Goal: Task Accomplishment & Management: Manage account settings

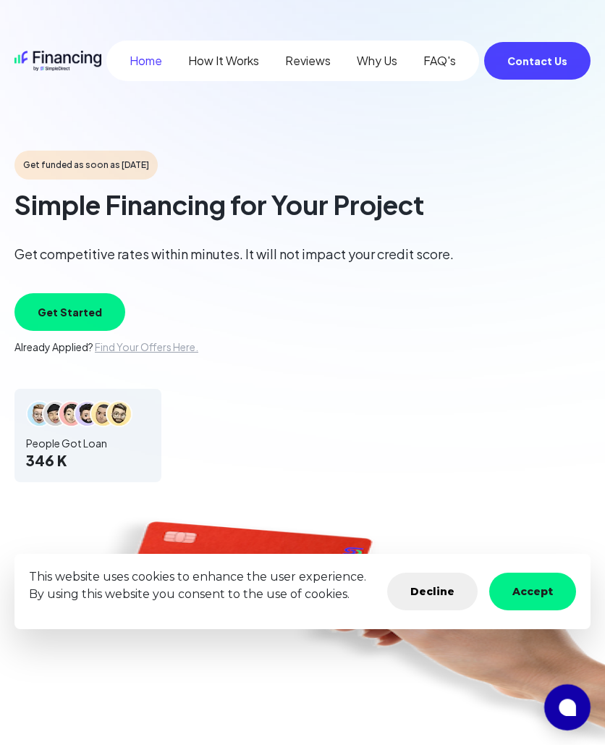
click at [85, 311] on button "Get Started" at bounding box center [69, 312] width 111 height 38
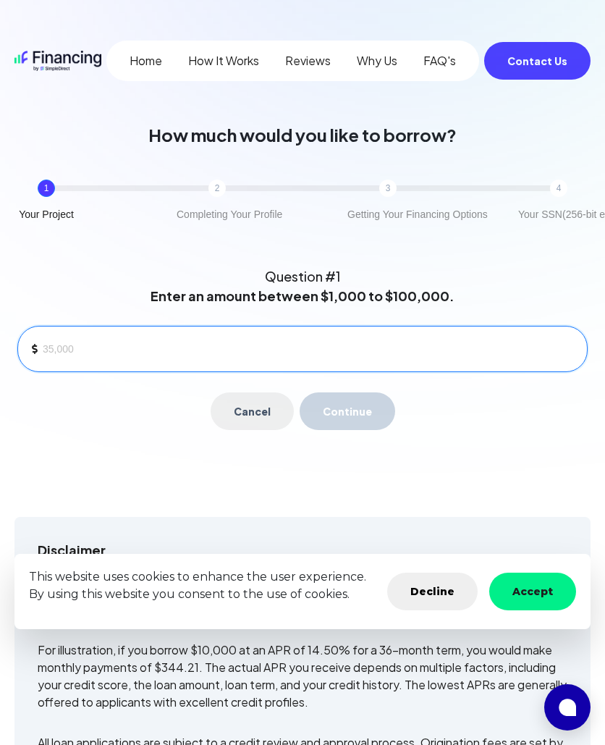
click at [98, 343] on input at bounding box center [309, 349] width 533 height 22
type input "1"
type input "4"
type input "5,000"
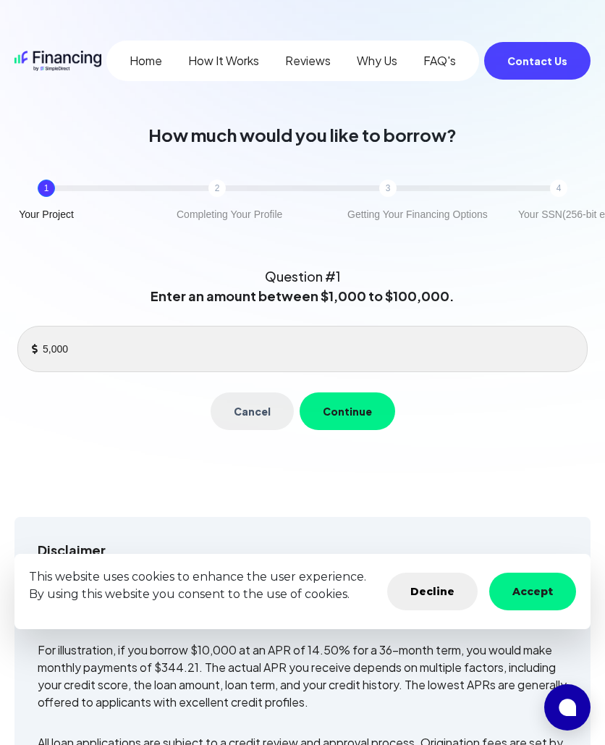
click at [369, 405] on button "Continue" at bounding box center [348, 411] width 96 height 38
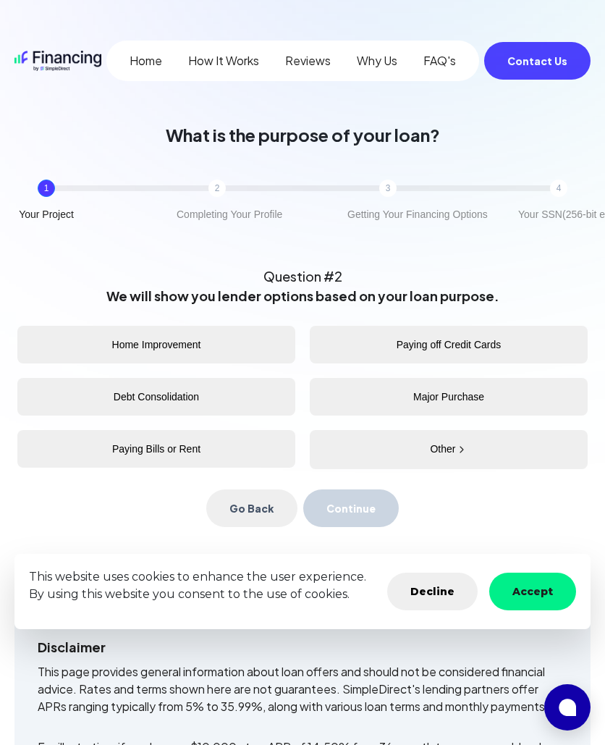
click at [207, 344] on button "Home Improvement" at bounding box center [156, 345] width 278 height 38
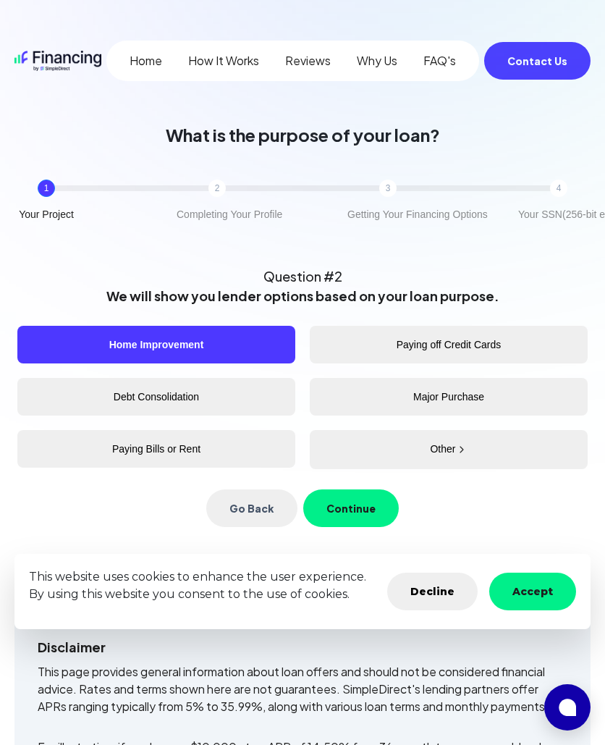
click at [366, 510] on button "Continue" at bounding box center [351, 508] width 96 height 38
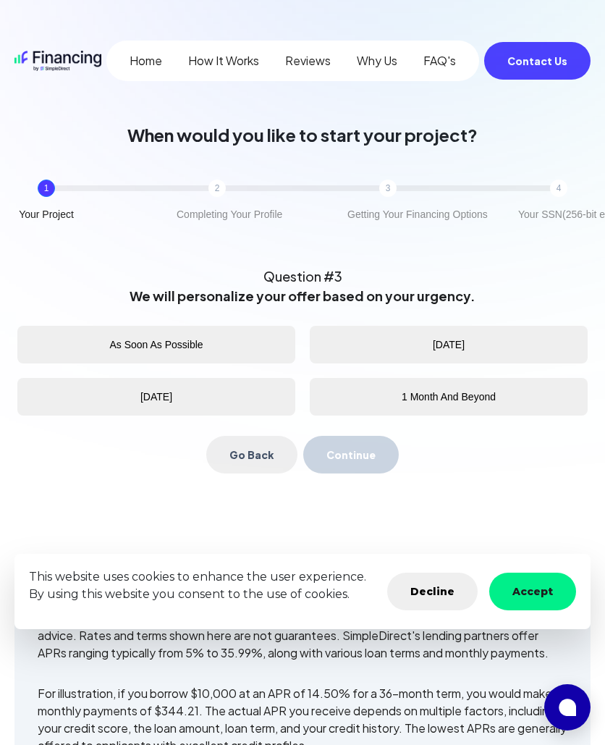
click at [516, 586] on button "Accept" at bounding box center [532, 592] width 87 height 38
click at [533, 590] on button "Accept" at bounding box center [532, 592] width 87 height 38
click at [527, 591] on button "Accept" at bounding box center [532, 592] width 87 height 38
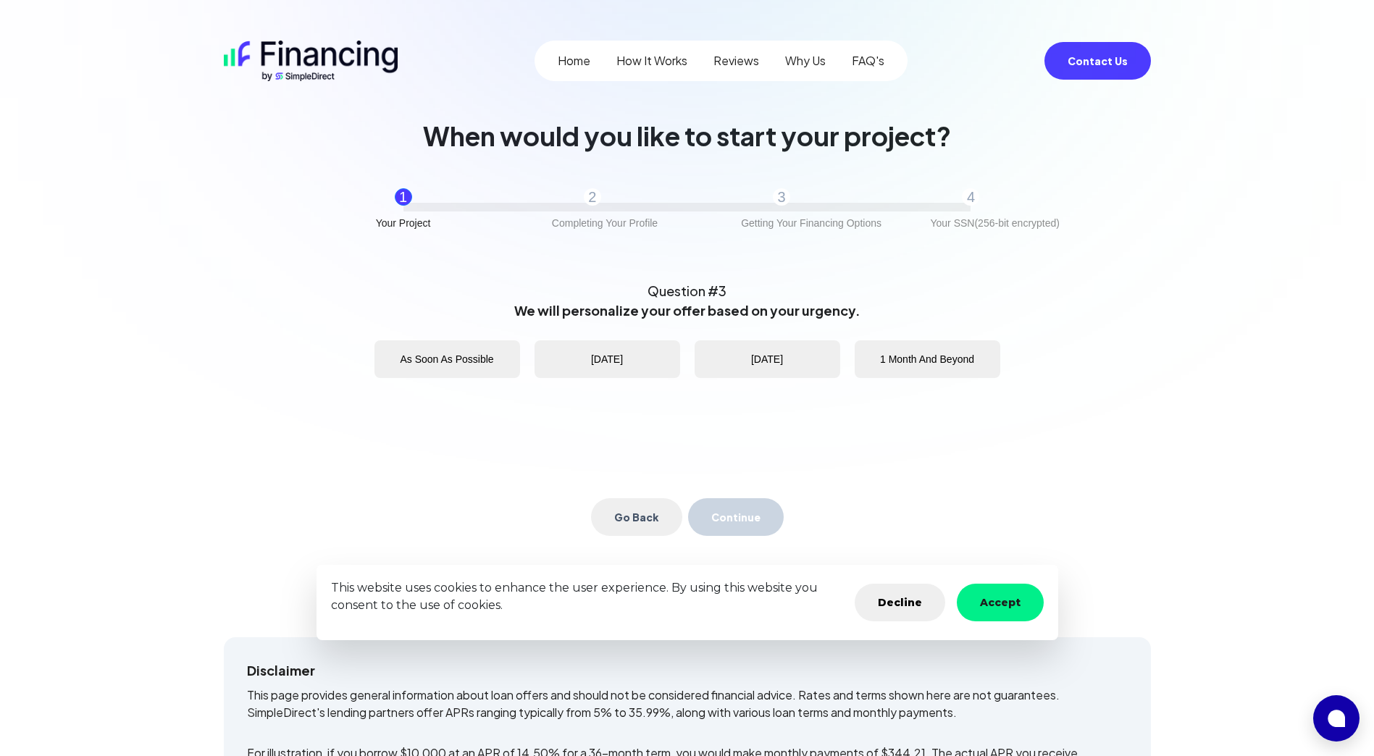
click at [605, 608] on button "Accept" at bounding box center [1000, 603] width 87 height 38
click at [605, 606] on button "Accept" at bounding box center [1000, 603] width 87 height 38
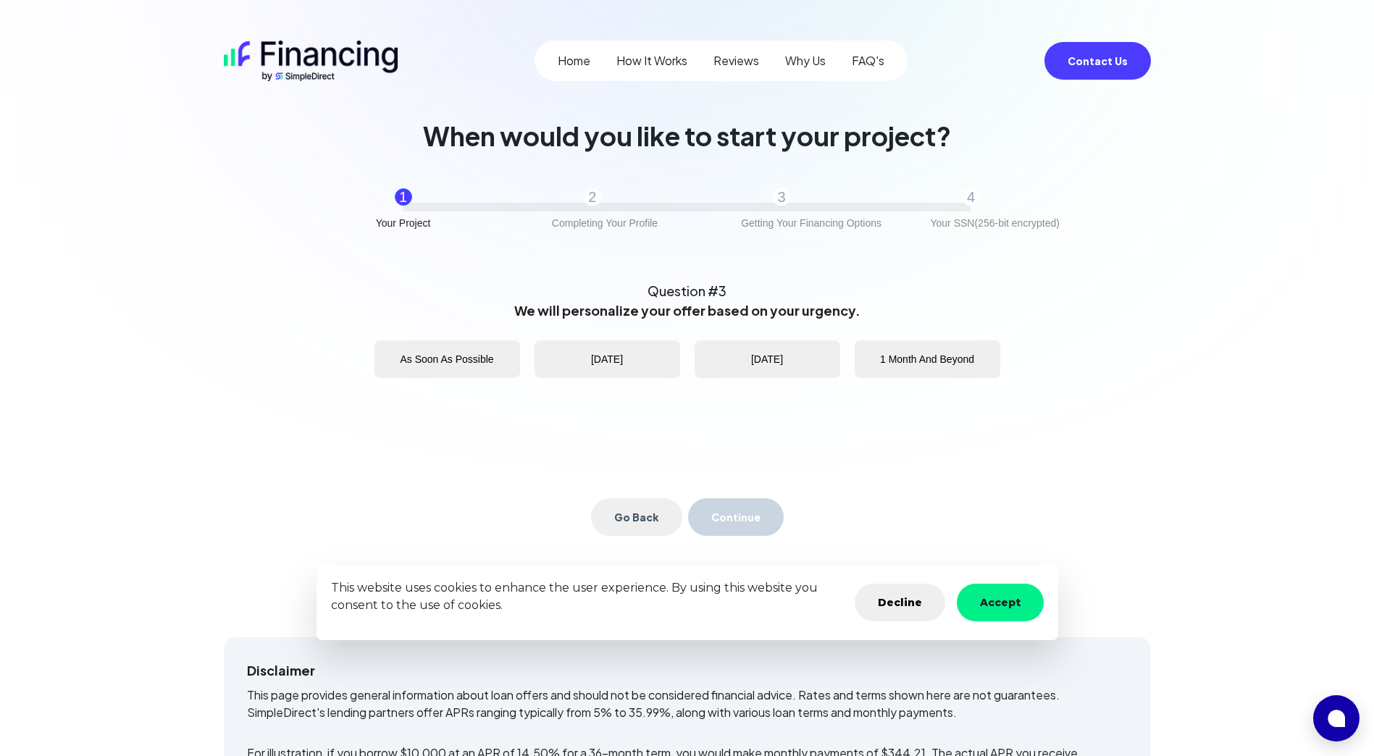
click at [605, 610] on button "Accept" at bounding box center [1000, 603] width 87 height 38
click at [479, 359] on button "As Soon As Possible" at bounding box center [447, 359] width 146 height 38
click at [605, 521] on button "Continue" at bounding box center [736, 517] width 96 height 38
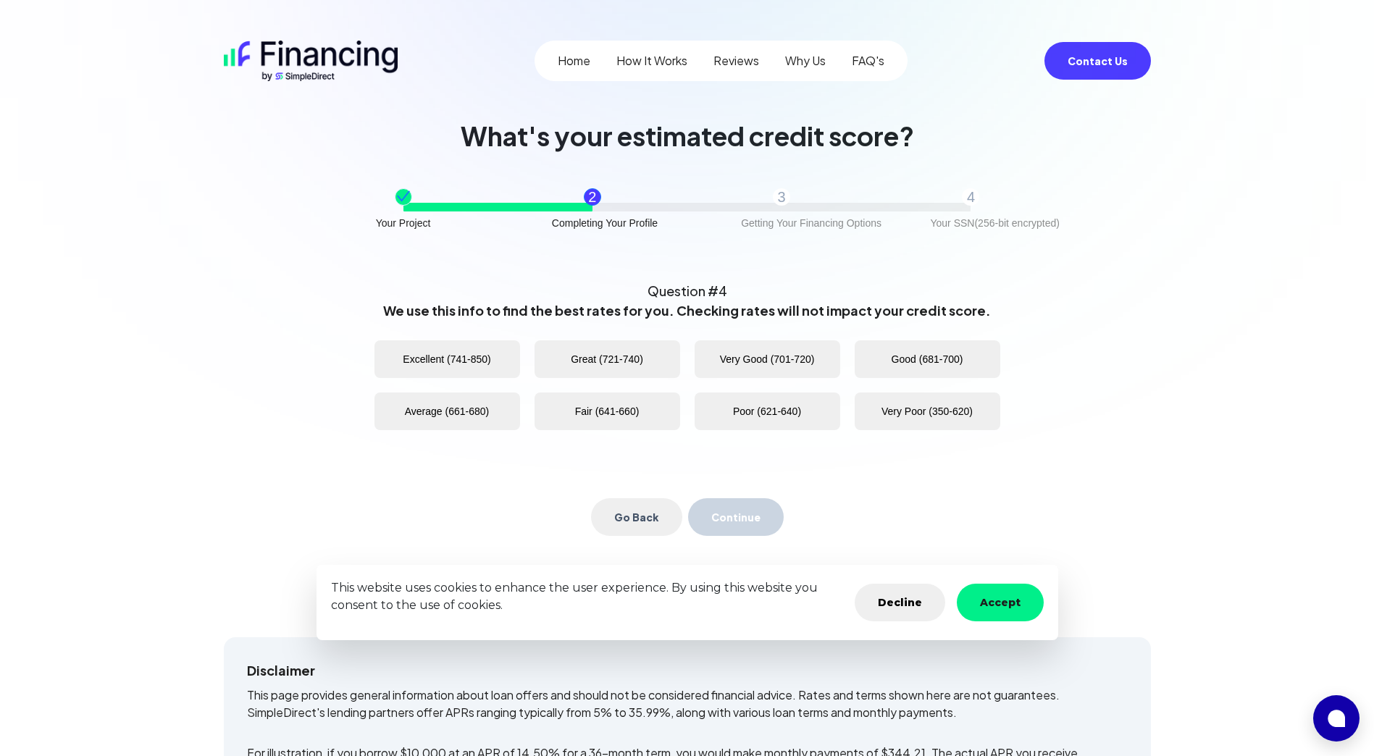
click at [605, 606] on button "Accept" at bounding box center [1000, 603] width 87 height 38
click at [605, 419] on button "Fair (641-660)" at bounding box center [607, 411] width 146 height 38
click at [605, 526] on button "Continue" at bounding box center [736, 517] width 96 height 38
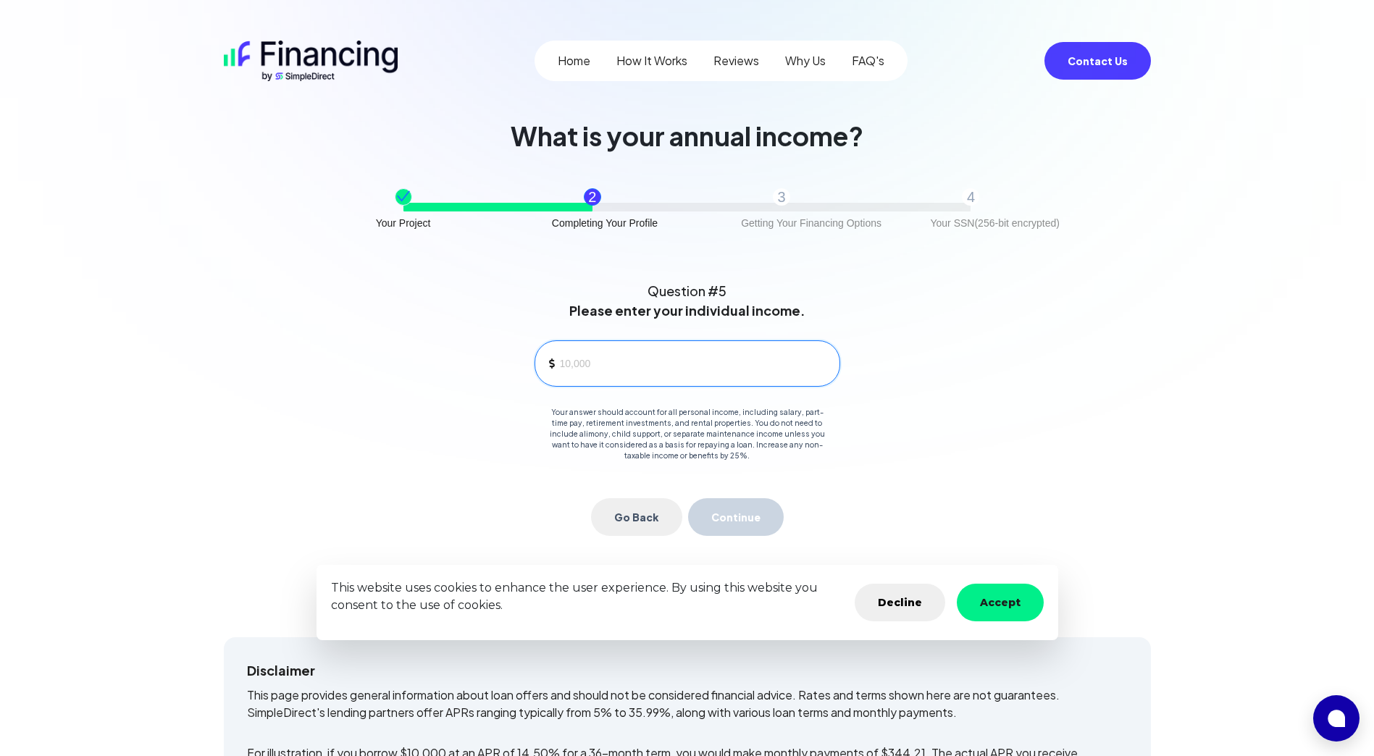
click at [605, 369] on input at bounding box center [694, 364] width 268 height 22
type input "130,000"
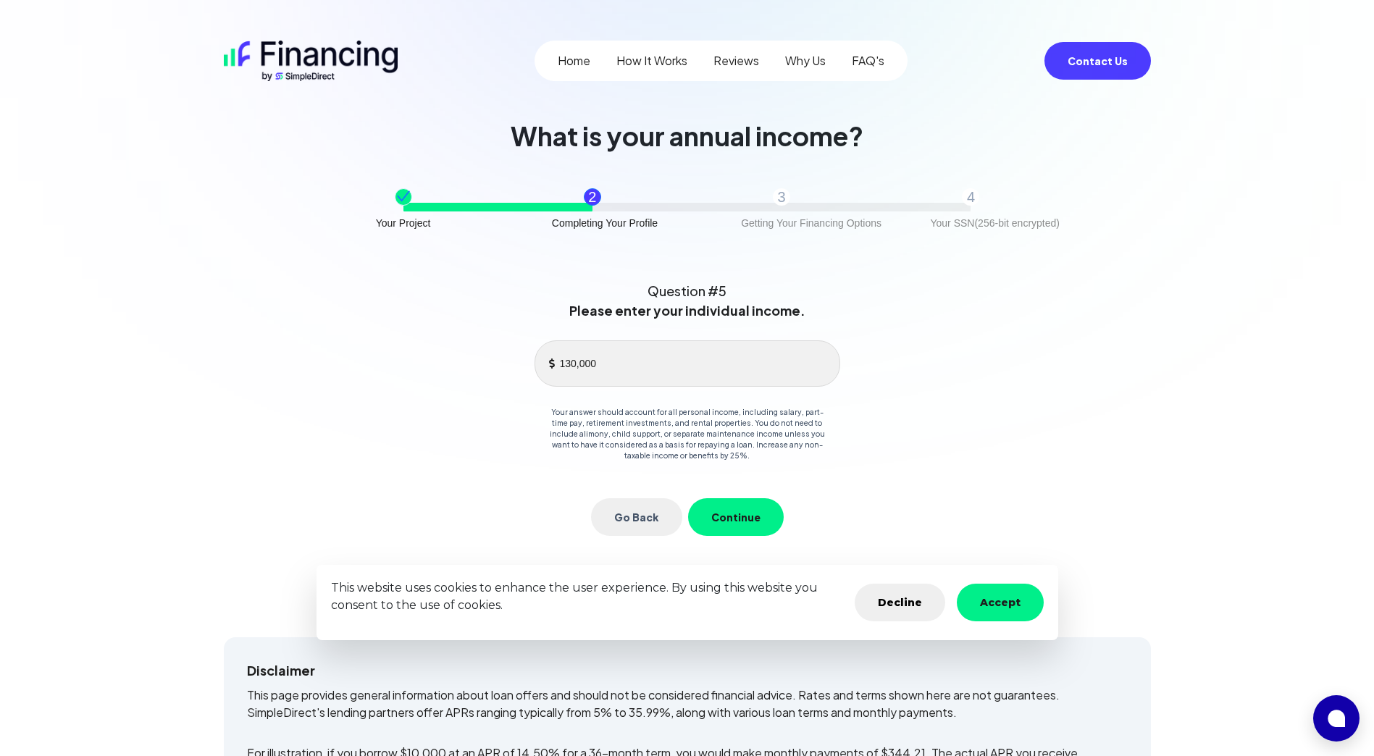
click at [605, 531] on button "Continue" at bounding box center [736, 517] width 96 height 38
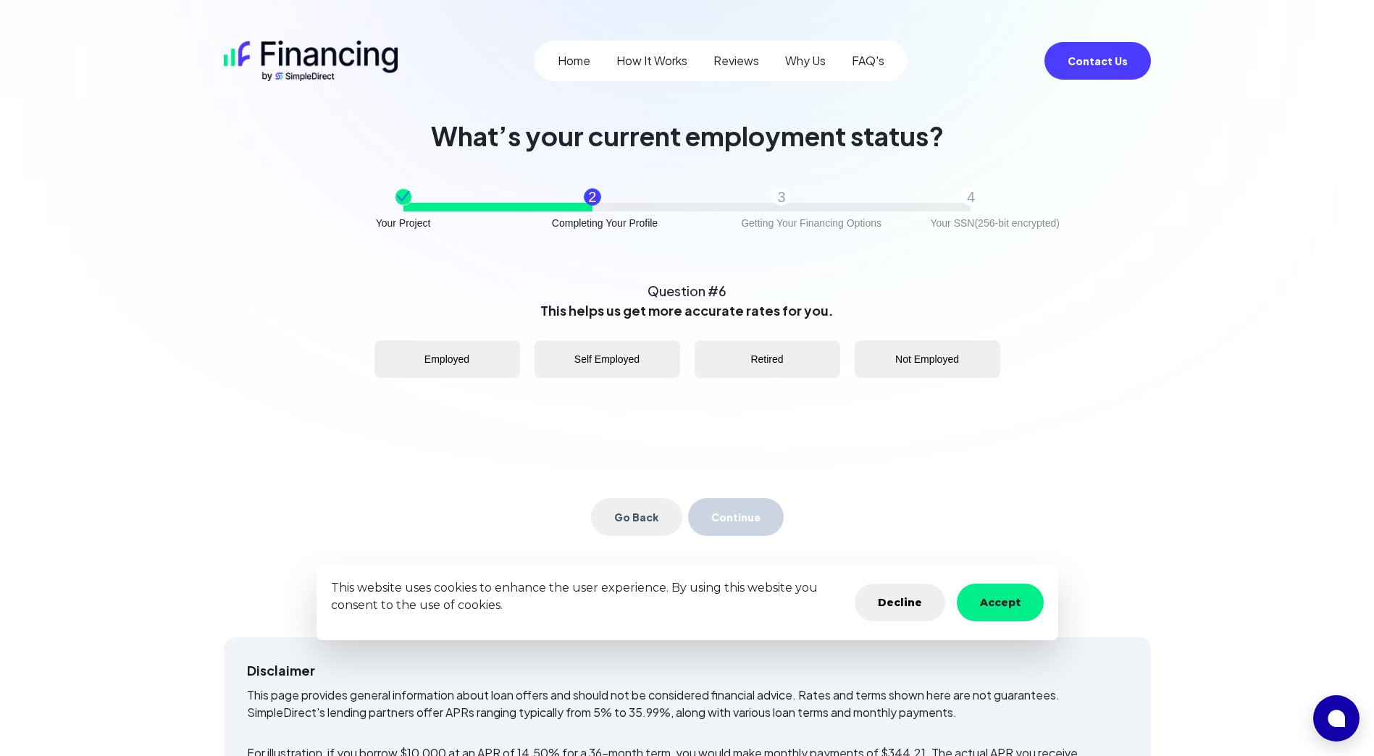
click at [466, 358] on button "Employed" at bounding box center [447, 359] width 146 height 38
click at [605, 529] on button "Continue" at bounding box center [736, 517] width 96 height 38
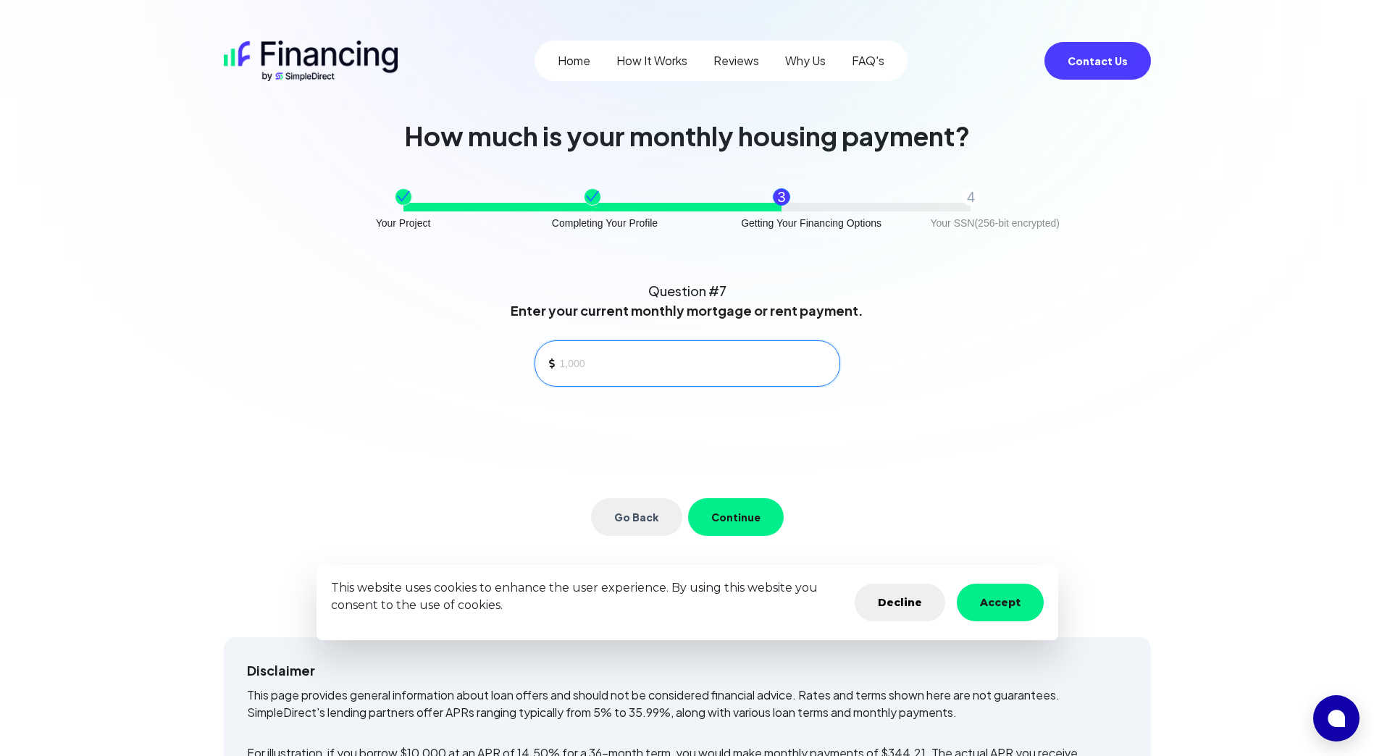
click at [605, 371] on input at bounding box center [694, 364] width 268 height 22
type input "2,000"
click at [605, 521] on button "Continue" at bounding box center [736, 517] width 96 height 38
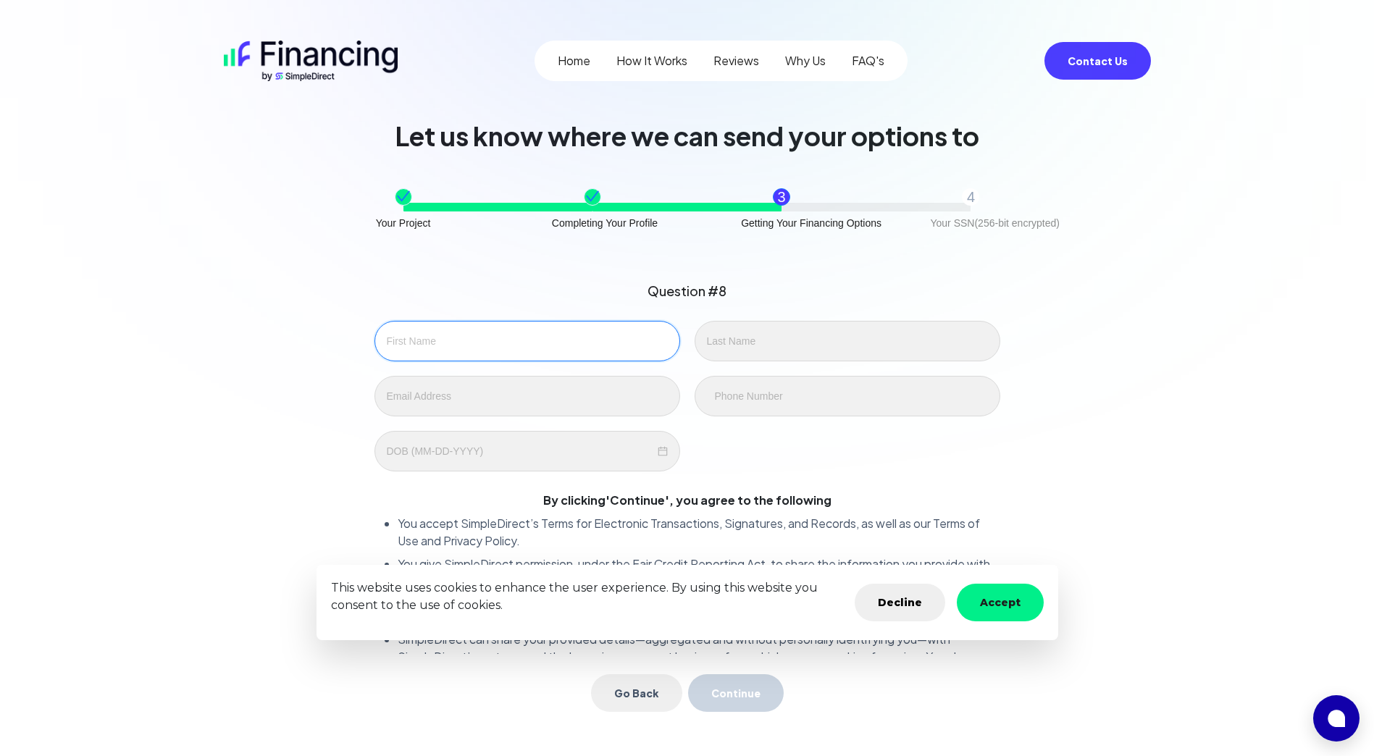
click at [536, 343] on input "text" at bounding box center [527, 341] width 306 height 41
type input "leslie"
type input "santiago"
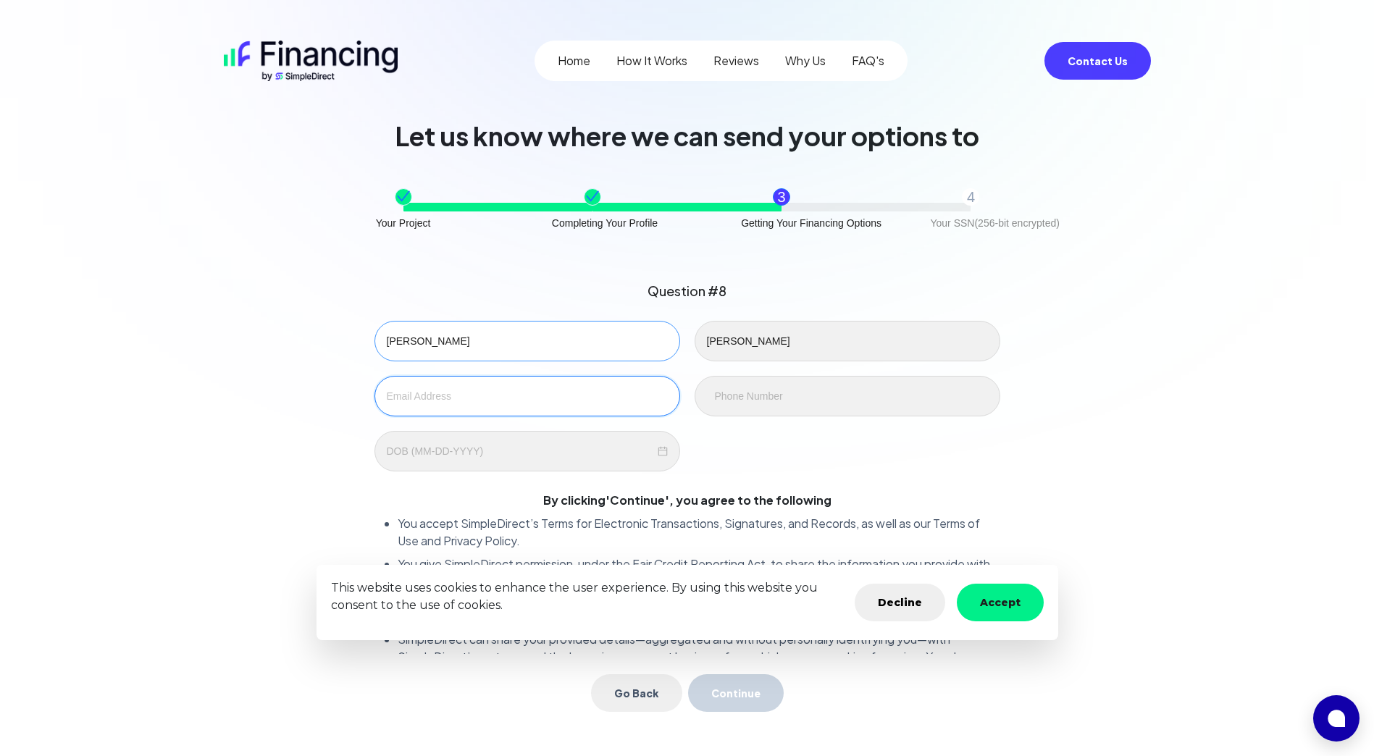
type input "leslies707@gmail.com"
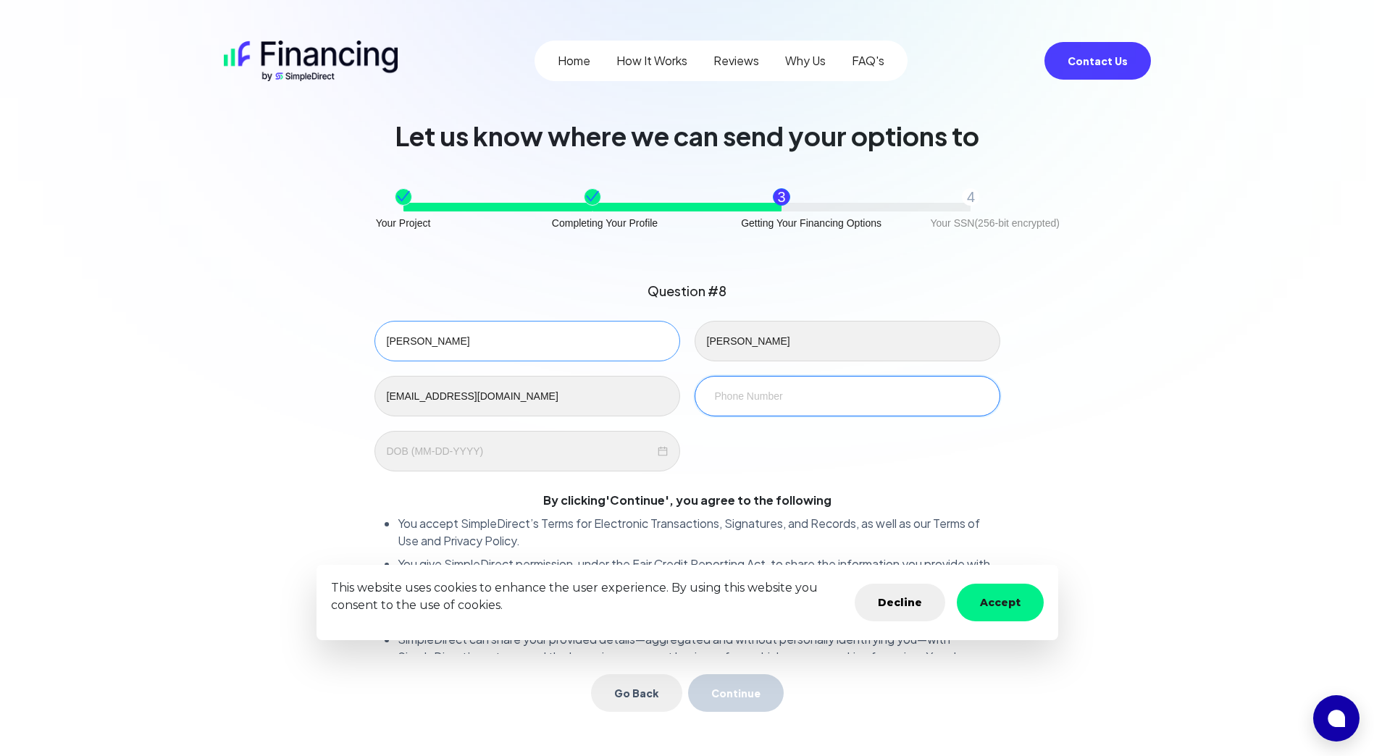
type input "305-962-2373"
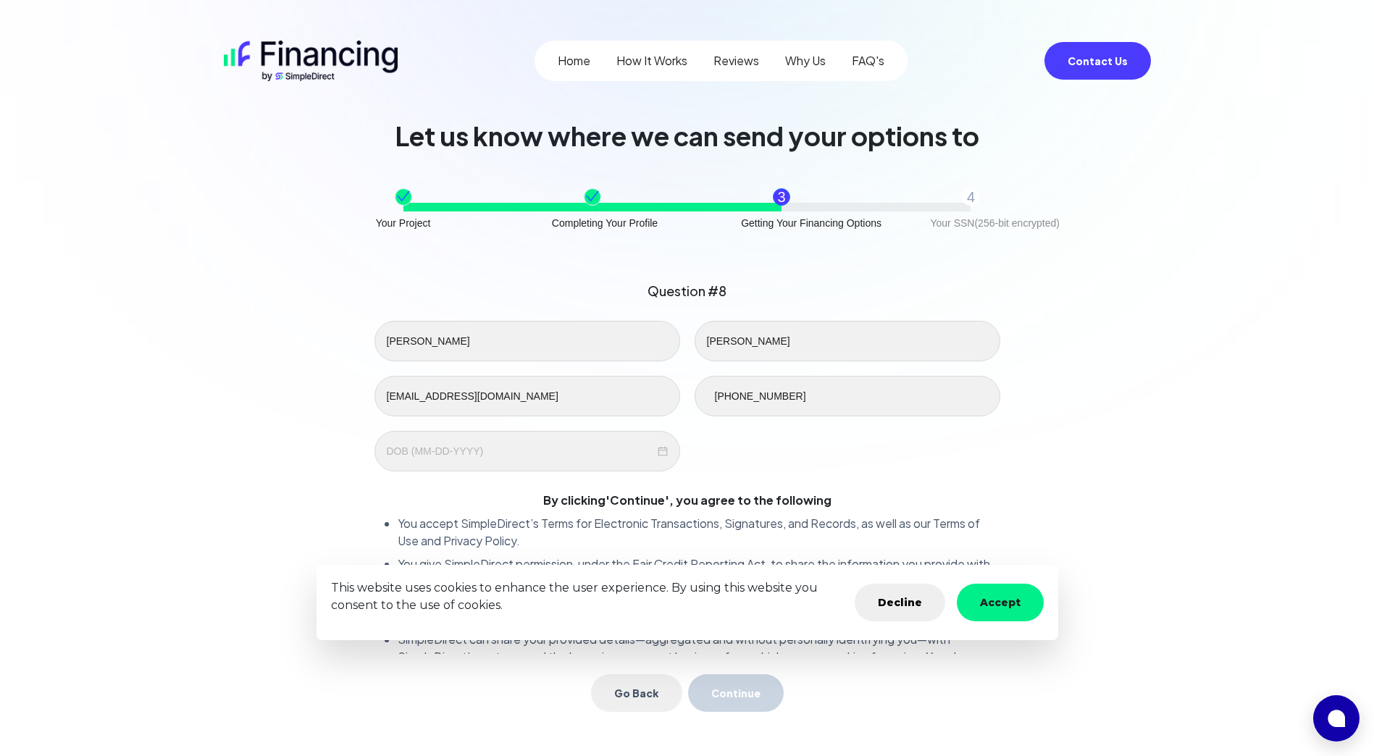
drag, startPoint x: 1118, startPoint y: 397, endPoint x: 859, endPoint y: 431, distance: 261.5
click at [605, 397] on div "Question #8 leslie santiago leslies707@gmail.com 305-962-2373 By clicking ' Con…" at bounding box center [687, 511] width 915 height 495
click at [392, 460] on div at bounding box center [527, 451] width 306 height 41
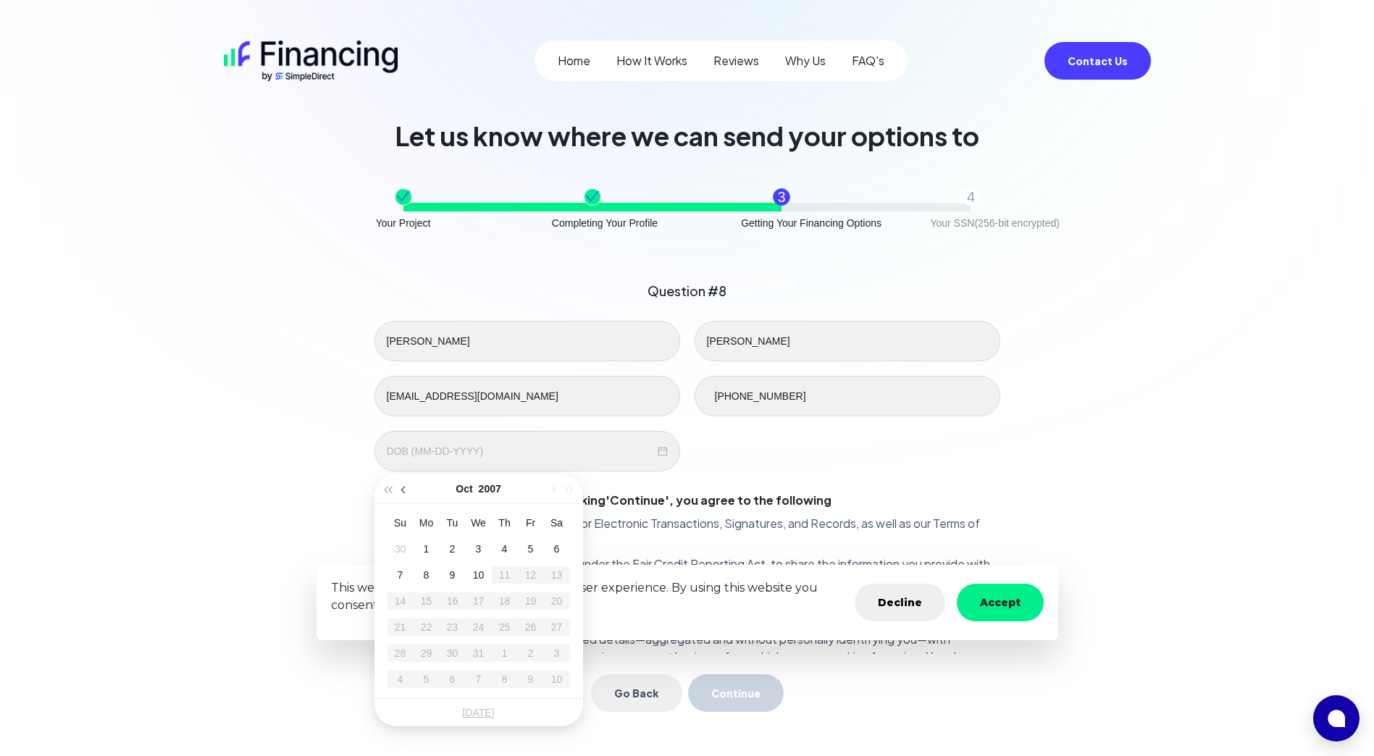
click at [401, 487] on button "button" at bounding box center [404, 488] width 16 height 29
click at [390, 487] on span "button" at bounding box center [388, 490] width 7 height 7
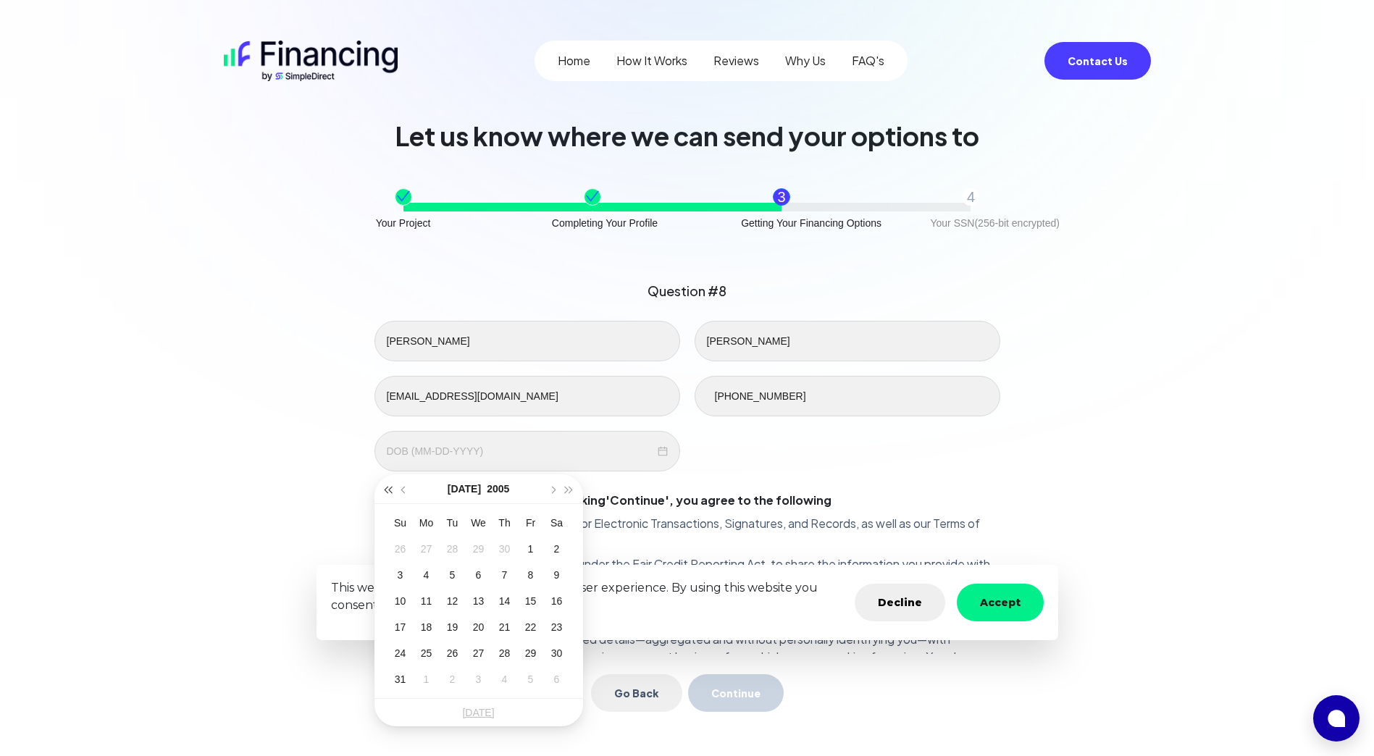
click at [390, 487] on span "button" at bounding box center [388, 490] width 7 height 7
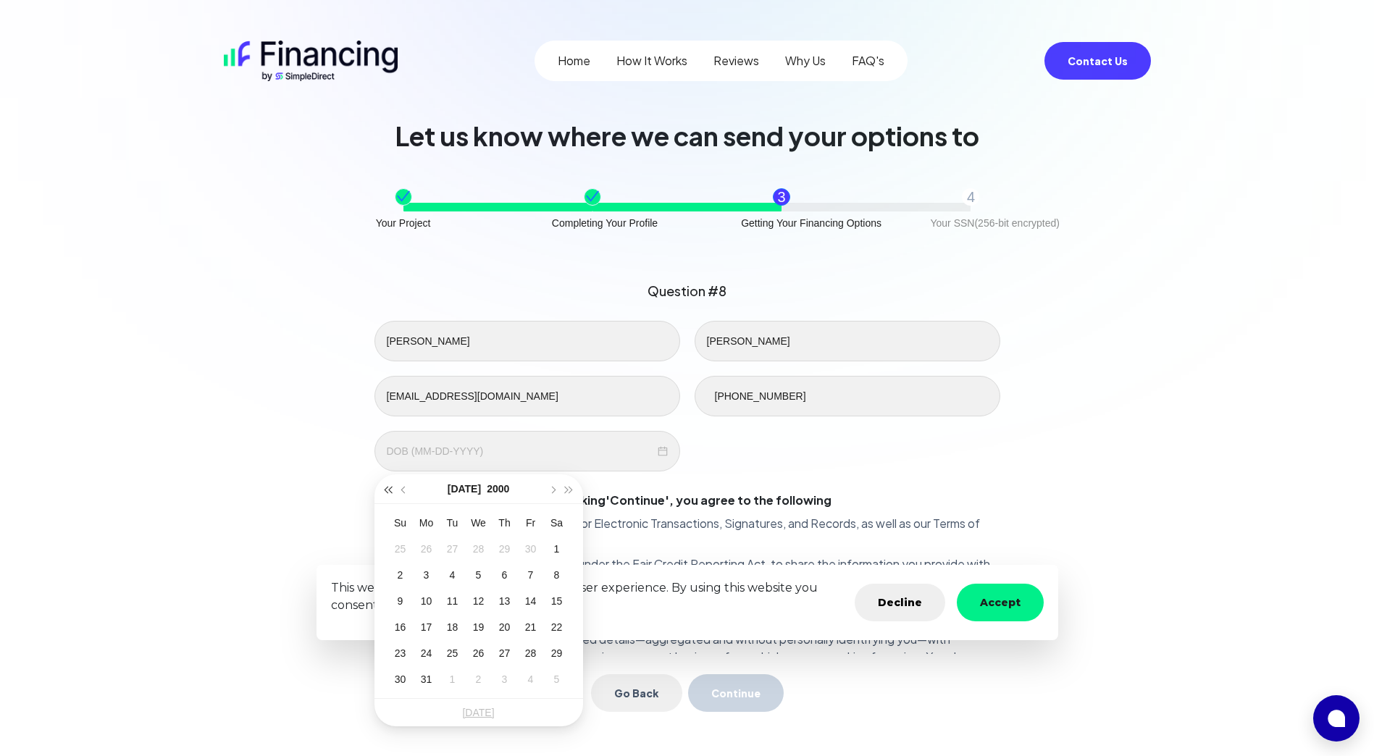
click at [390, 487] on span "button" at bounding box center [388, 490] width 7 height 7
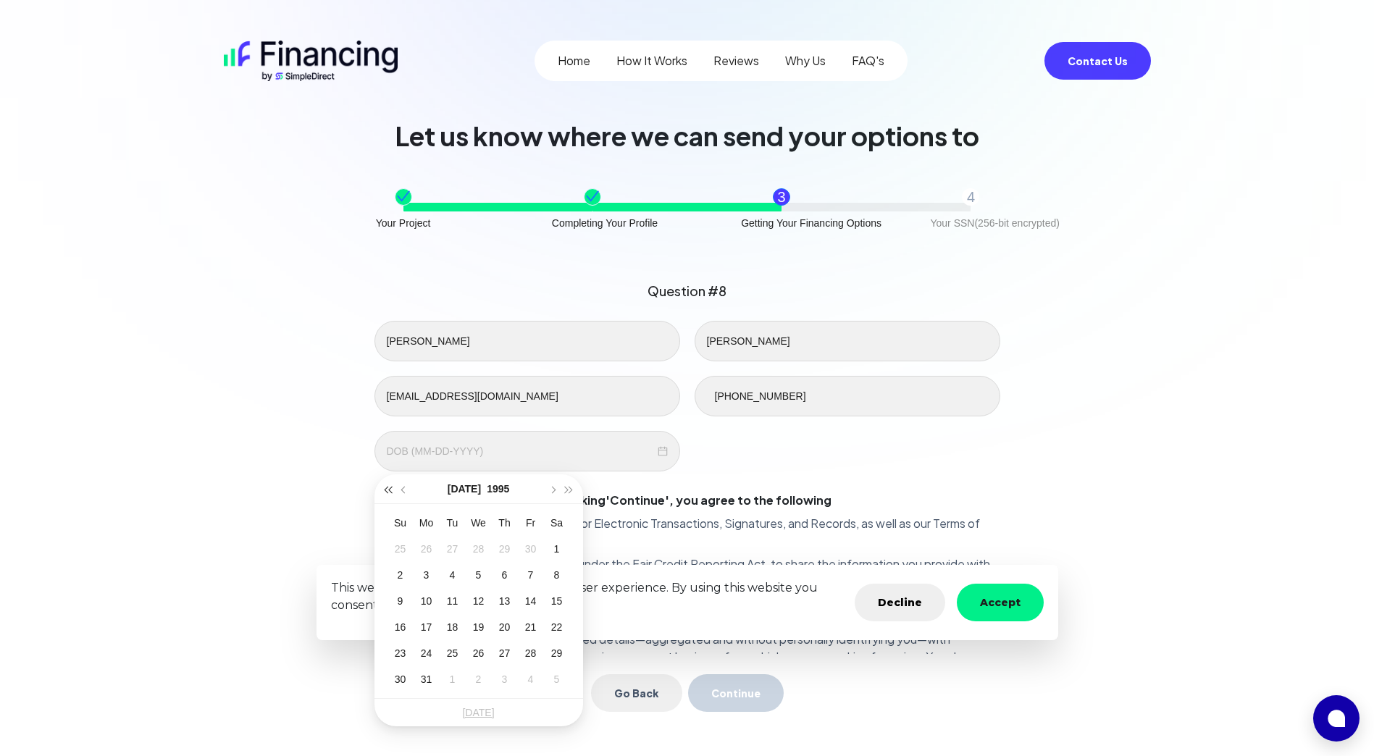
click at [390, 487] on span "button" at bounding box center [388, 490] width 7 height 7
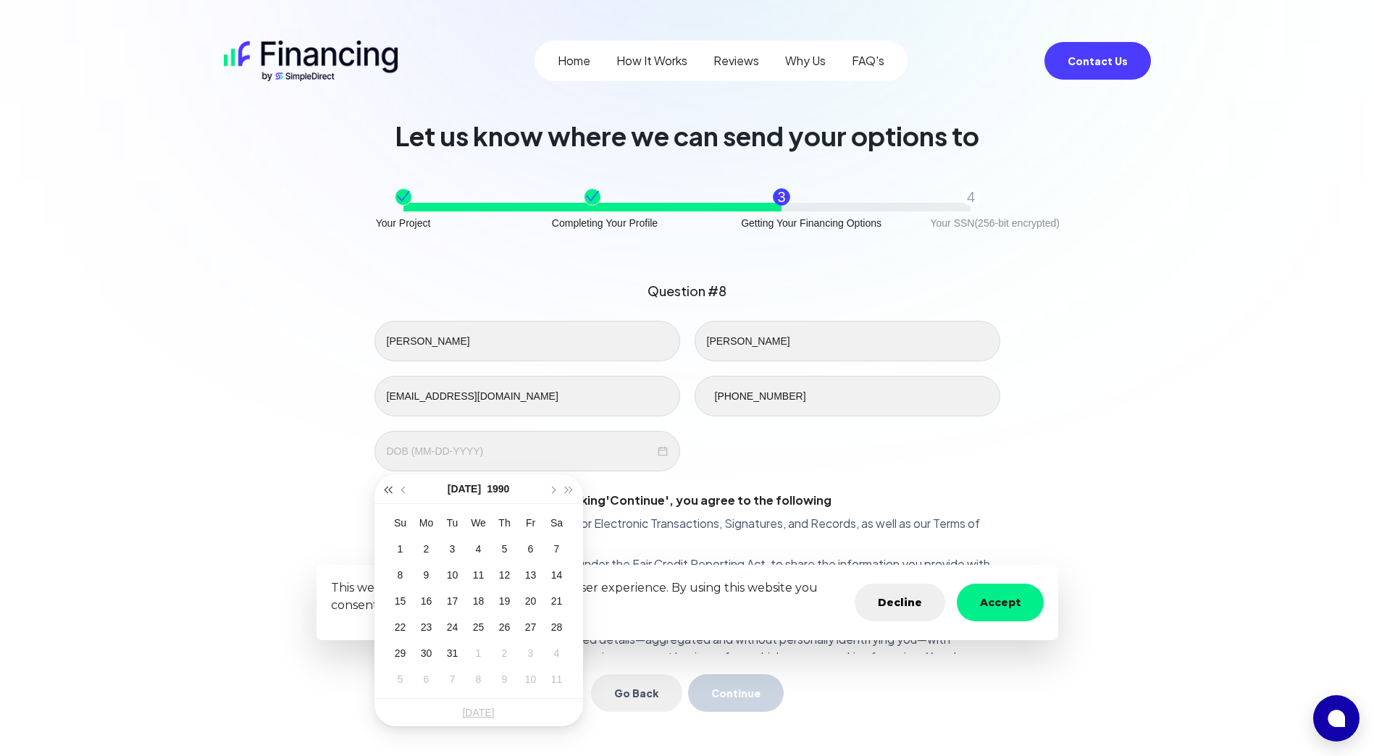
click at [390, 487] on span "button" at bounding box center [388, 490] width 7 height 7
click at [406, 490] on span "button" at bounding box center [403, 490] width 7 height 7
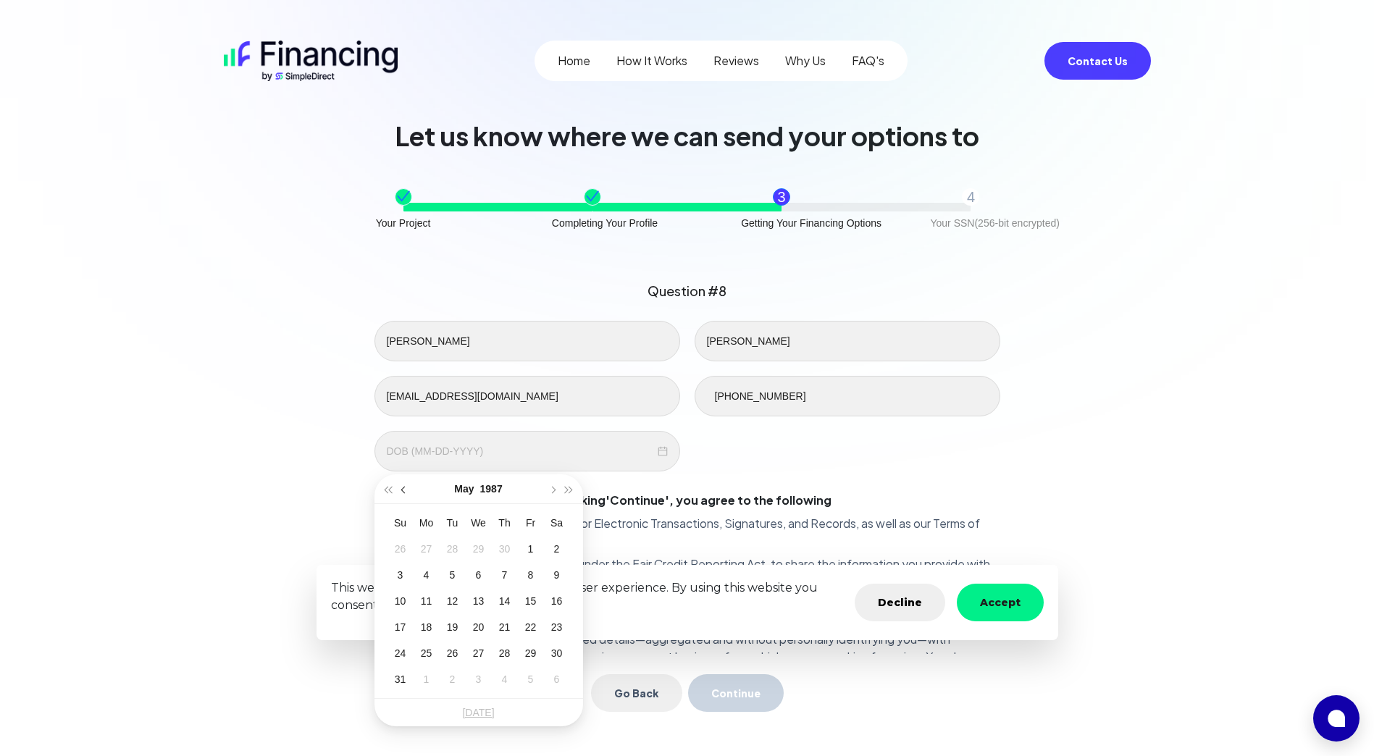
click at [406, 490] on span "button" at bounding box center [403, 490] width 7 height 7
type input "03-06-1987"
click at [526, 549] on div "6" at bounding box center [530, 548] width 17 height 17
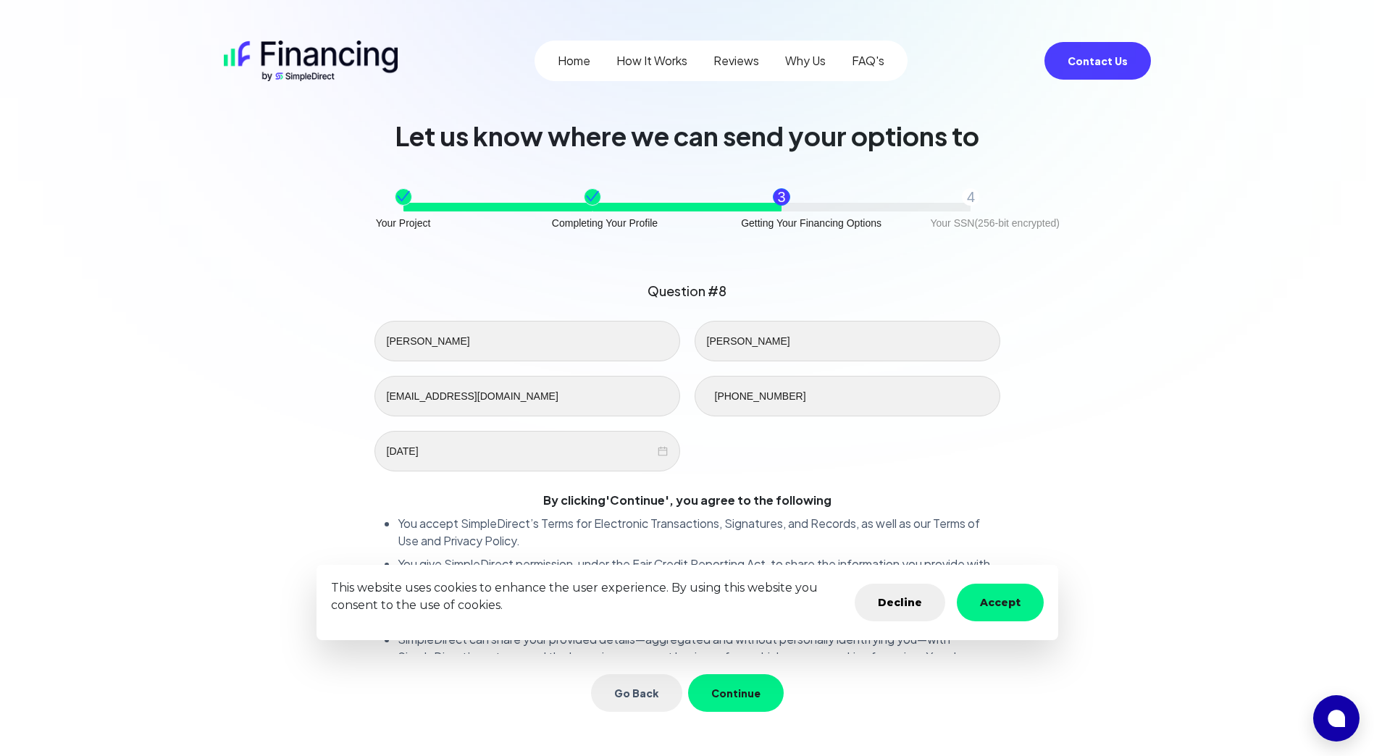
click at [605, 429] on div "Question #8 leslie santiago leslies707@gmail.com 305-962-2373 03-06-1987 By cli…" at bounding box center [687, 511] width 915 height 495
click at [605, 600] on button "Accept" at bounding box center [1000, 603] width 87 height 38
click at [605, 536] on div "Question #8 leslie santiago leslies707@gmail.com 305-962-2373 03-06-1987 By cli…" at bounding box center [687, 511] width 915 height 495
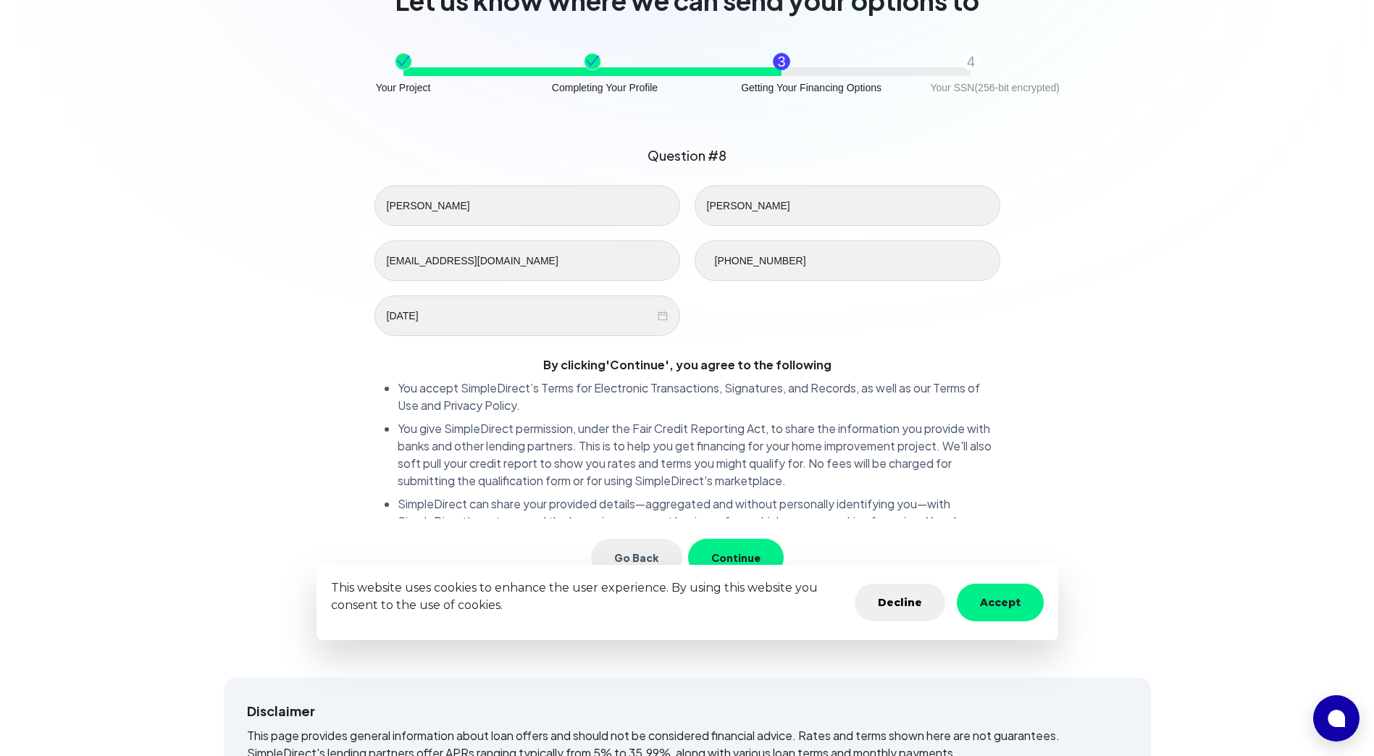
scroll to position [145, 0]
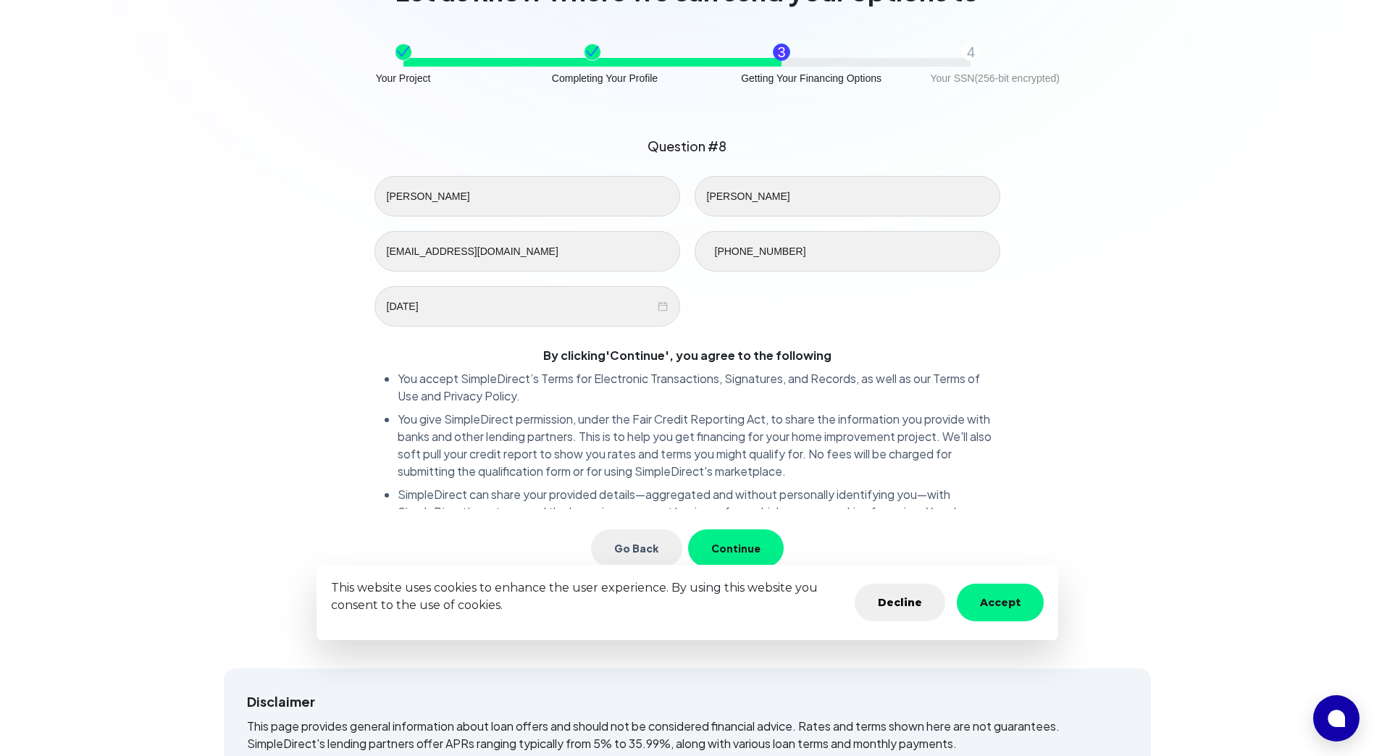
click at [605, 545] on button "Continue" at bounding box center [736, 548] width 96 height 38
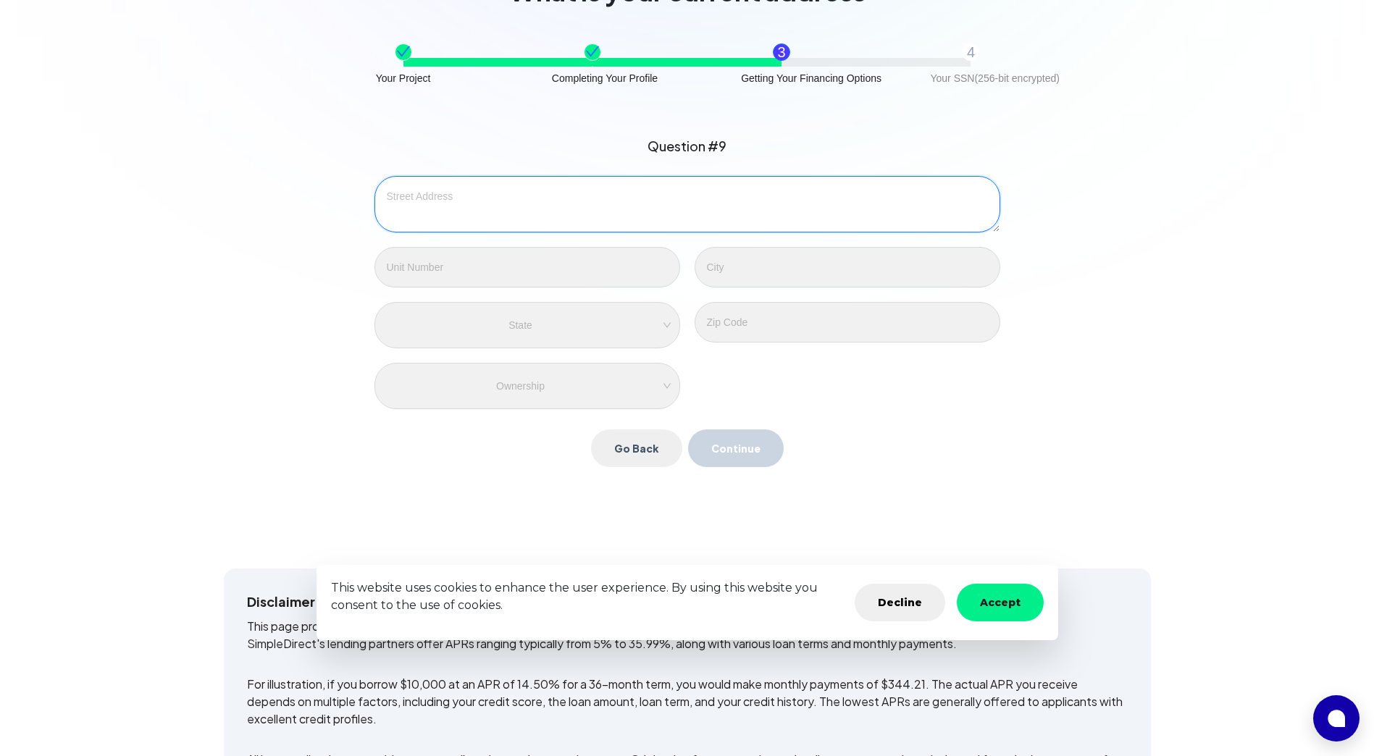
click at [483, 192] on textarea at bounding box center [687, 204] width 626 height 56
type textarea "11863 SW 242 Terrace"
type input "Homestead"
type input "33032"
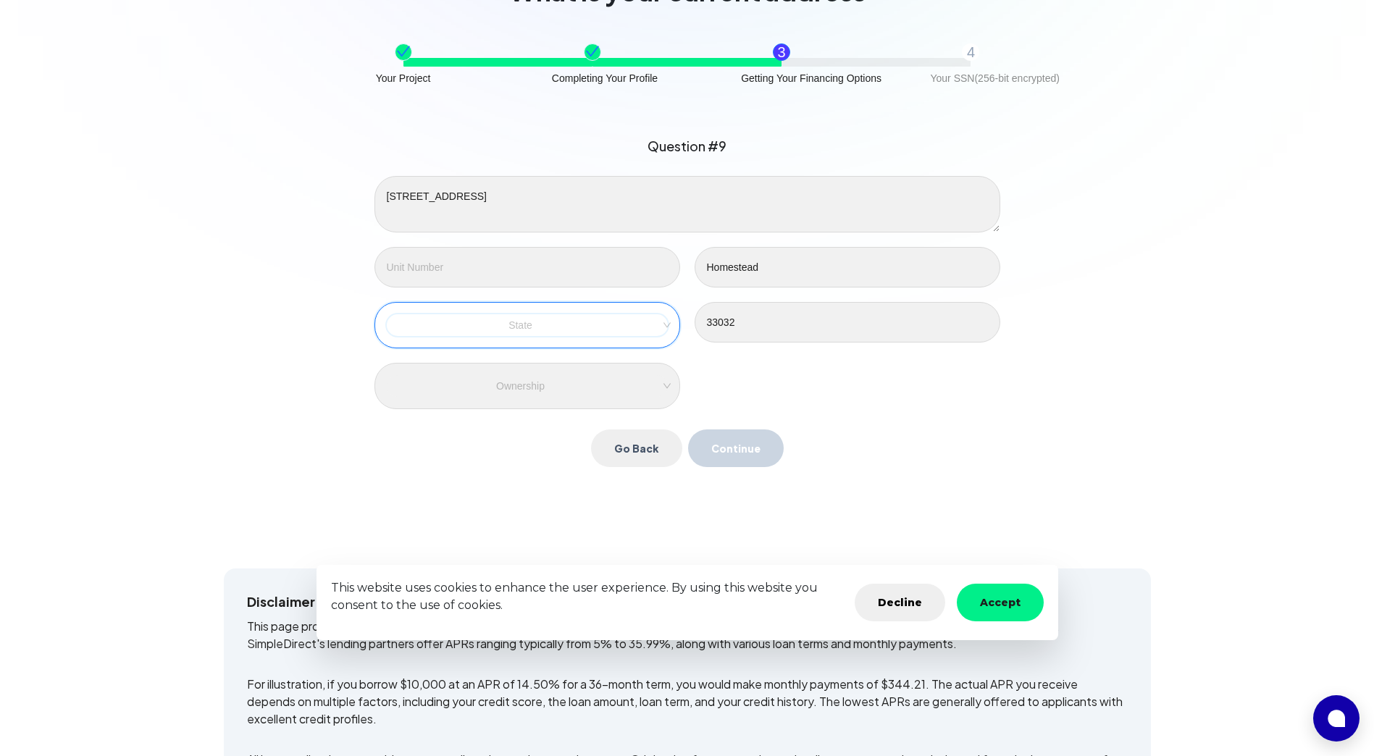
click at [477, 328] on input "search" at bounding box center [527, 325] width 265 height 22
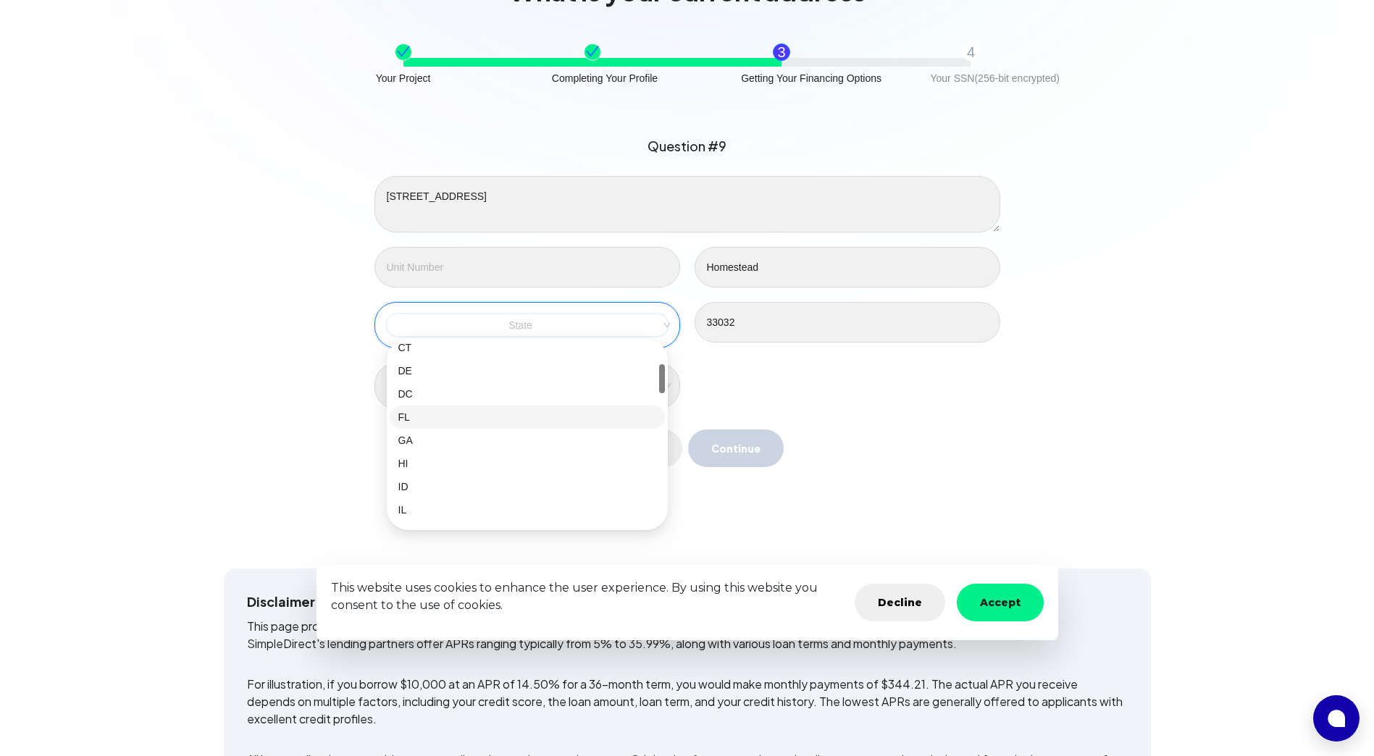
click at [410, 421] on div "FL" at bounding box center [527, 417] width 258 height 16
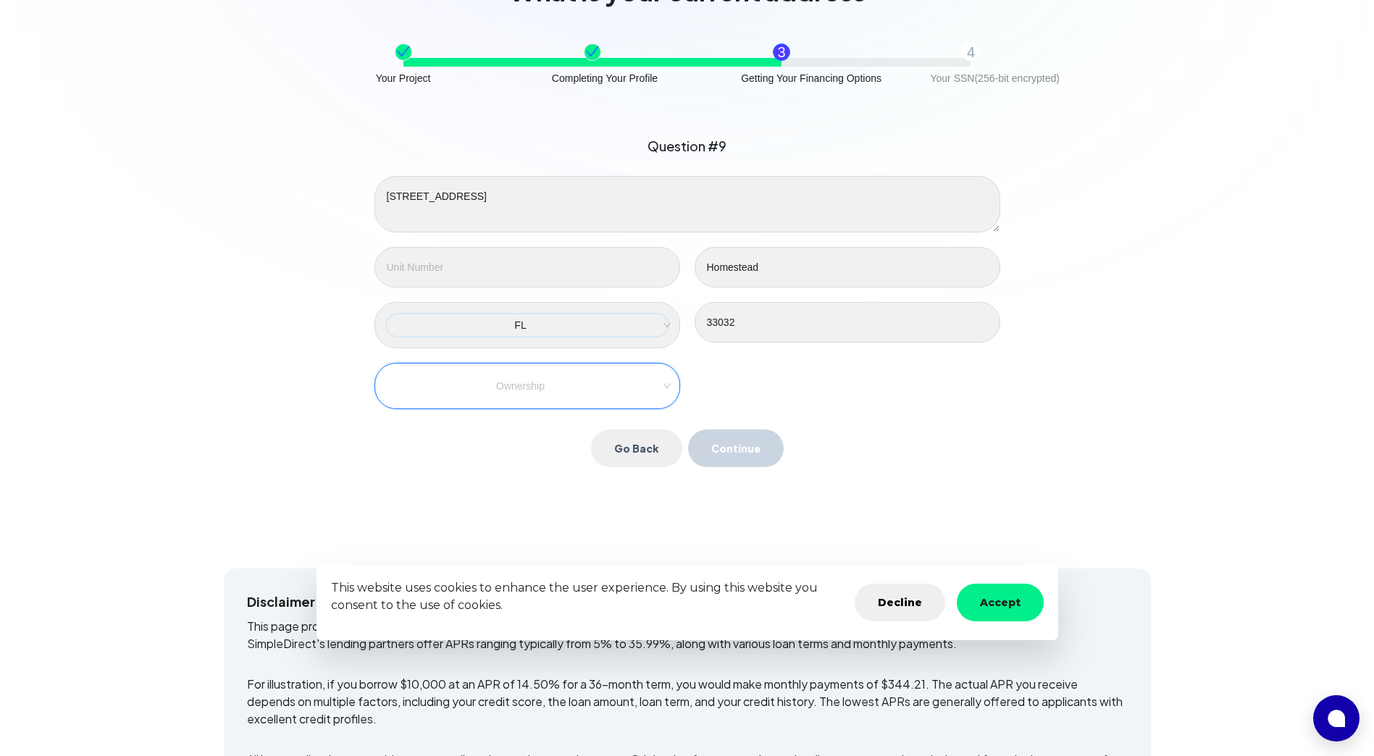
click at [516, 389] on input "search" at bounding box center [527, 386] width 265 height 22
click at [400, 419] on div "Own" at bounding box center [527, 414] width 258 height 16
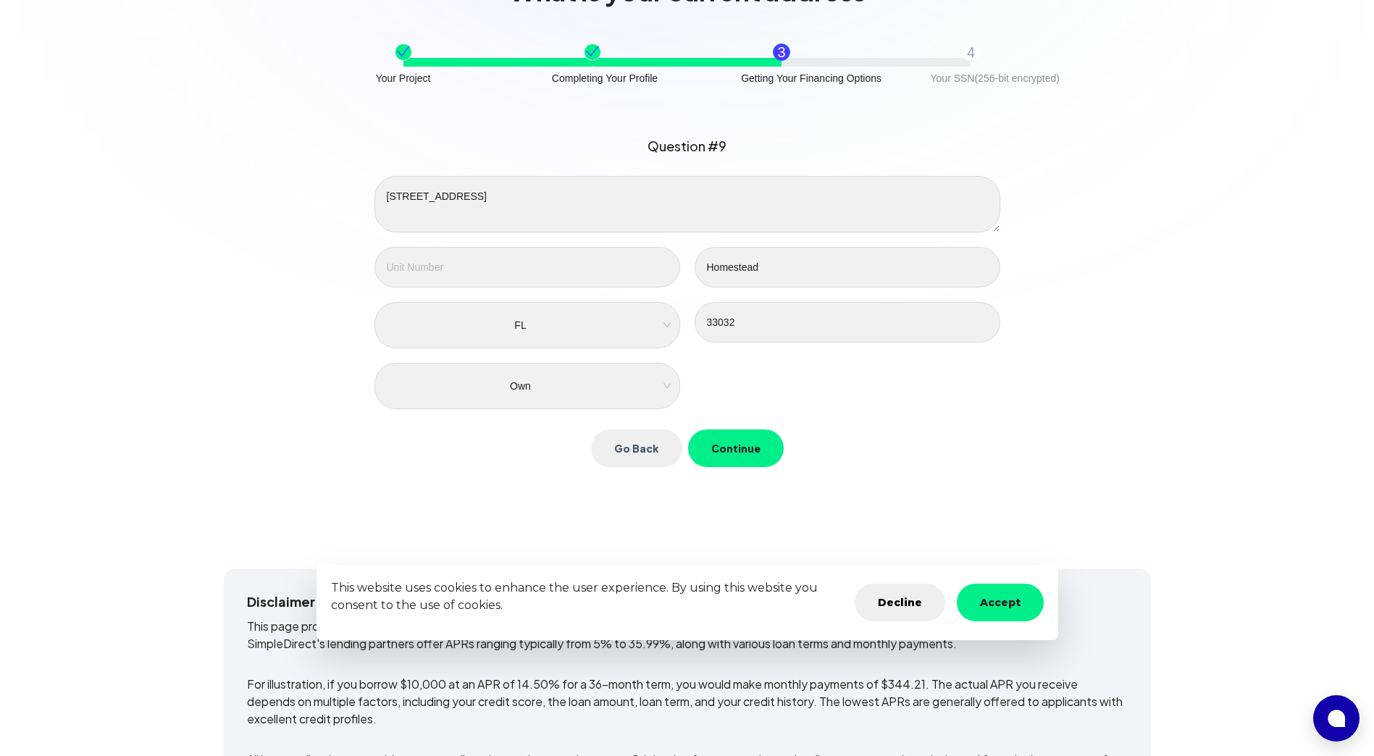
click at [605, 452] on button "Continue" at bounding box center [736, 448] width 96 height 38
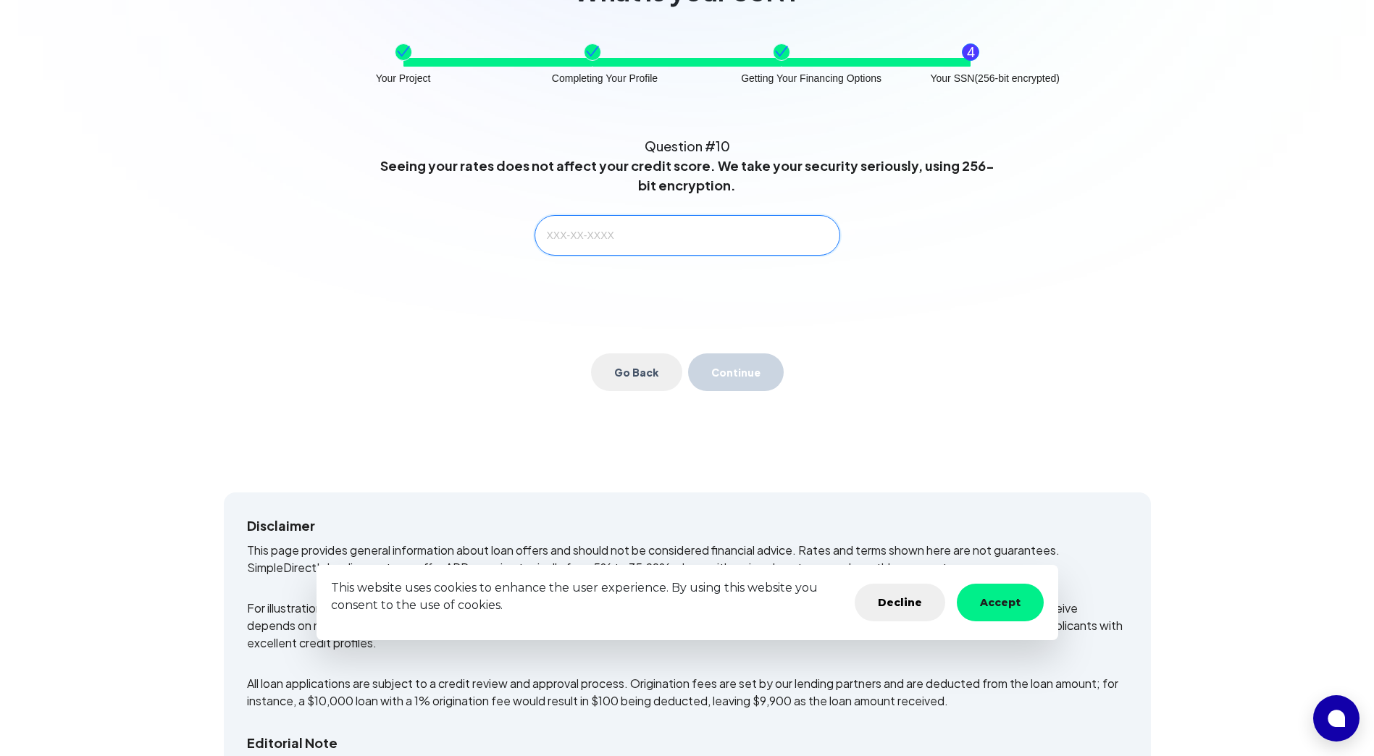
click at [541, 233] on input "text" at bounding box center [687, 235] width 306 height 41
type input "591-66-0020"
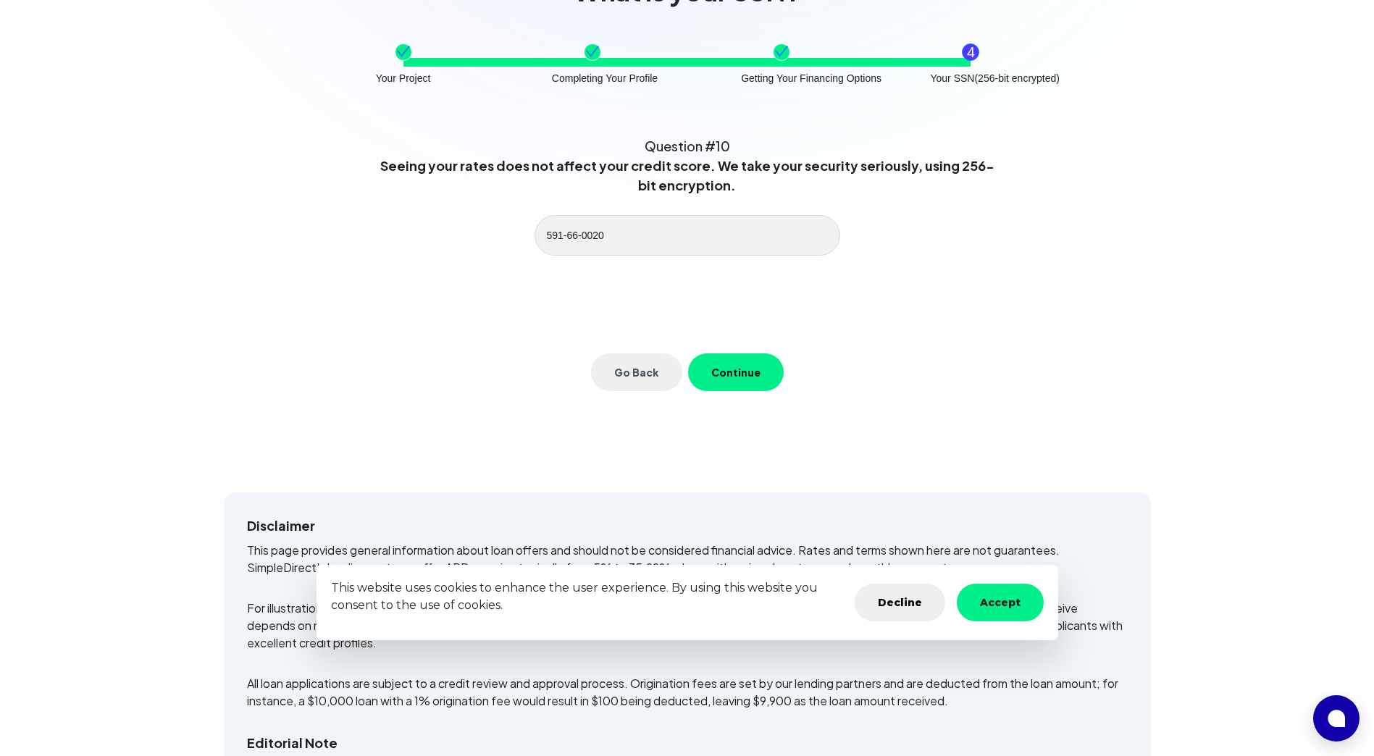
click at [605, 386] on button "Continue" at bounding box center [736, 372] width 96 height 38
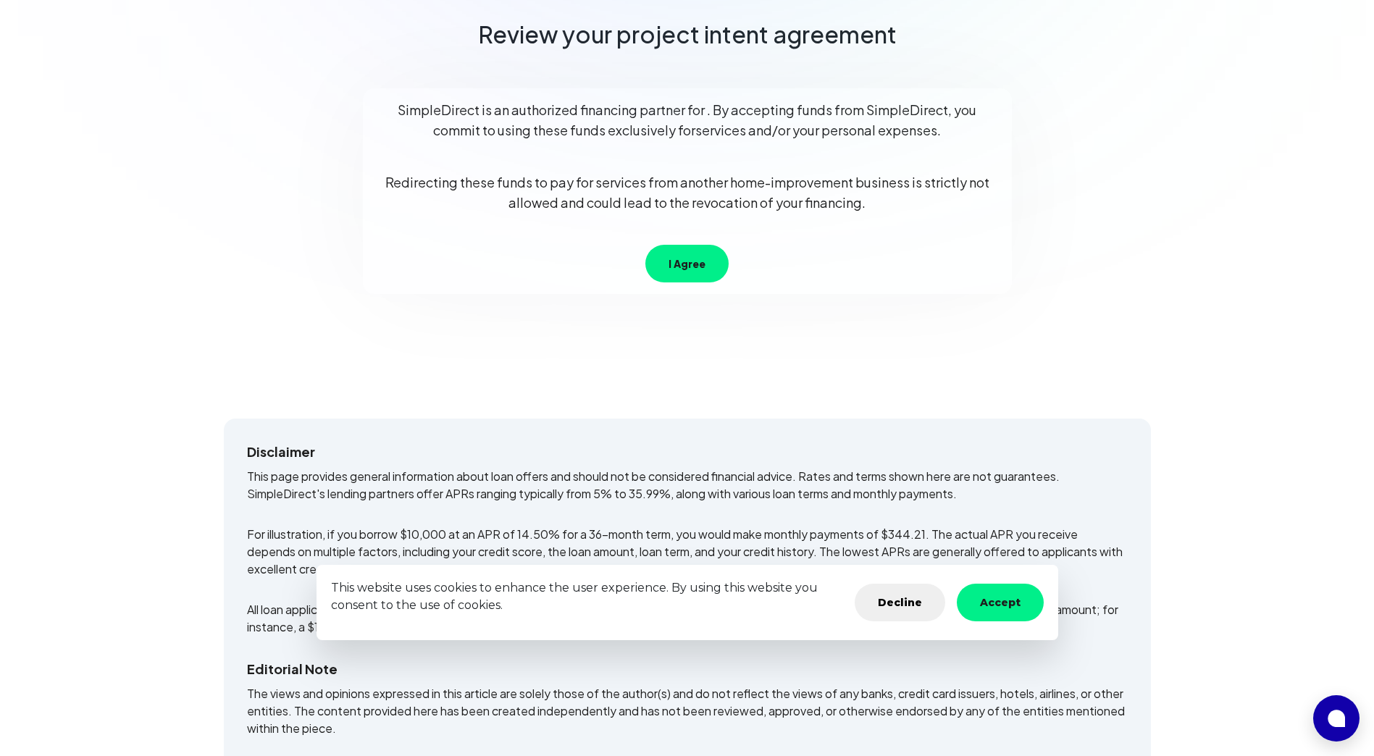
click at [605, 271] on button "I Agree" at bounding box center [686, 264] width 83 height 38
click at [605, 612] on button "Accept" at bounding box center [1000, 603] width 87 height 38
click at [605, 280] on button "I Agree" at bounding box center [686, 264] width 83 height 38
click at [605, 603] on button "Decline" at bounding box center [899, 603] width 91 height 38
click at [605, 609] on button "Accept" at bounding box center [1000, 603] width 87 height 38
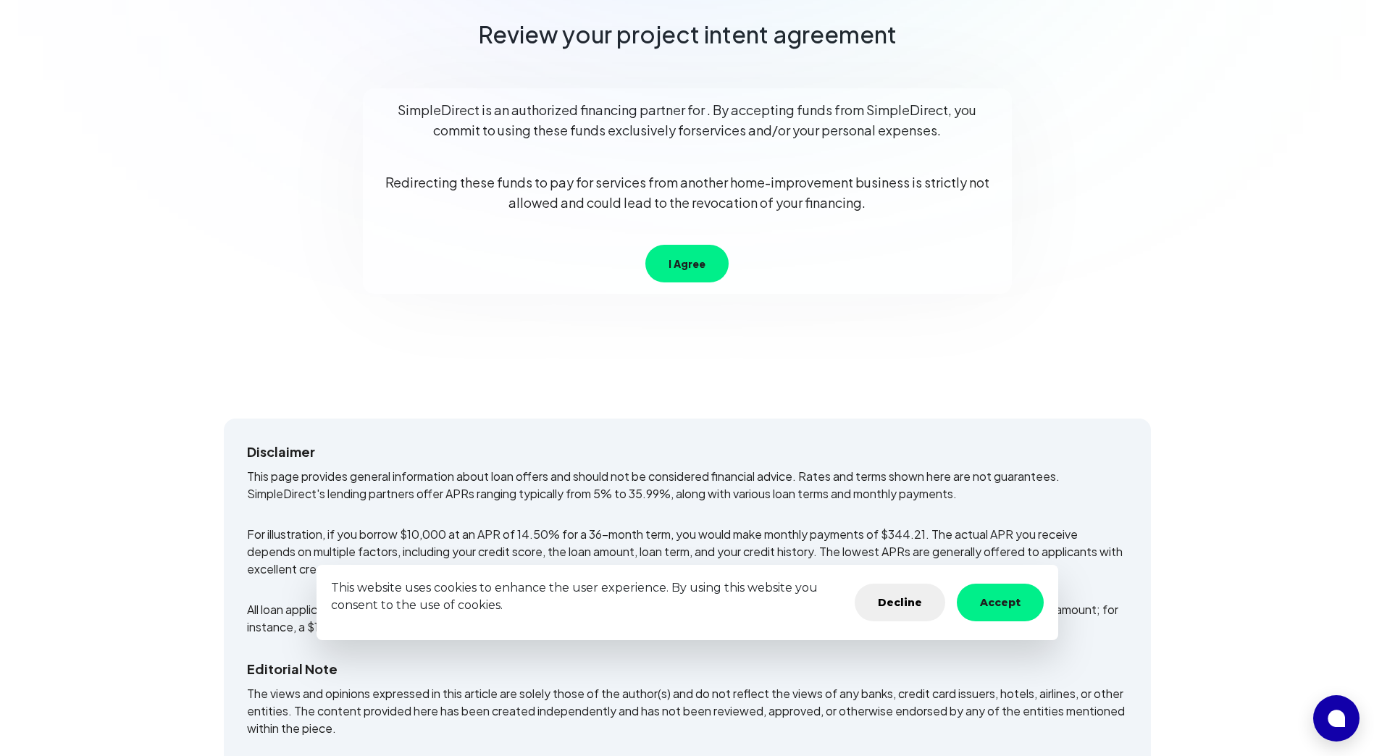
click at [605, 600] on button "Accept" at bounding box center [1000, 603] width 87 height 38
click at [605, 598] on button "Accept" at bounding box center [1000, 603] width 87 height 38
click at [605, 600] on button "Accept" at bounding box center [1000, 603] width 87 height 38
click at [605, 598] on button "Accept" at bounding box center [1000, 603] width 87 height 38
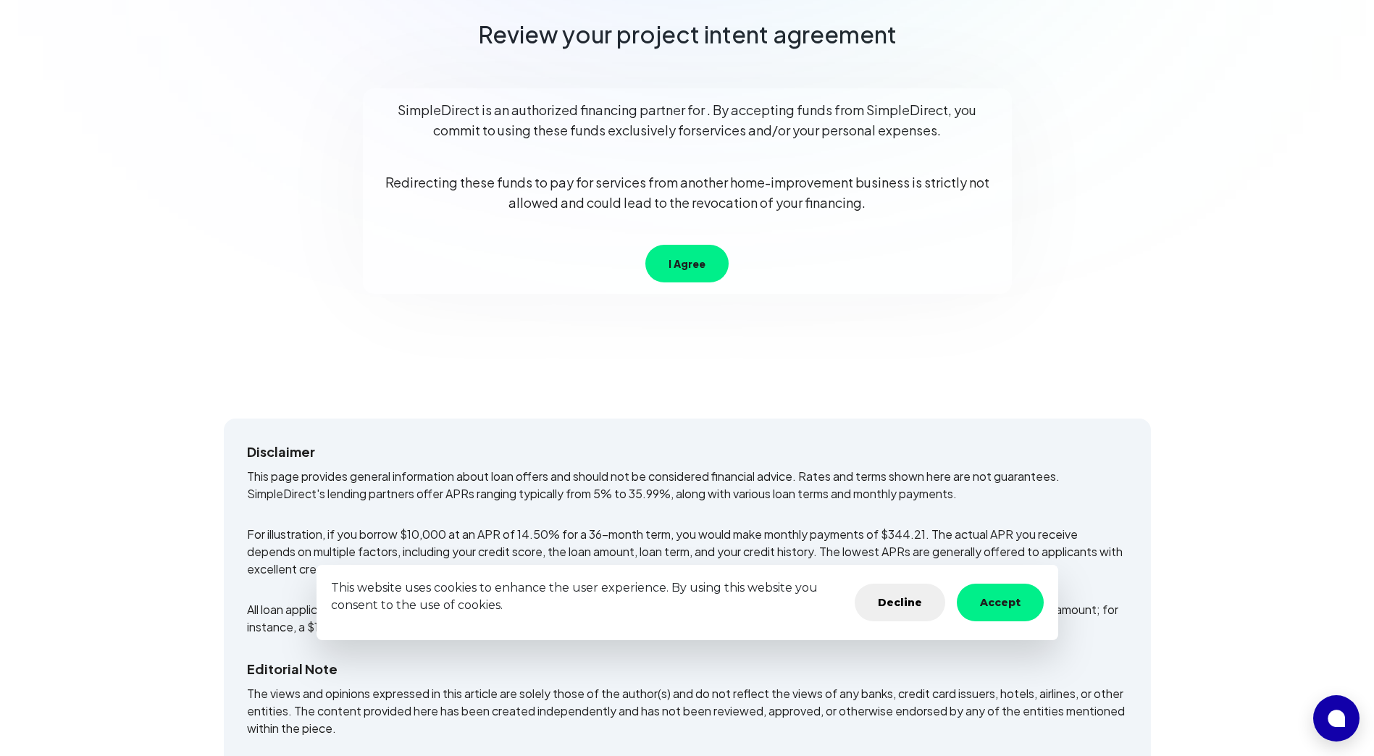
click at [605, 605] on button "Accept" at bounding box center [1000, 603] width 87 height 38
click at [605, 610] on button "Accept" at bounding box center [1000, 603] width 87 height 38
click at [605, 608] on button "Accept" at bounding box center [1000, 603] width 87 height 38
click at [605, 604] on button "Accept" at bounding box center [1000, 603] width 87 height 38
click at [605, 258] on button "I Agree" at bounding box center [686, 264] width 83 height 38
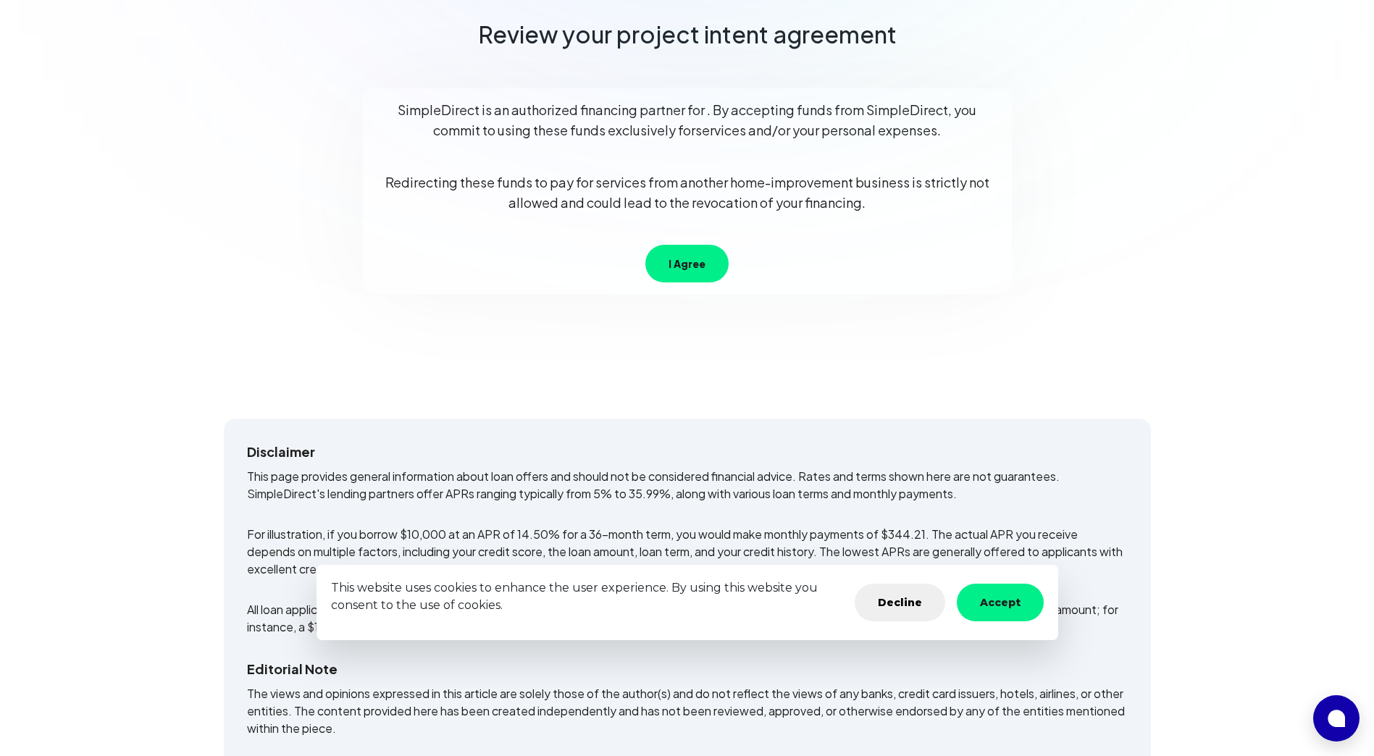
click at [605, 271] on div "SimpleDirect is an authorized financing partner for . By accepting funds from S…" at bounding box center [687, 191] width 649 height 206
click at [605, 272] on button "I Agree" at bounding box center [686, 264] width 83 height 38
click at [605, 275] on button "I Agree" at bounding box center [686, 264] width 83 height 38
click at [605, 277] on button "I Agree" at bounding box center [686, 264] width 83 height 38
click at [605, 597] on button "Accept" at bounding box center [1000, 603] width 87 height 38
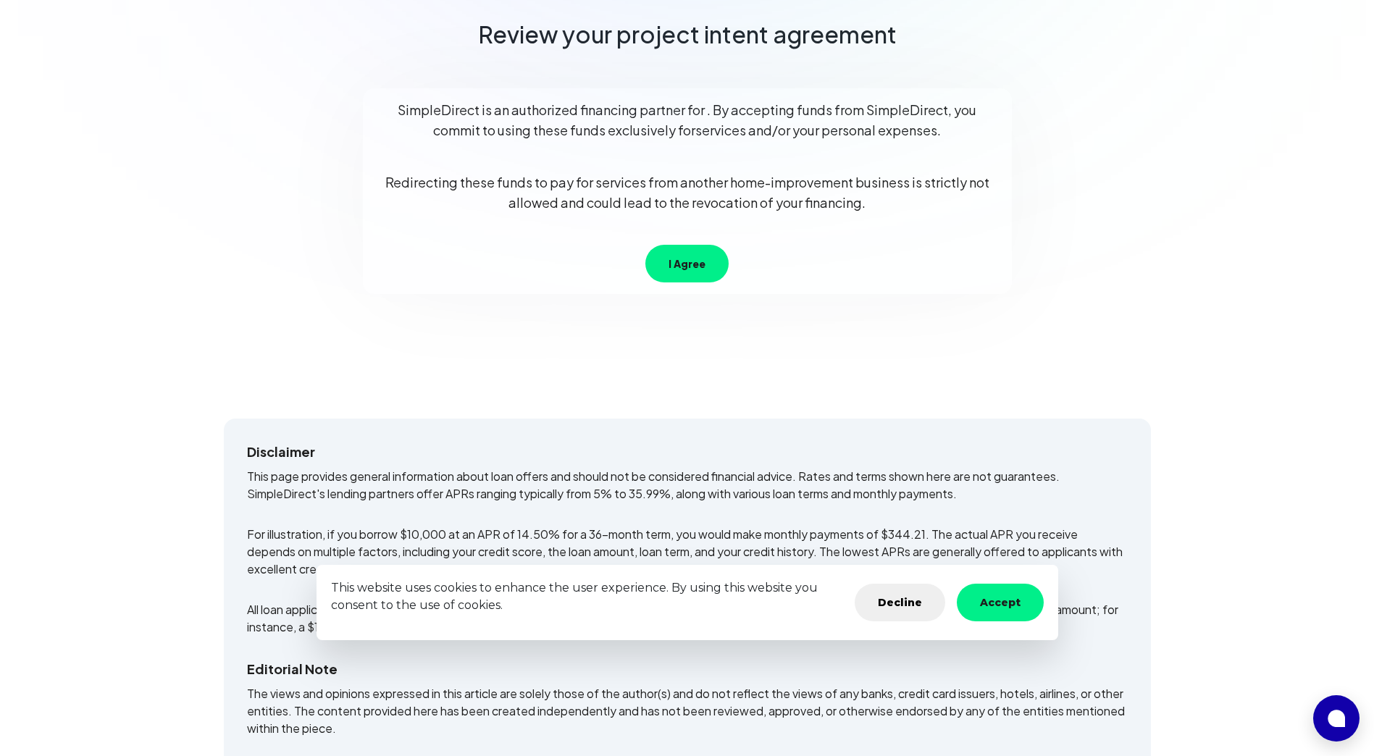
click at [605, 597] on button "Accept" at bounding box center [1000, 603] width 87 height 38
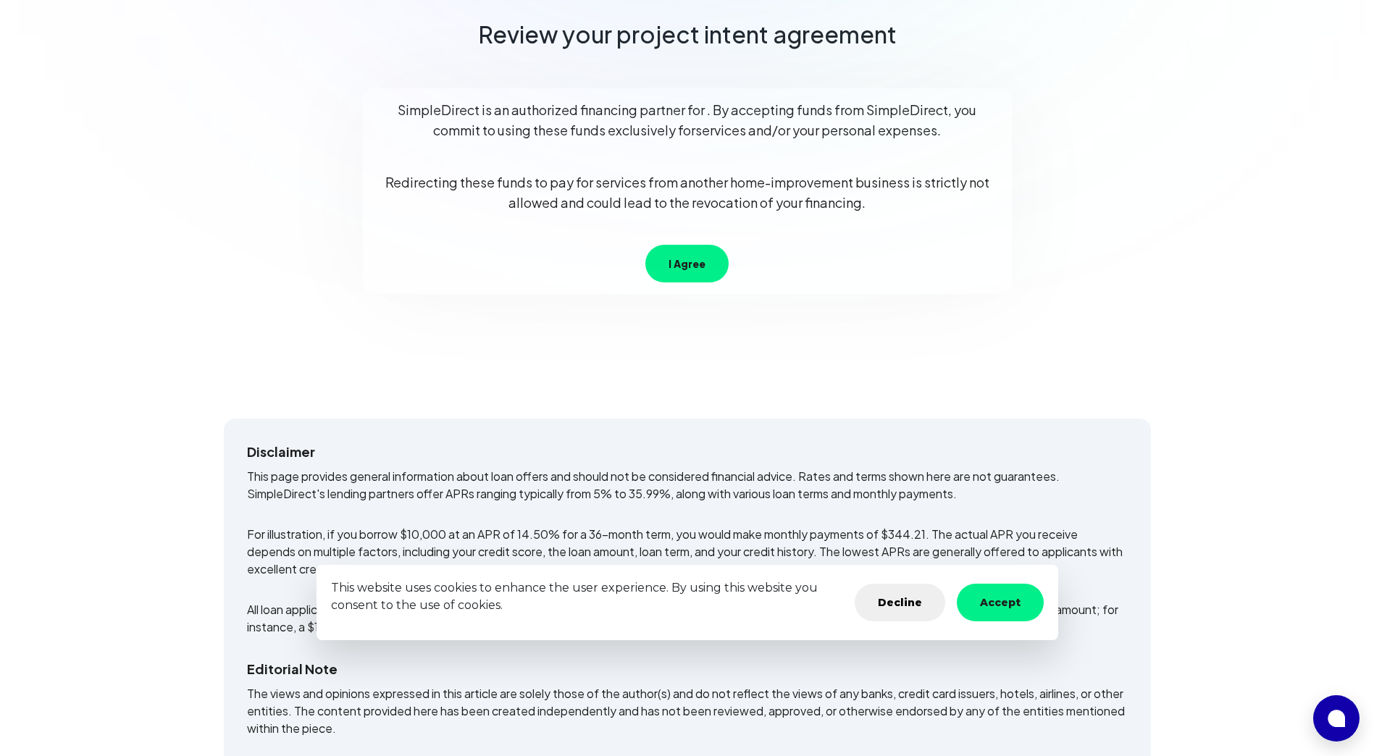
click at [605, 597] on button "Accept" at bounding box center [1000, 603] width 87 height 38
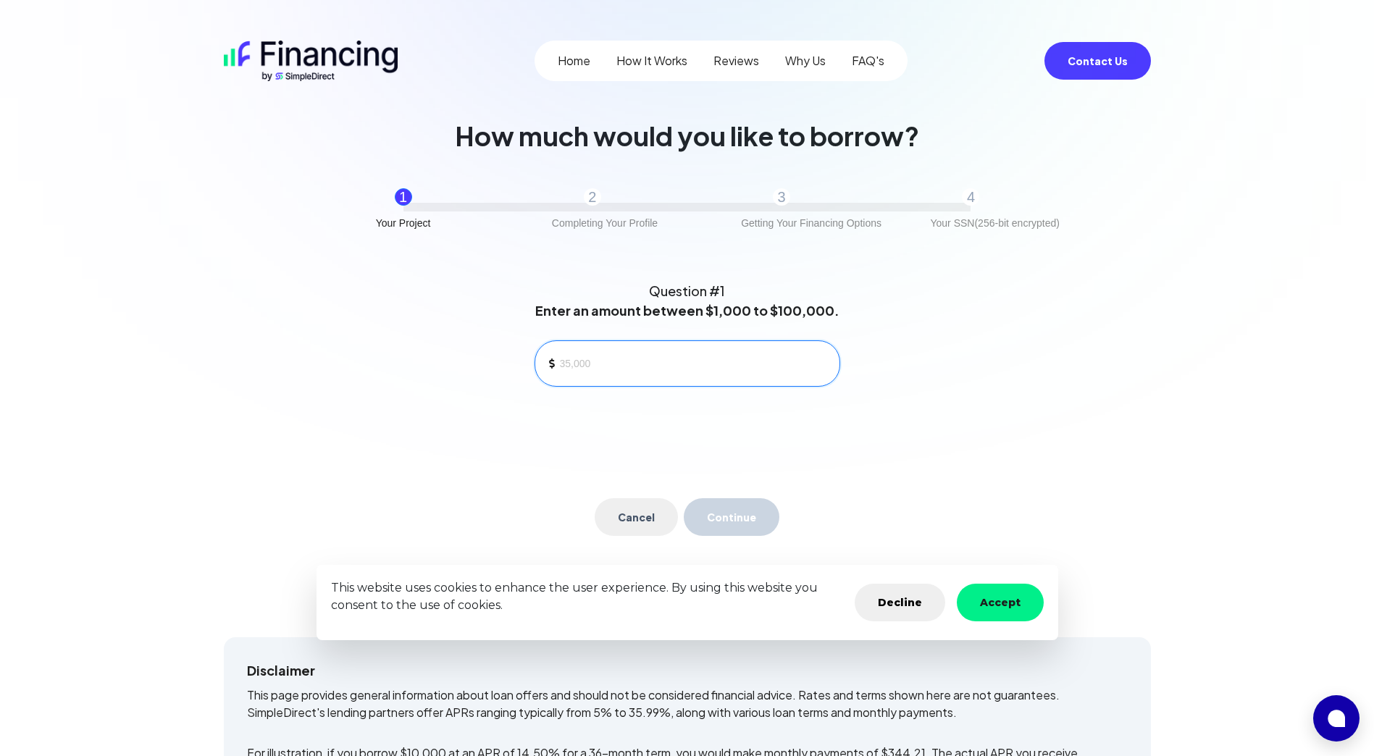
click at [582, 359] on input at bounding box center [694, 364] width 268 height 22
type input "5,000"
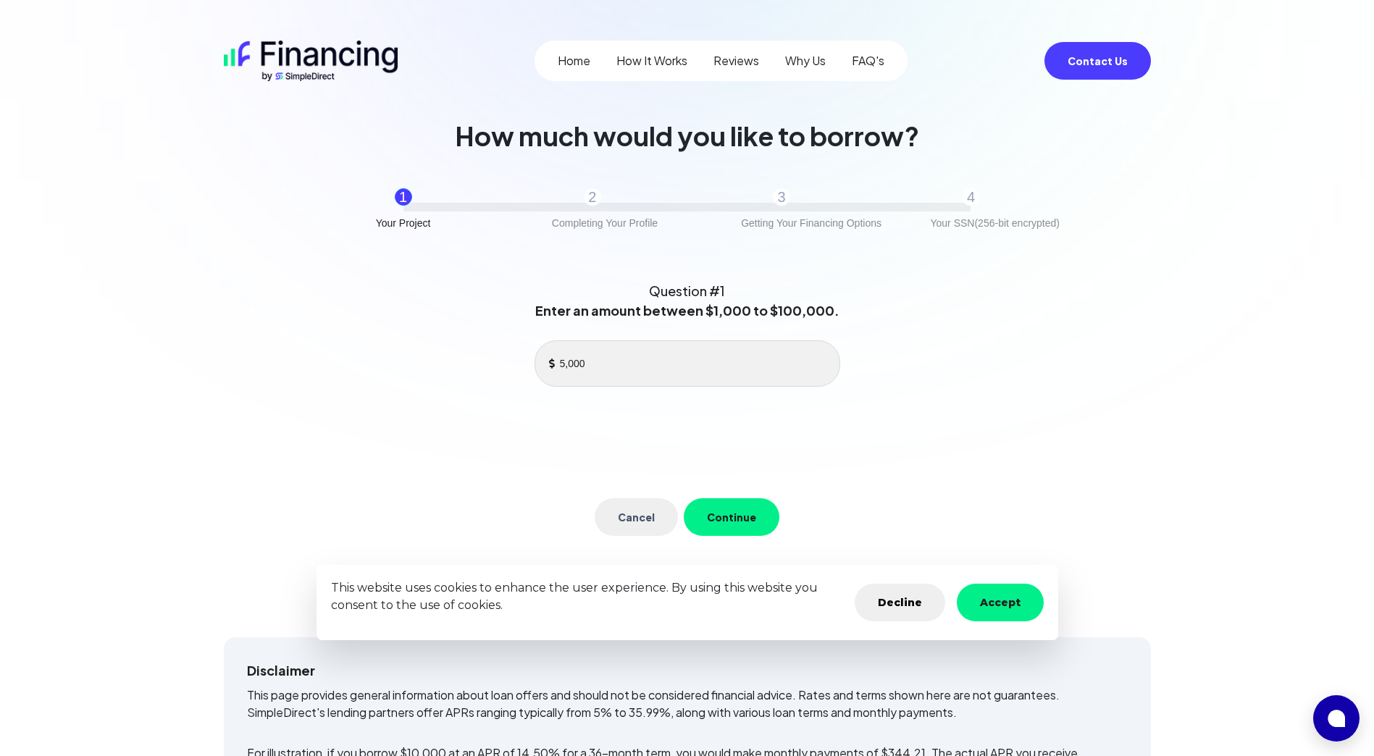
click at [1019, 606] on button "Accept" at bounding box center [1000, 603] width 87 height 38
drag, startPoint x: 1019, startPoint y: 606, endPoint x: 403, endPoint y: 303, distance: 685.9
click at [1019, 606] on button "Accept" at bounding box center [1000, 603] width 87 height 38
click at [1011, 610] on button "Accept" at bounding box center [1000, 603] width 87 height 38
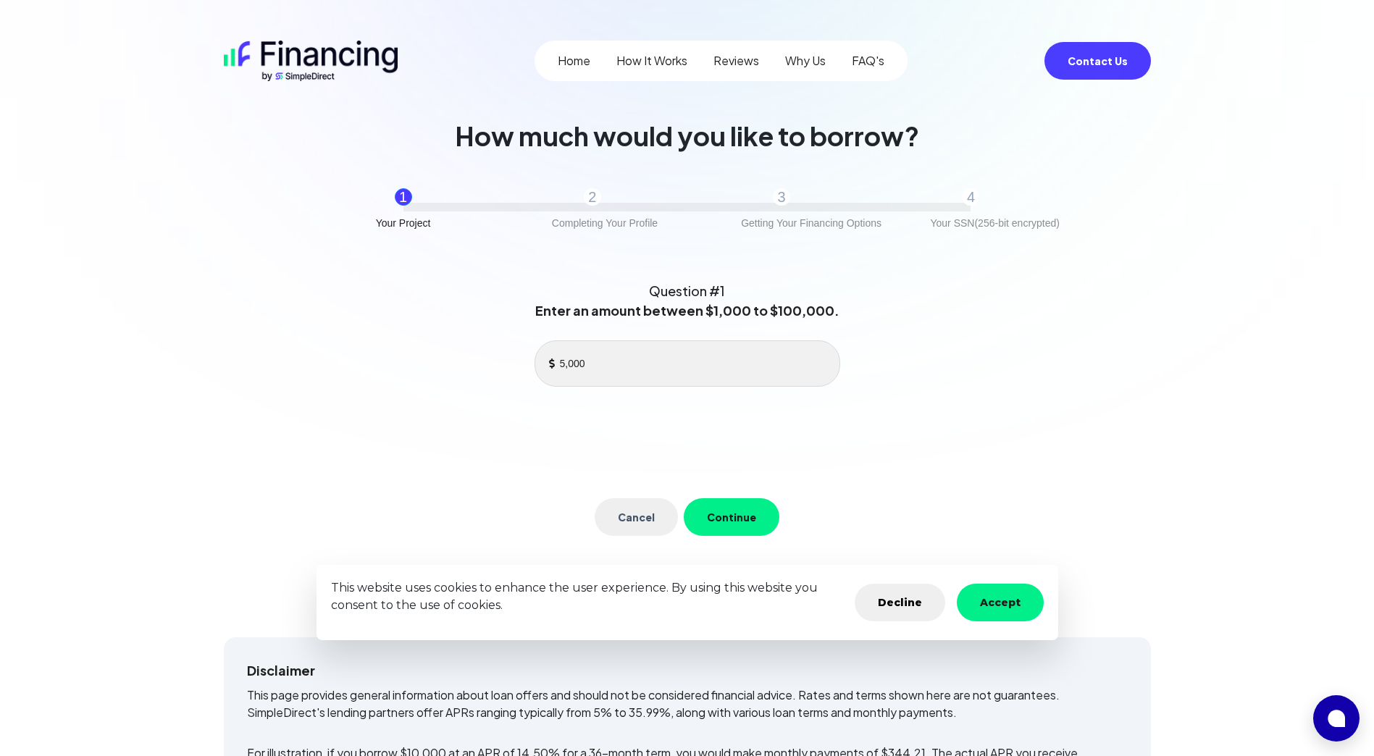
click at [999, 613] on button "Accept" at bounding box center [1000, 603] width 87 height 38
click at [1011, 606] on button "Accept" at bounding box center [1000, 603] width 87 height 38
click at [1008, 606] on button "Accept" at bounding box center [1000, 603] width 87 height 38
click at [1014, 610] on button "Accept" at bounding box center [1000, 603] width 87 height 38
click at [969, 600] on button "Accept" at bounding box center [1000, 603] width 87 height 38
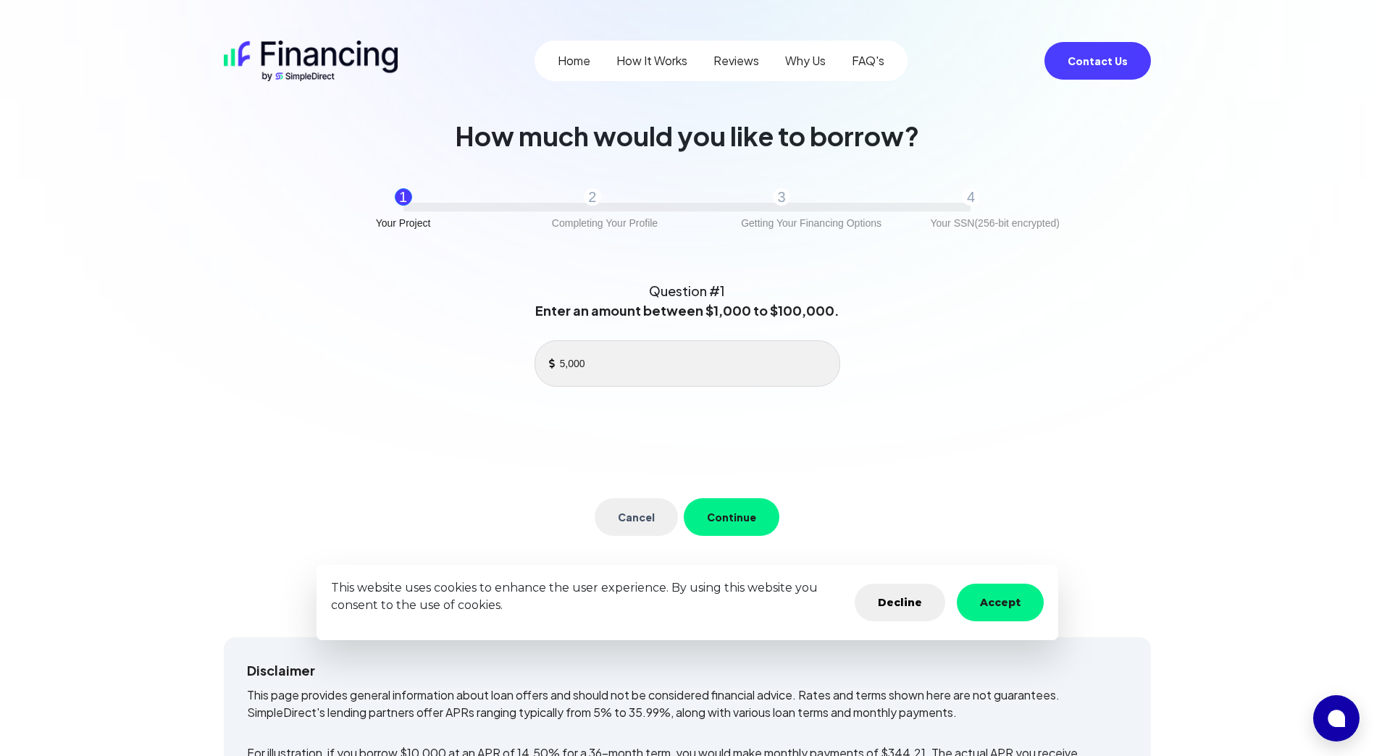
click at [969, 600] on button "Accept" at bounding box center [1000, 603] width 87 height 38
click at [756, 522] on button "Continue" at bounding box center [732, 517] width 96 height 38
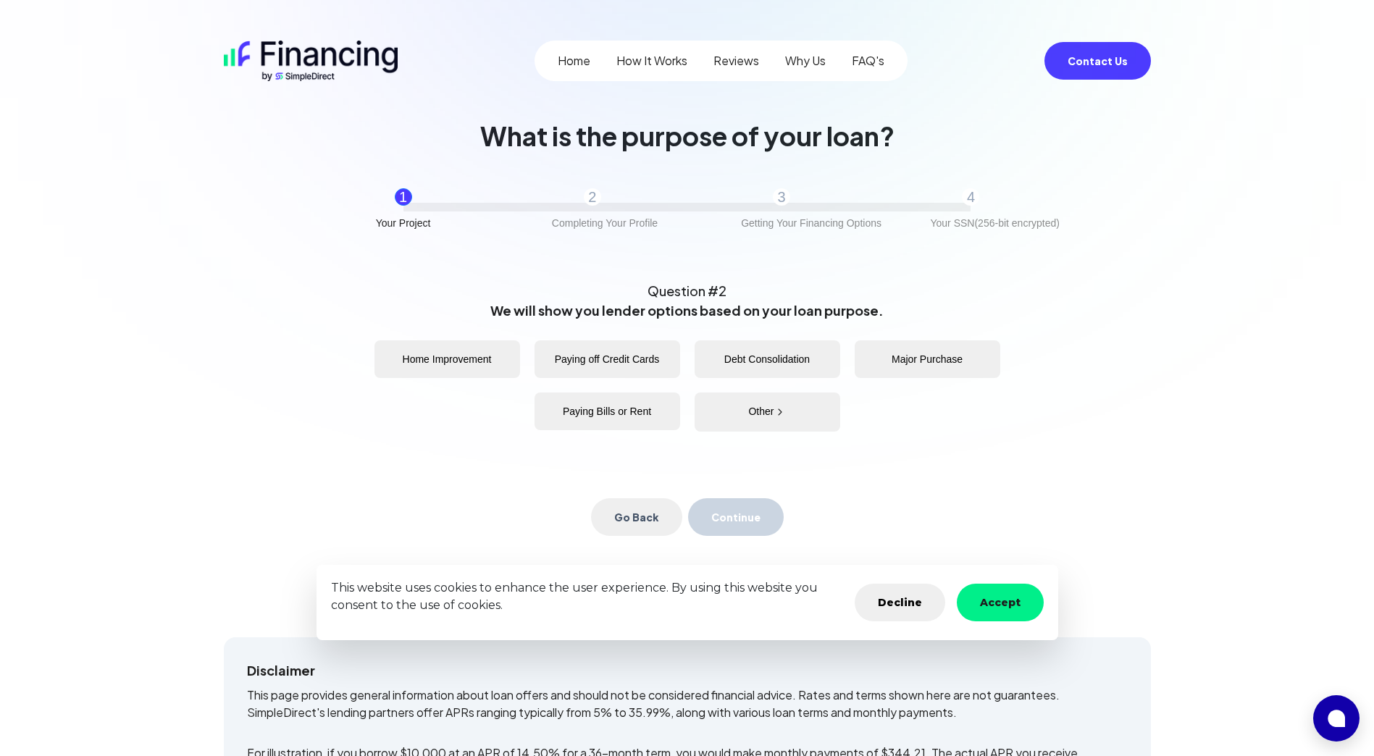
click at [482, 364] on button "Home Improvement" at bounding box center [447, 359] width 146 height 38
click at [719, 513] on button "Continue" at bounding box center [736, 517] width 96 height 38
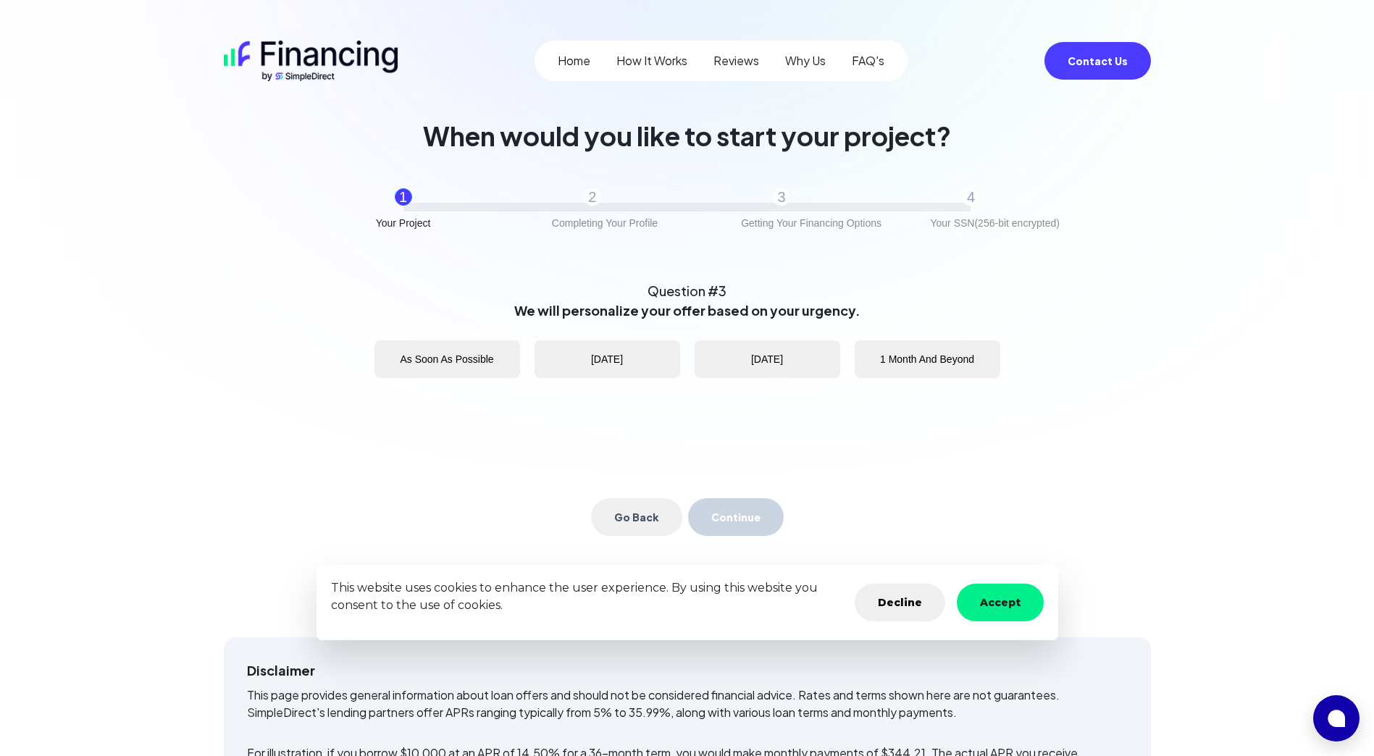
click at [468, 373] on button "As Soon As Possible" at bounding box center [447, 359] width 146 height 38
click at [762, 516] on button "Continue" at bounding box center [736, 517] width 96 height 38
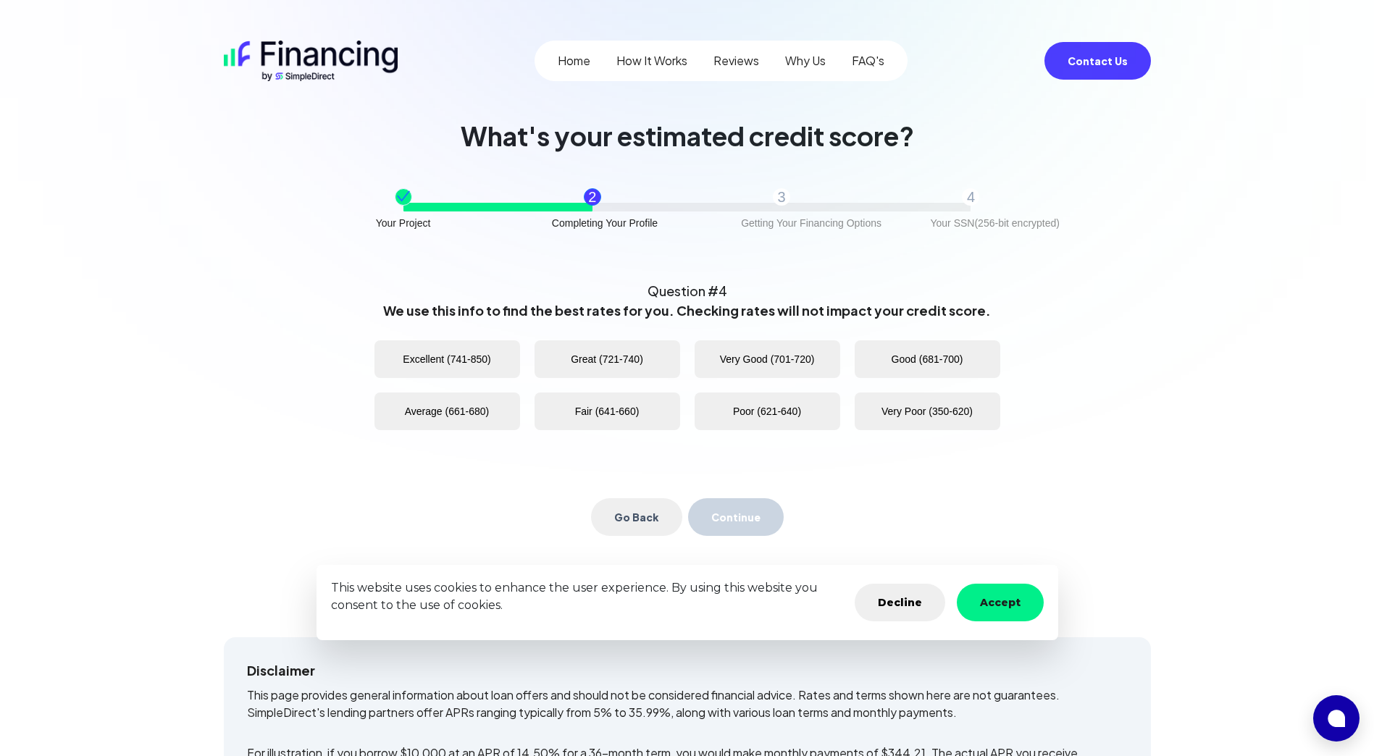
click at [588, 413] on button "Fair (641-660)" at bounding box center [607, 411] width 146 height 38
click at [760, 503] on button "Continue" at bounding box center [736, 517] width 96 height 38
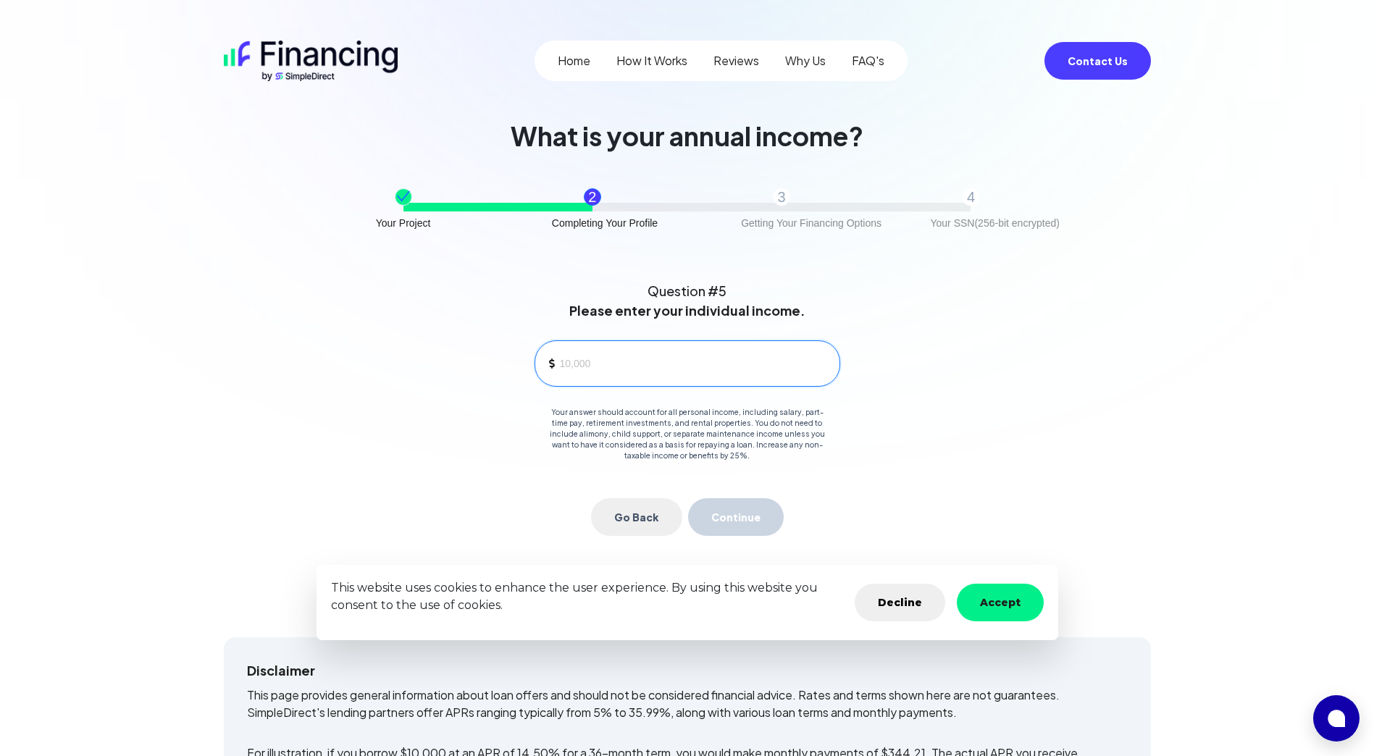
click at [628, 361] on input at bounding box center [694, 364] width 268 height 22
type input "130,000"
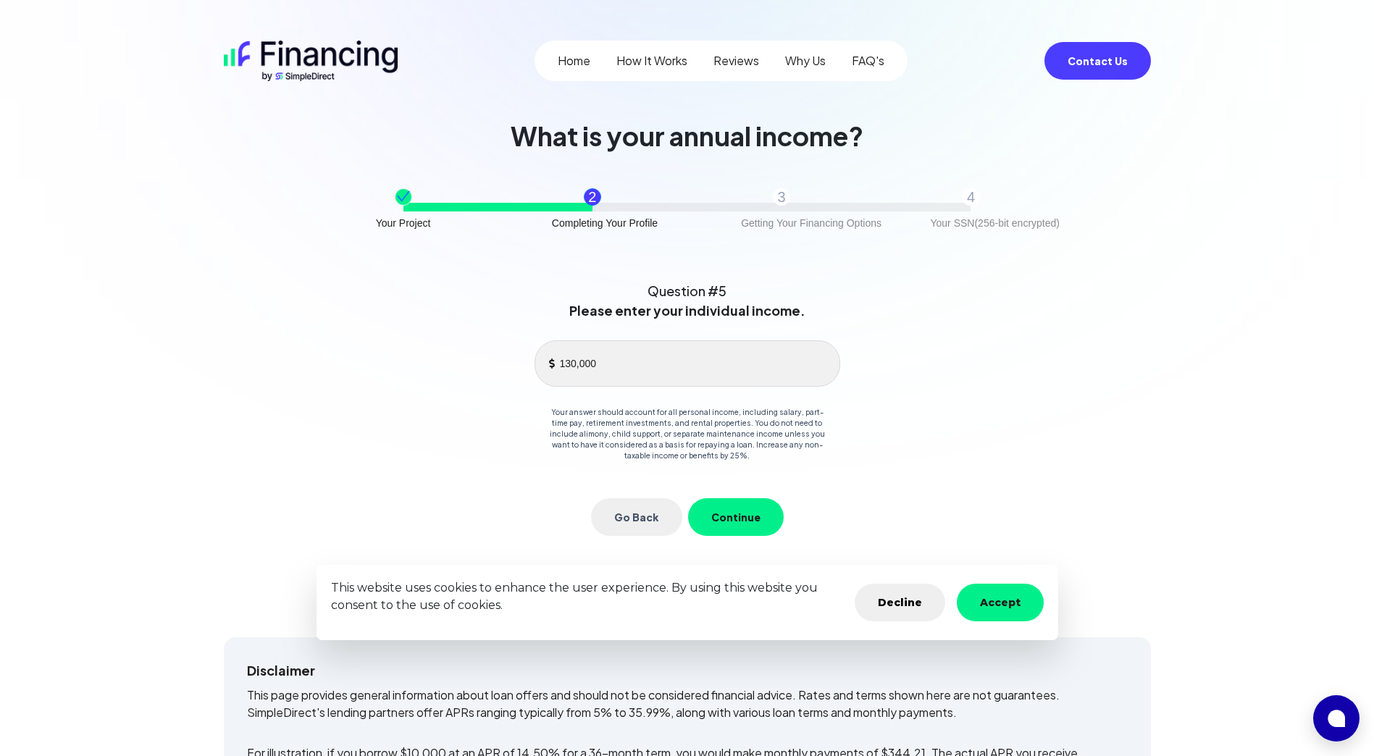
click at [751, 509] on button "Continue" at bounding box center [736, 517] width 96 height 38
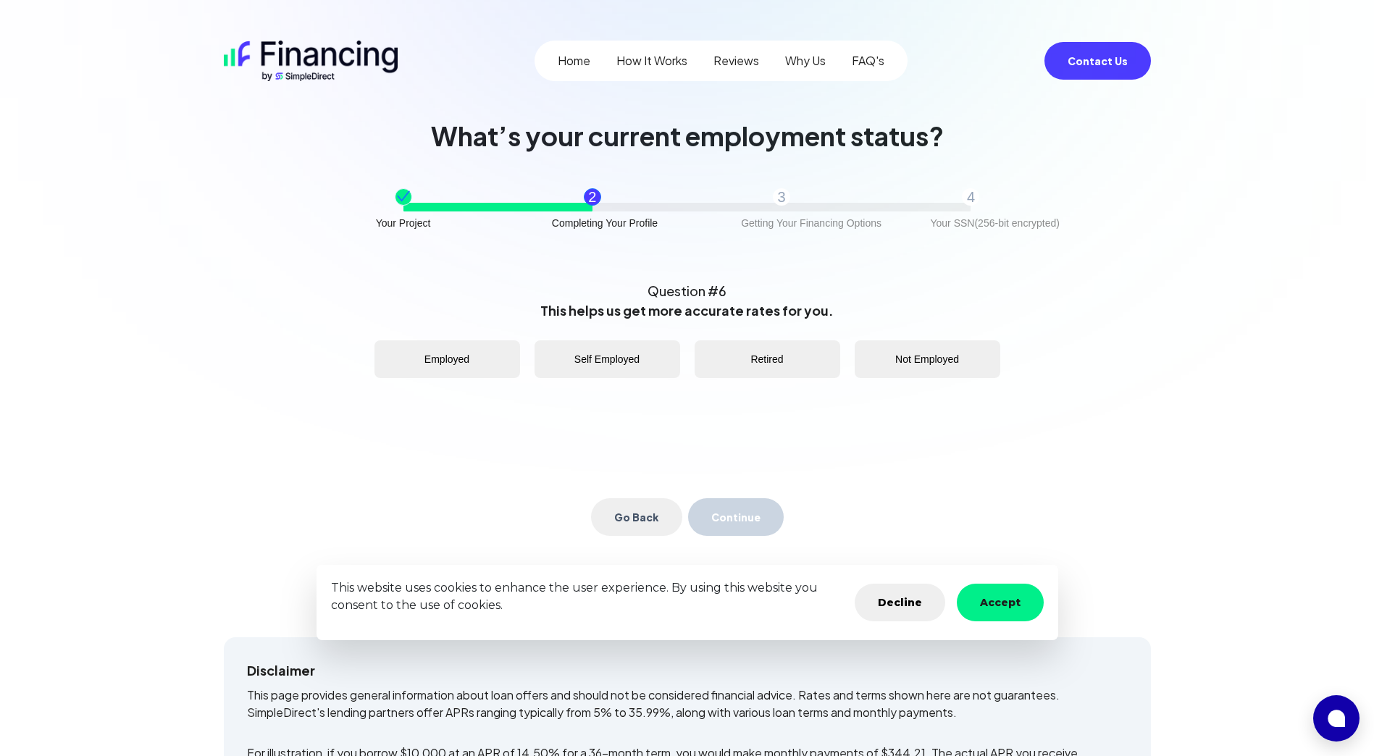
click at [461, 360] on button "Employed" at bounding box center [447, 359] width 146 height 38
click at [740, 516] on button "Continue" at bounding box center [736, 517] width 96 height 38
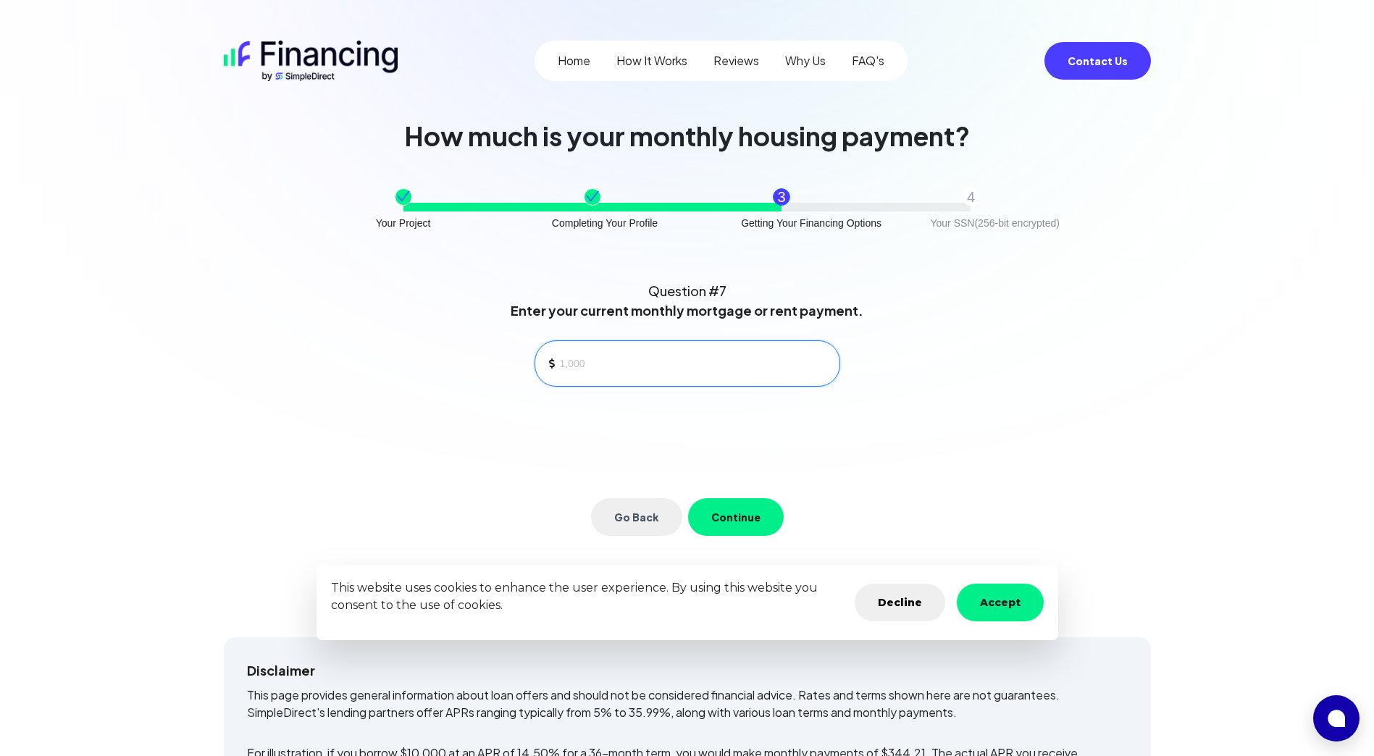
click at [598, 365] on input at bounding box center [694, 364] width 268 height 22
type input "2,000"
click at [729, 514] on button "Continue" at bounding box center [736, 517] width 96 height 38
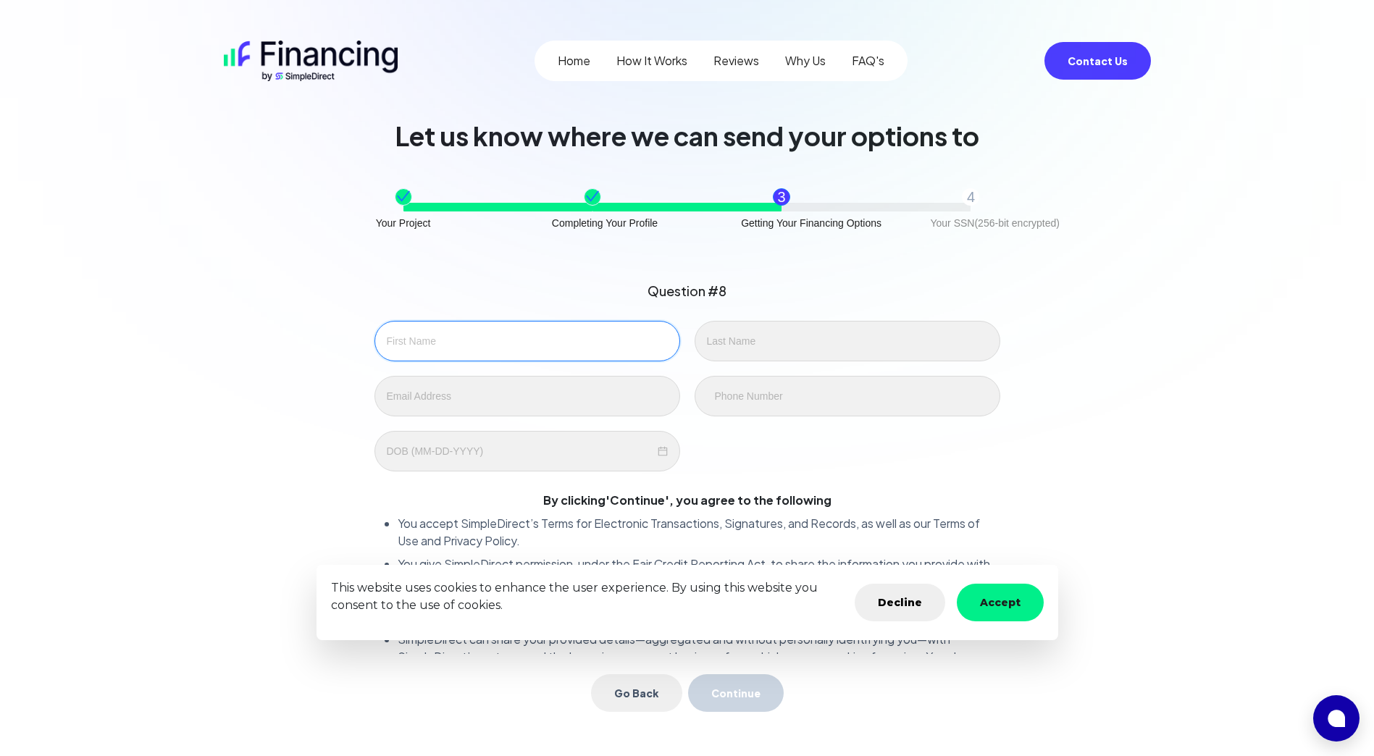
click at [554, 349] on input "text" at bounding box center [527, 341] width 306 height 41
type input "leslie"
type input "santiago"
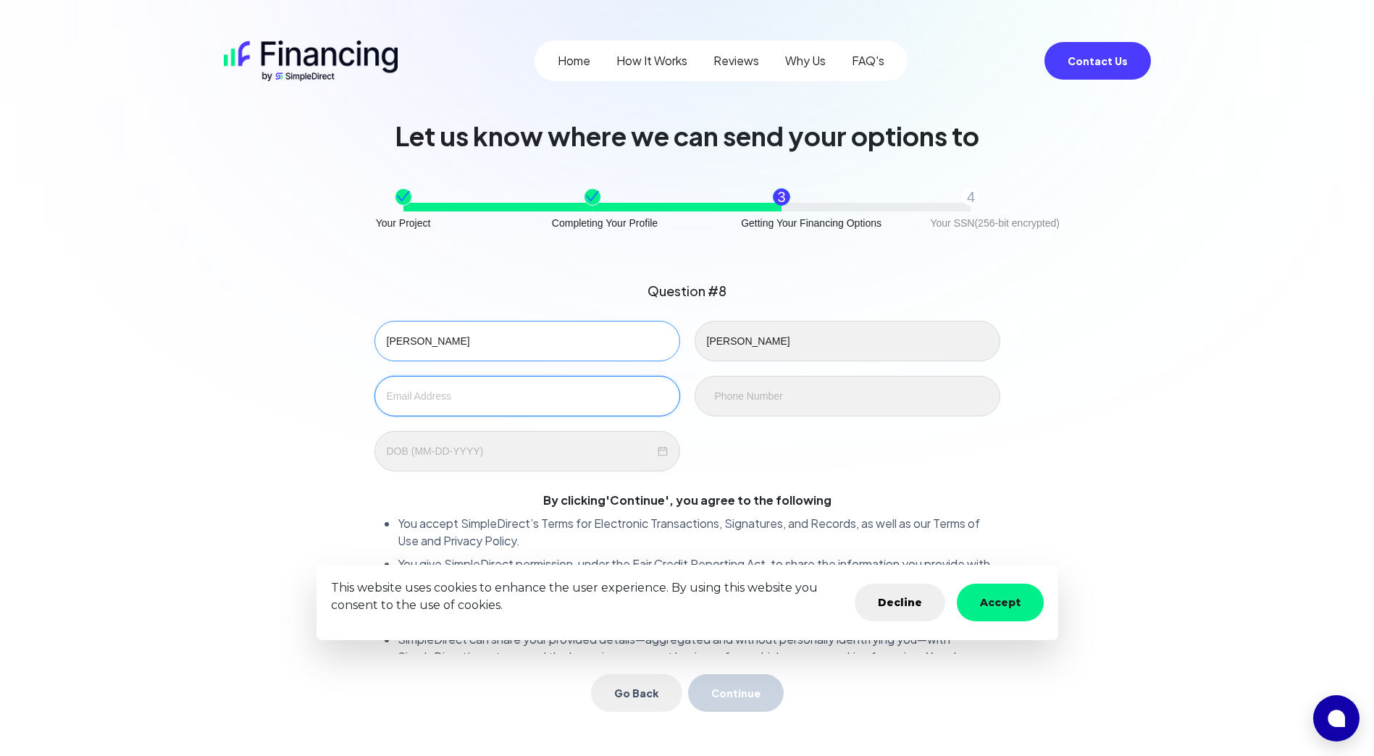
type input "leslies707@gmail.com"
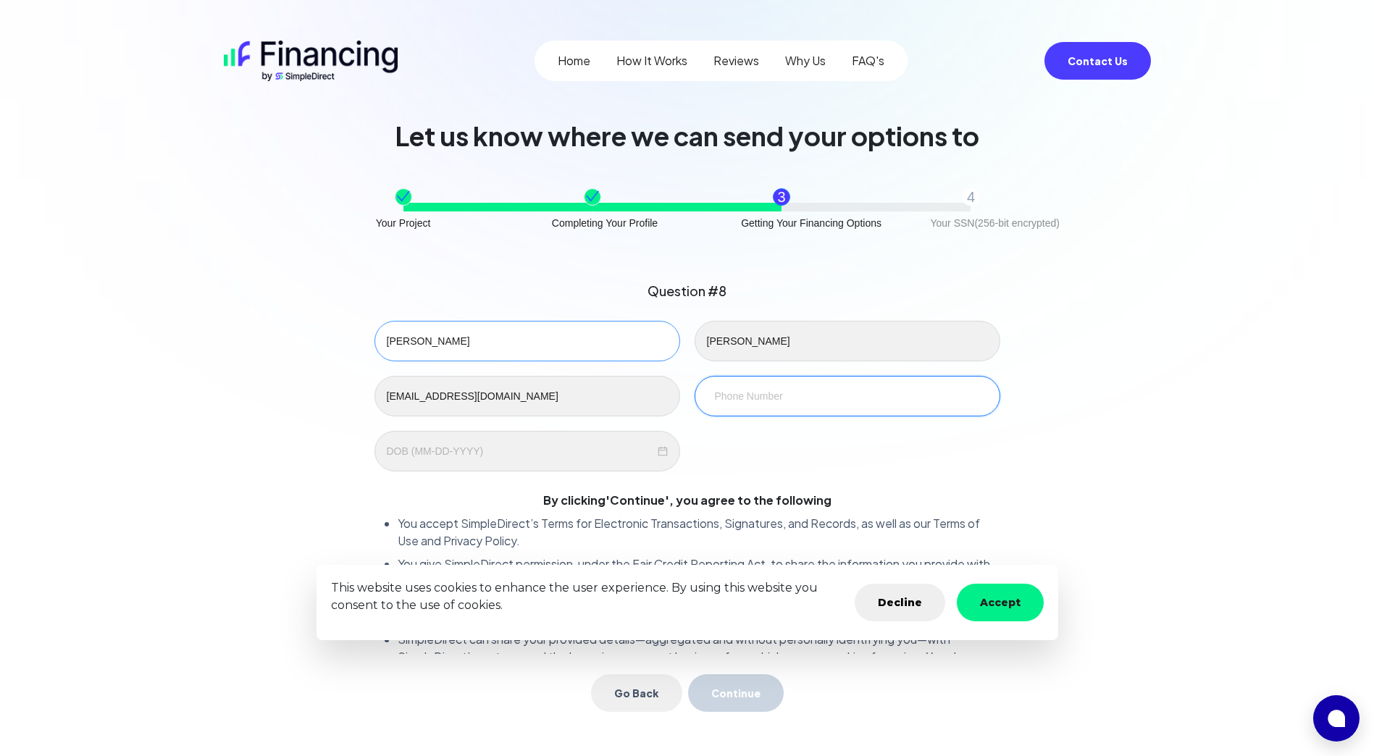
type input "305-962-2373"
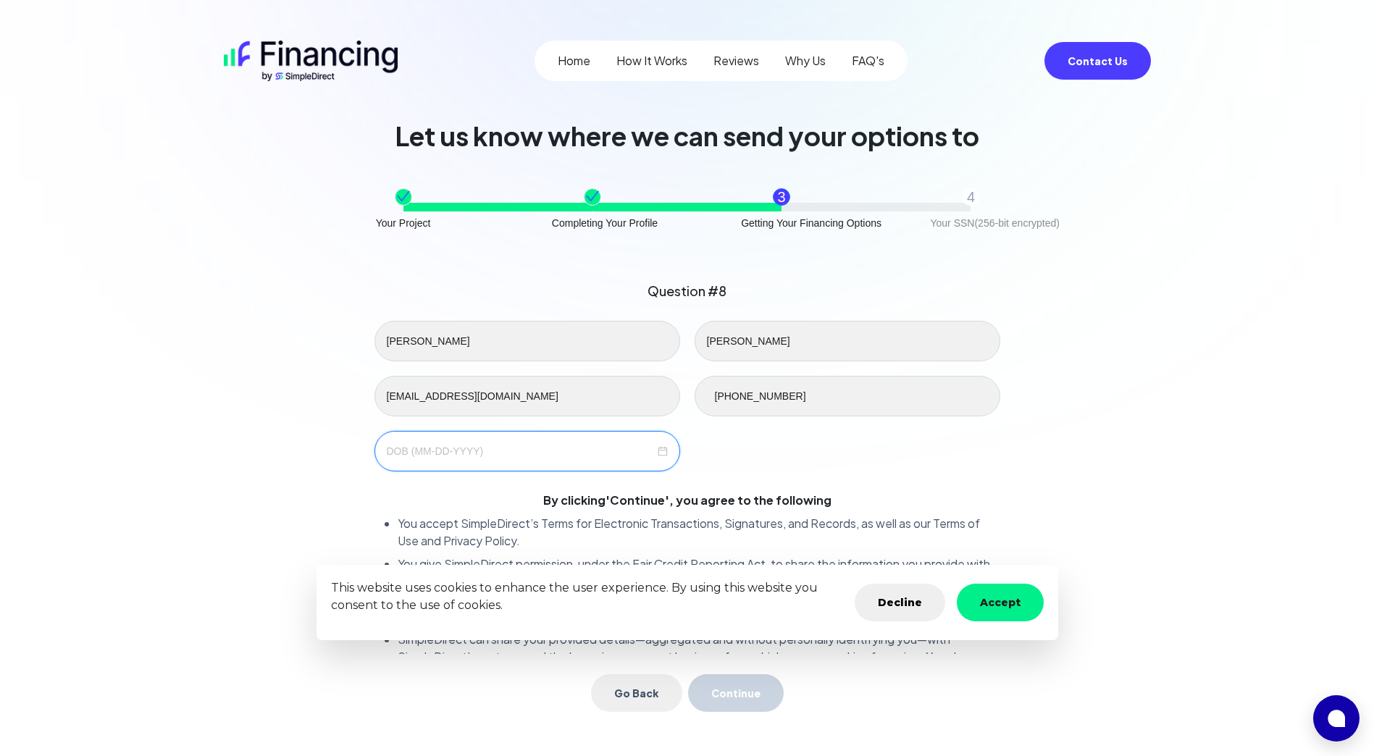
drag, startPoint x: 502, startPoint y: 455, endPoint x: 505, endPoint y: 445, distance: 10.1
click at [505, 445] on input at bounding box center [521, 451] width 268 height 16
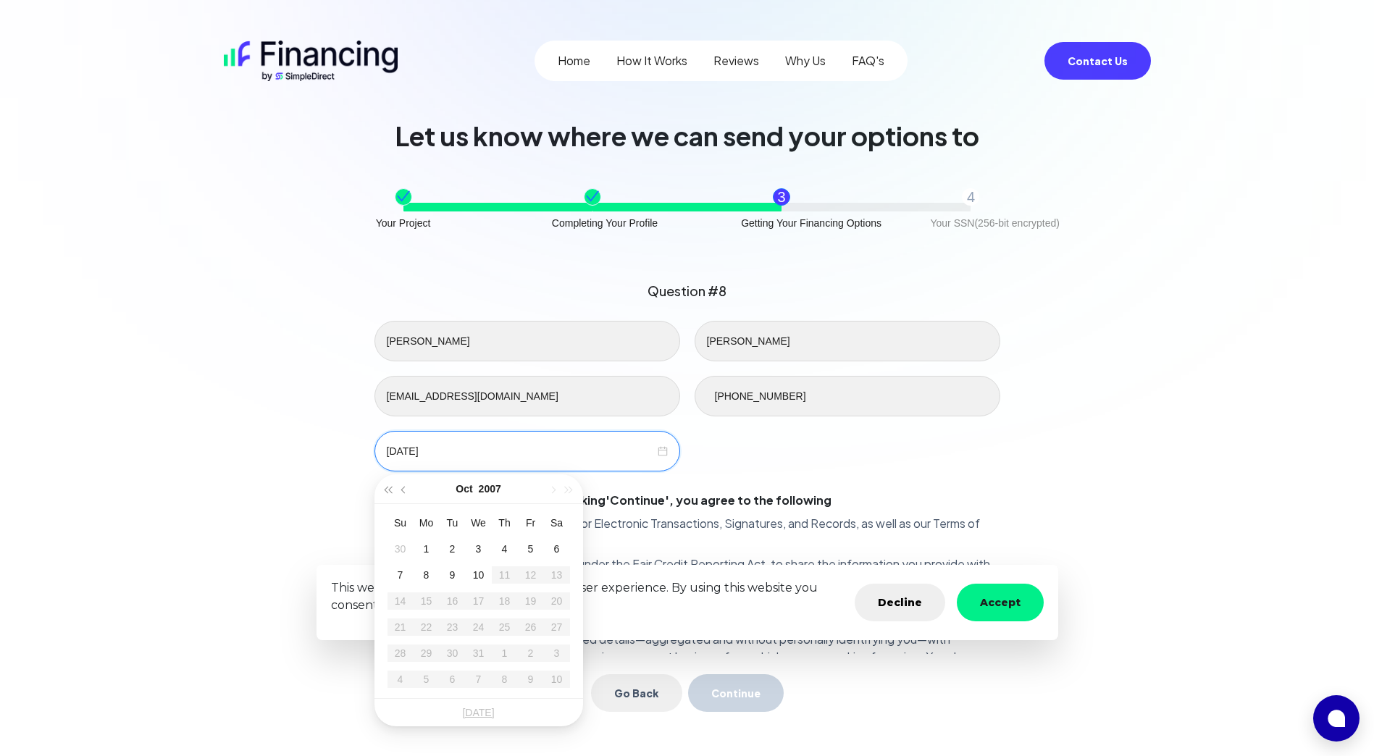
type input "03/06/1987"
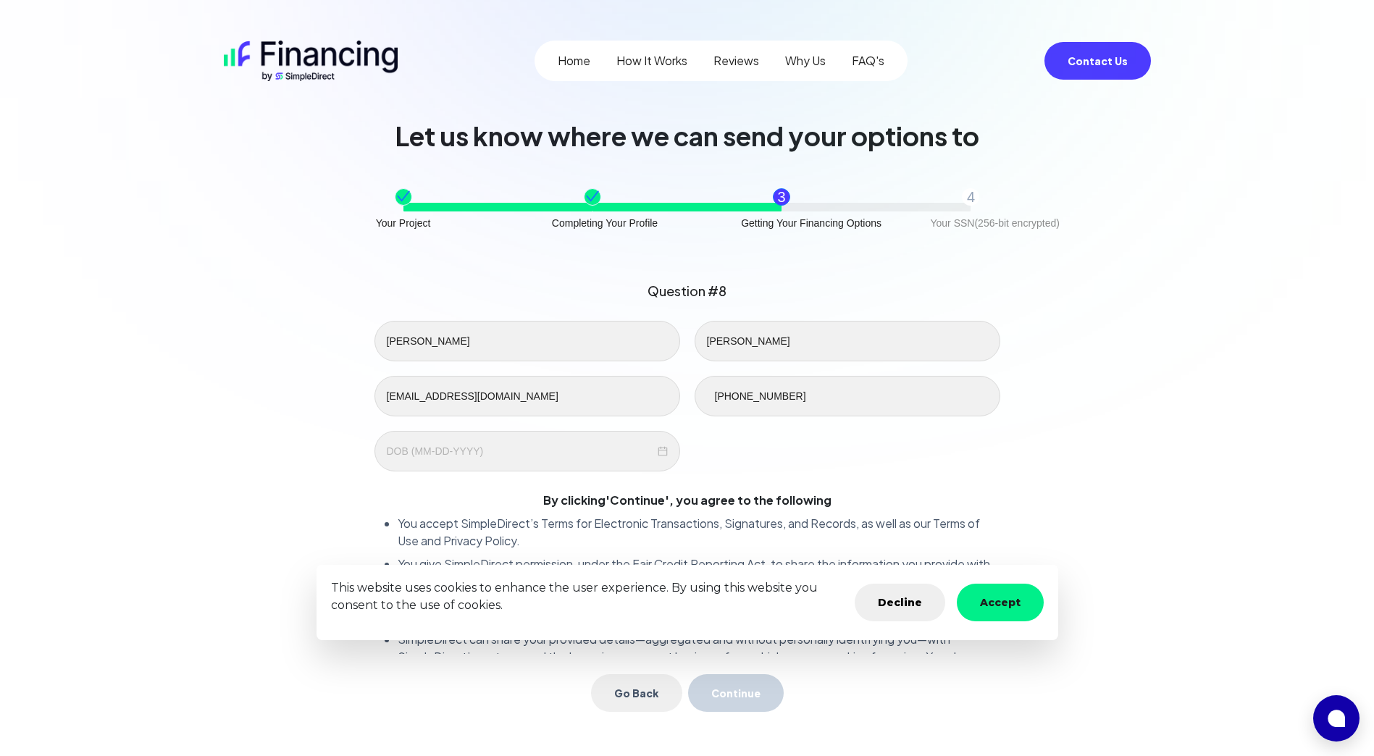
click at [718, 471] on div "leslie santiago leslies707@gmail.com 305-962-2373" at bounding box center [687, 396] width 640 height 151
click at [524, 462] on div at bounding box center [527, 451] width 306 height 41
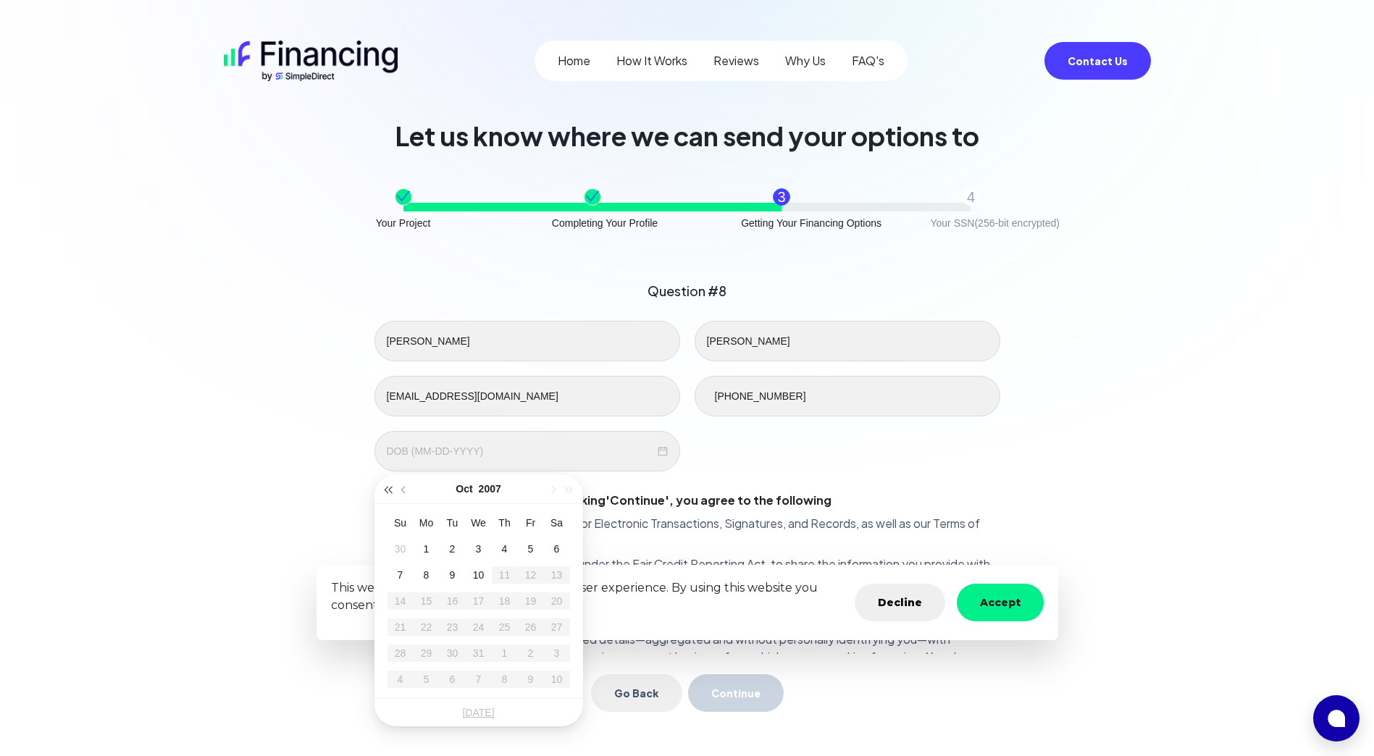
click at [385, 492] on button "button" at bounding box center [388, 488] width 16 height 29
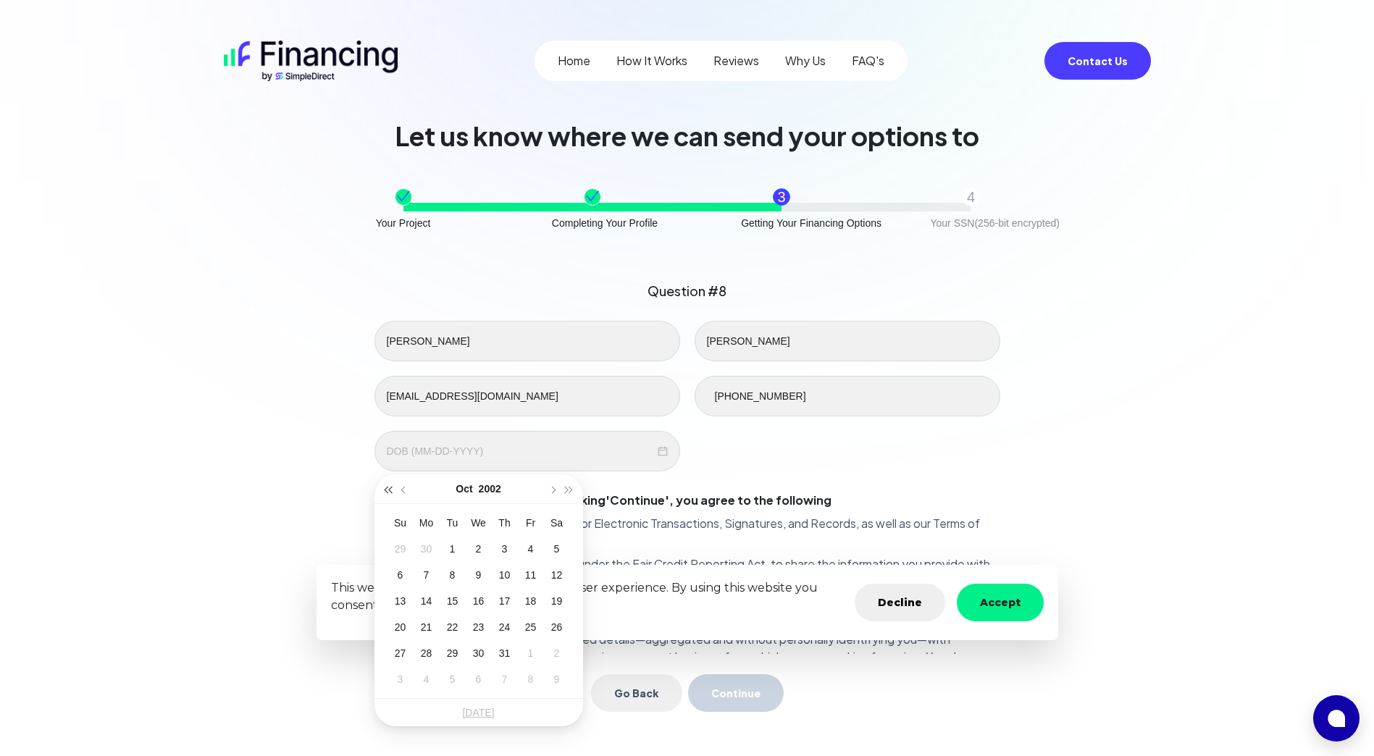
click at [385, 489] on span "button" at bounding box center [388, 490] width 7 height 7
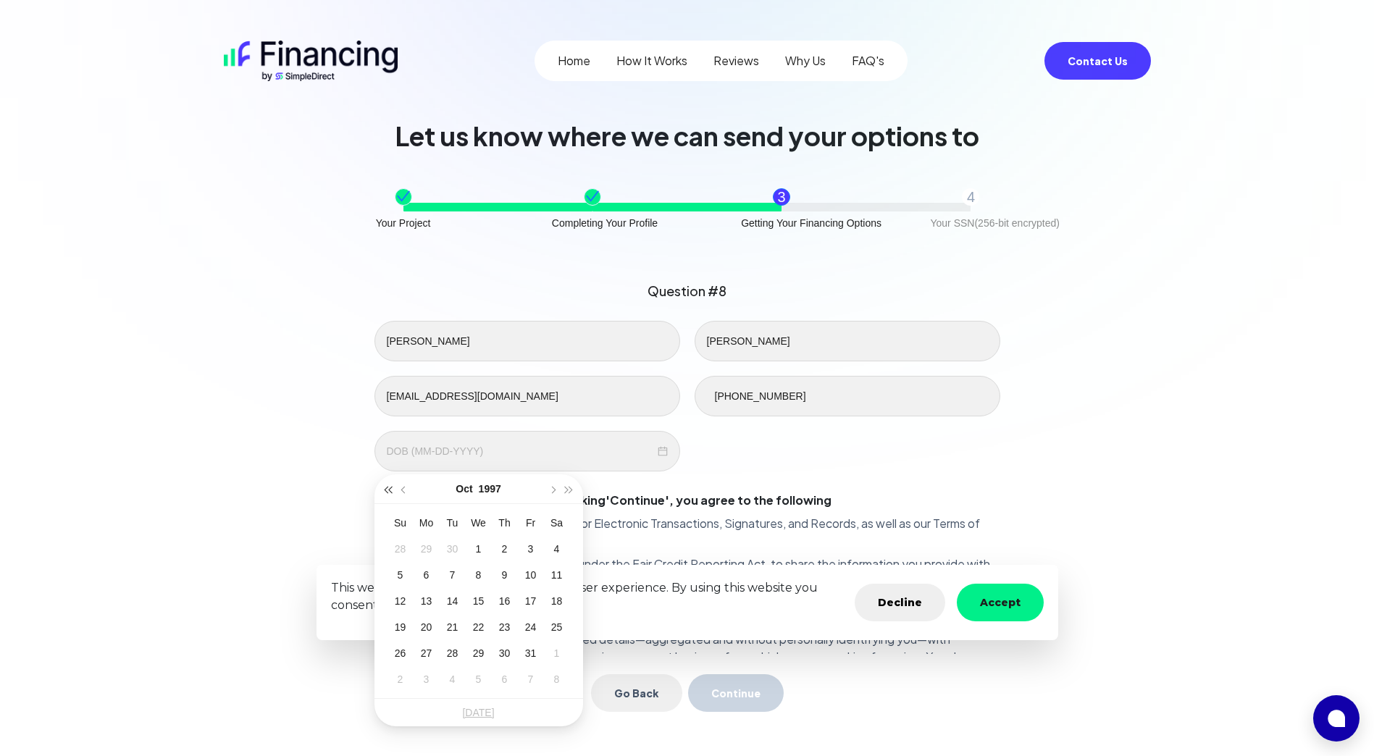
click at [385, 489] on span "button" at bounding box center [388, 490] width 7 height 7
click at [396, 484] on button "button" at bounding box center [404, 488] width 16 height 29
click at [387, 486] on button "button" at bounding box center [388, 488] width 16 height 29
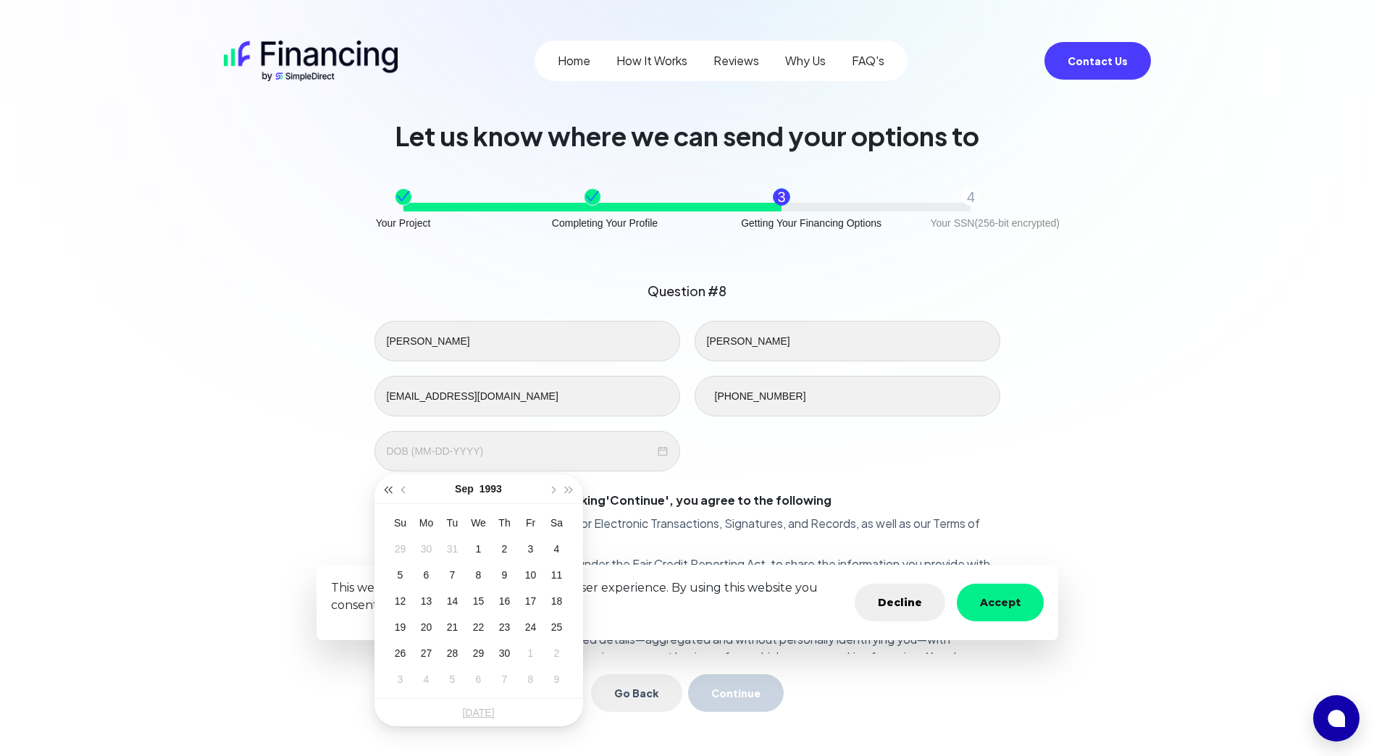
click at [387, 486] on button "button" at bounding box center [388, 488] width 16 height 29
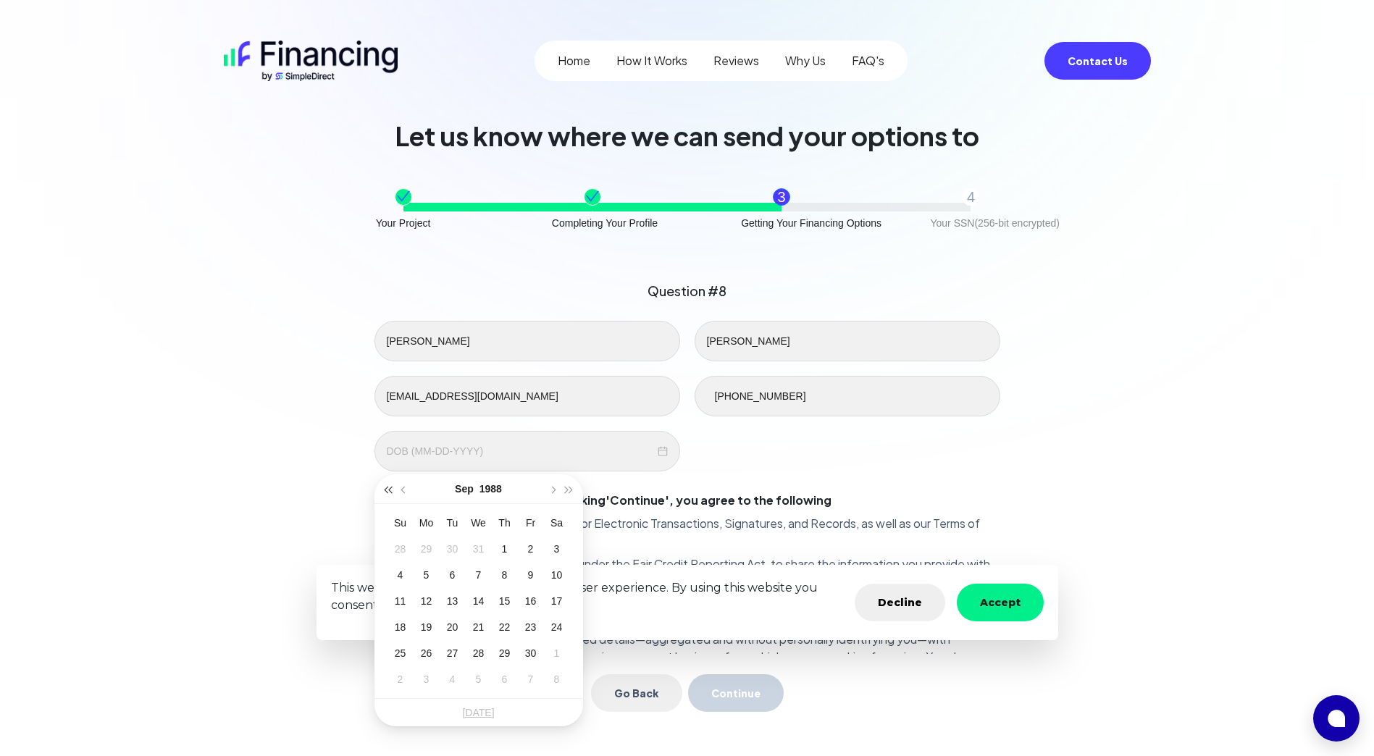
click at [388, 487] on span "button" at bounding box center [388, 490] width 7 height 7
click at [408, 489] on button "button" at bounding box center [404, 488] width 16 height 29
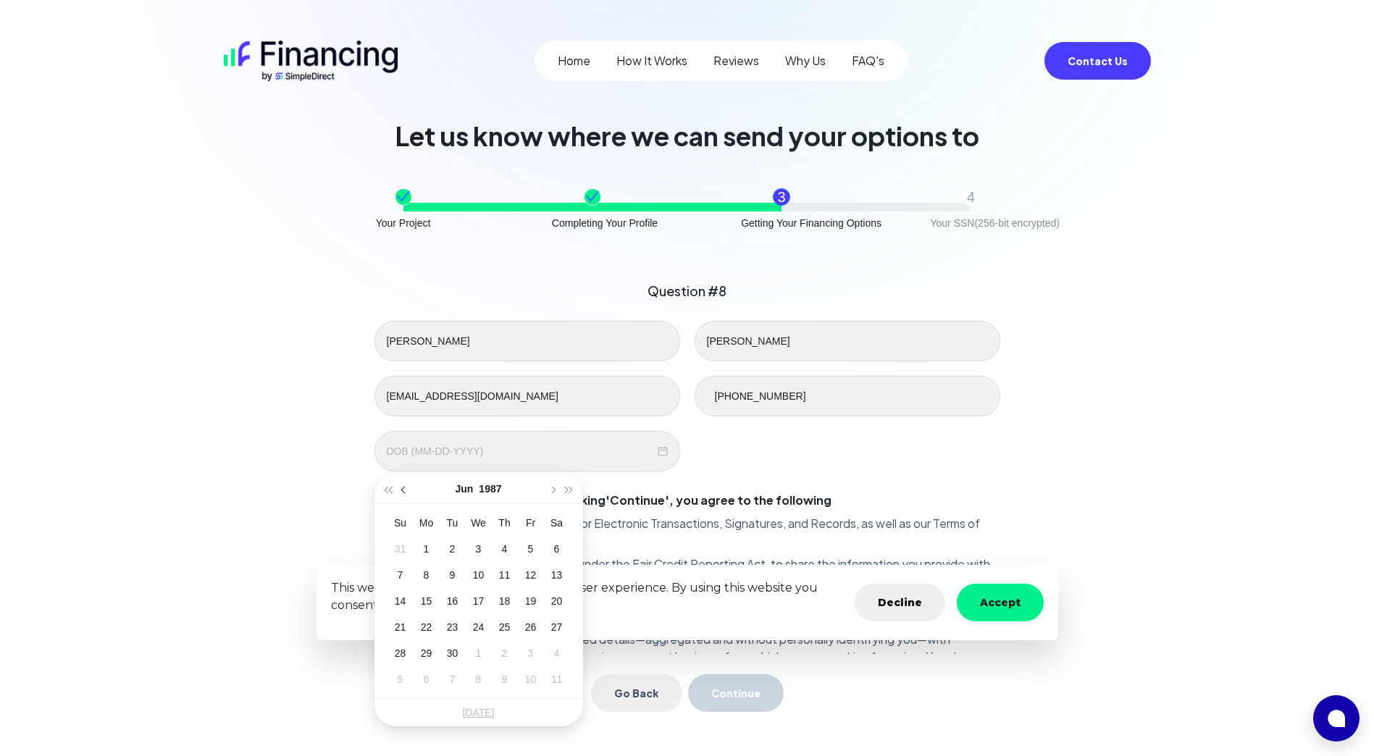
click at [408, 489] on button "button" at bounding box center [404, 488] width 16 height 29
type input "03-06-1987"
click at [529, 552] on div "6" at bounding box center [530, 548] width 17 height 17
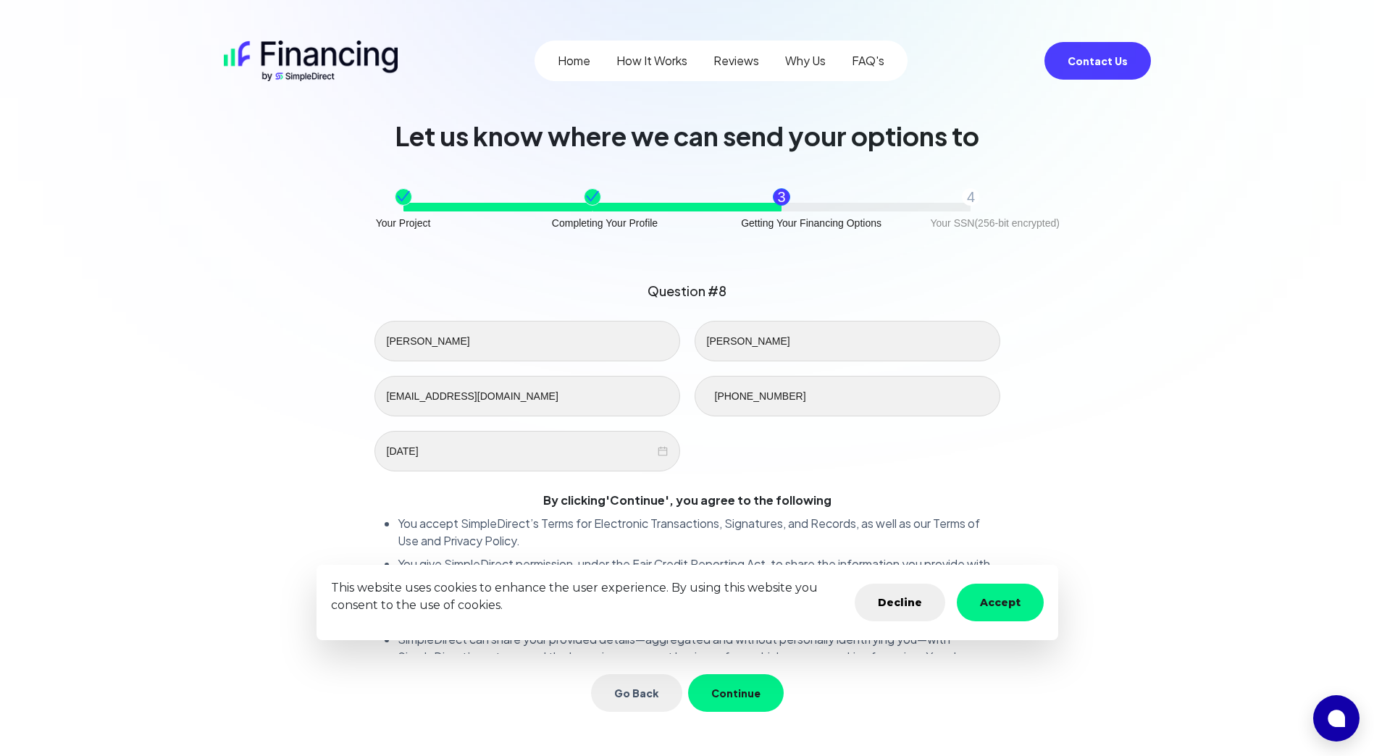
click at [748, 704] on button "Continue" at bounding box center [736, 693] width 96 height 38
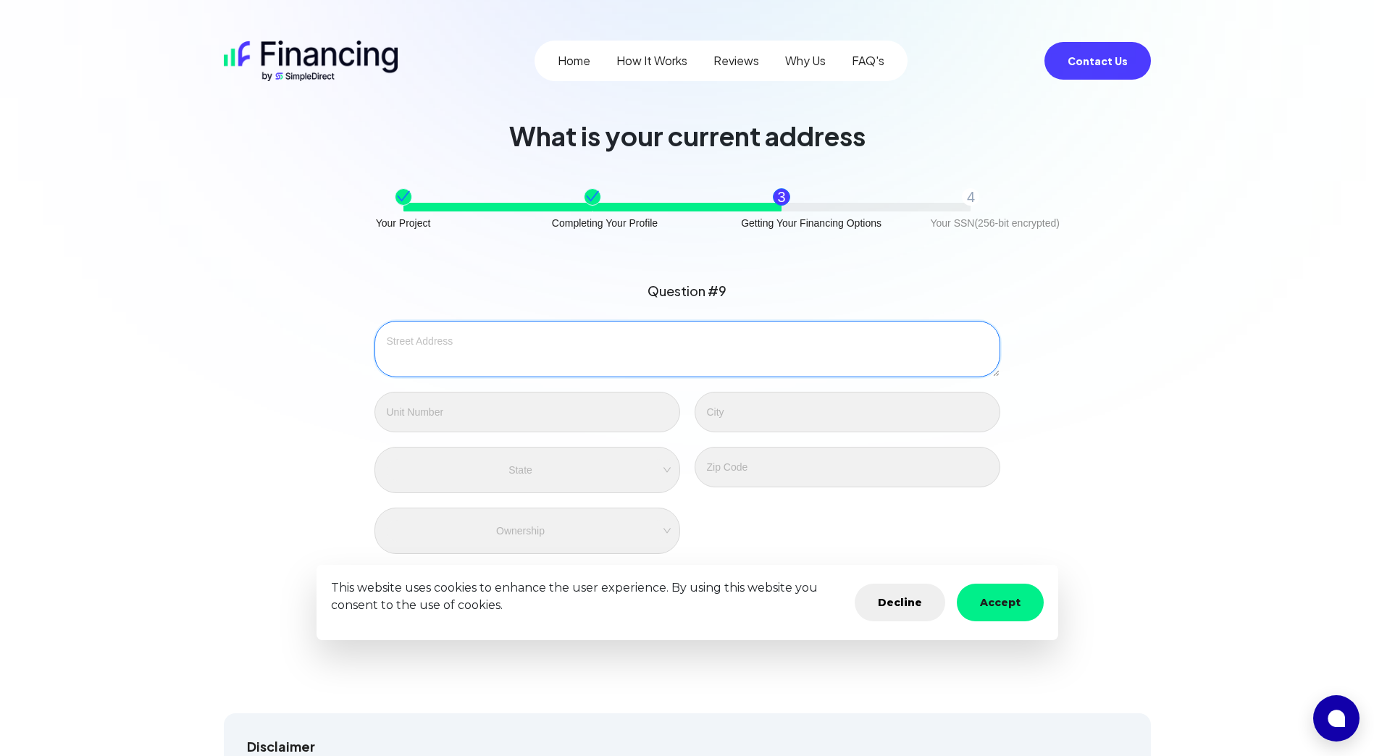
click at [628, 361] on textarea at bounding box center [687, 349] width 626 height 56
type textarea "11863 SW 242 Terrace"
type input "Homestead"
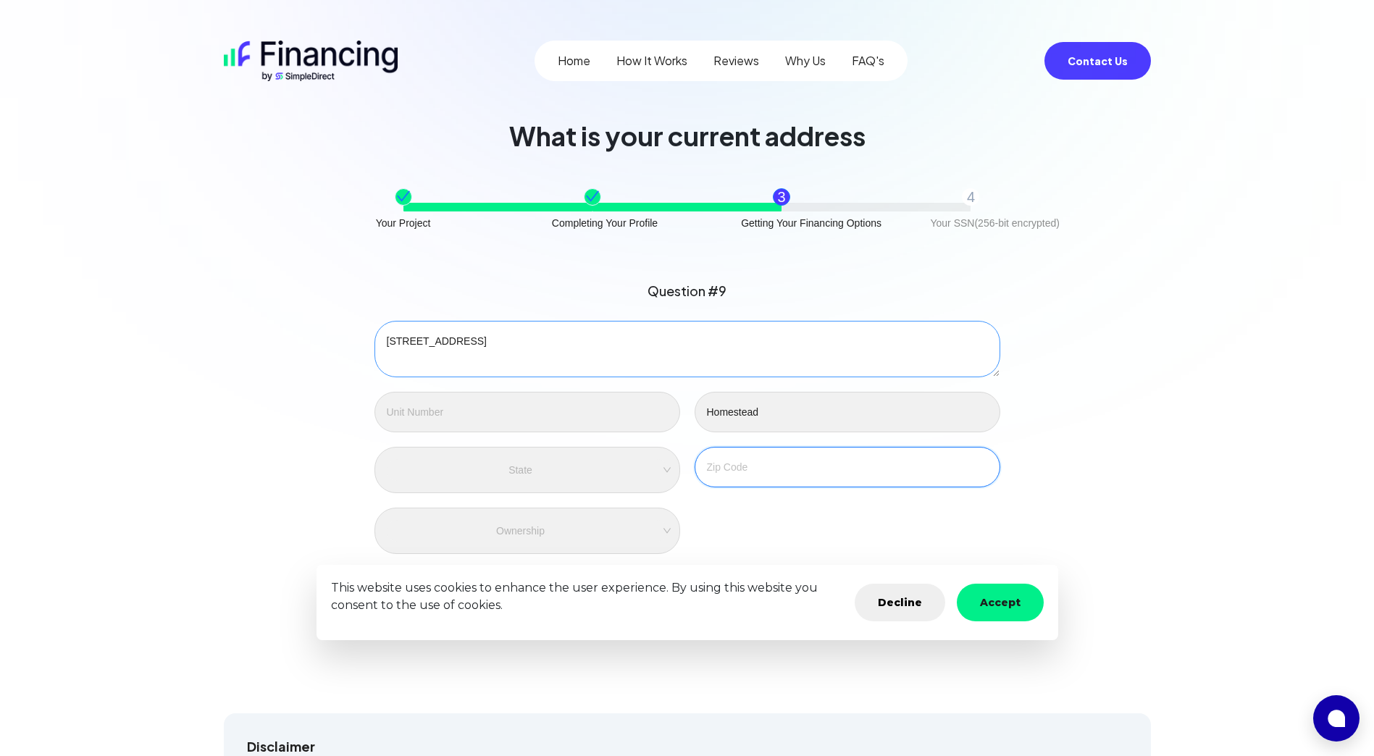
type input "33032"
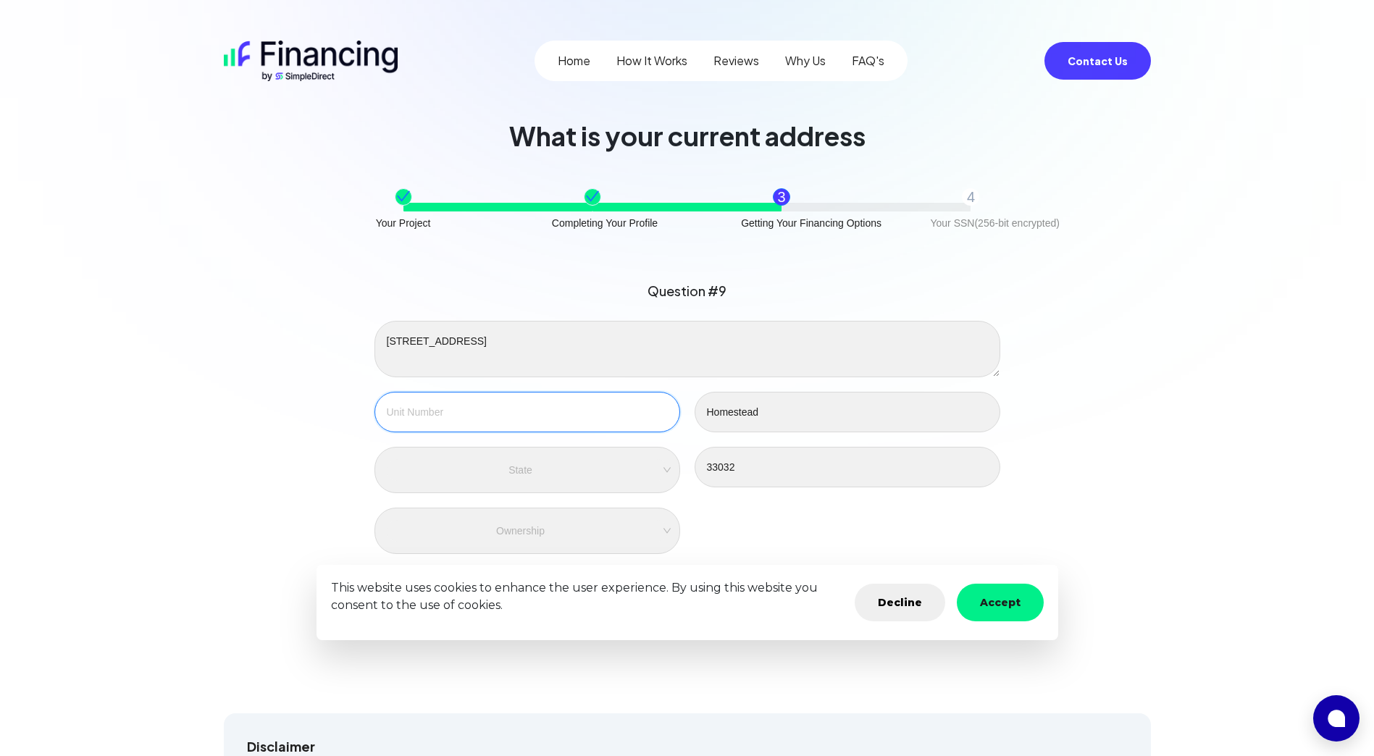
click at [537, 416] on input "text" at bounding box center [527, 412] width 306 height 41
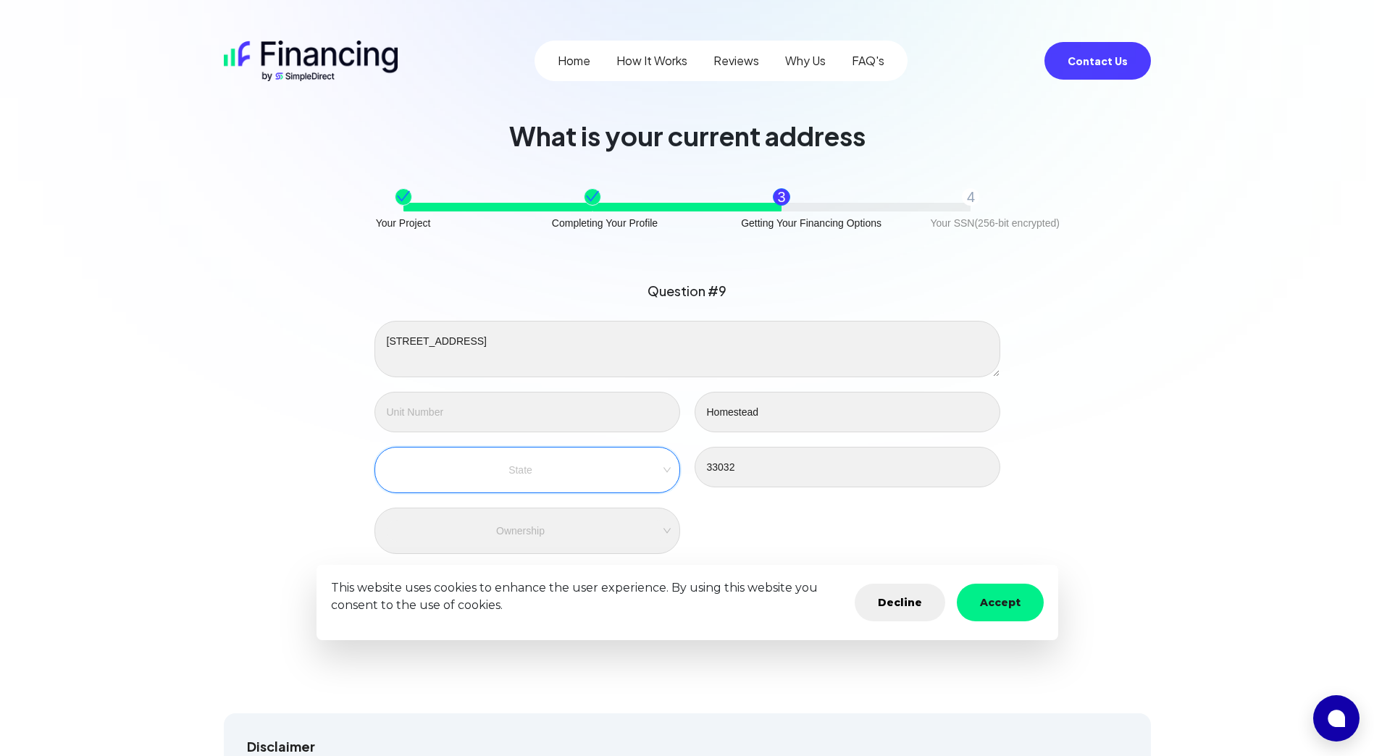
click at [558, 473] on input "search" at bounding box center [527, 470] width 265 height 22
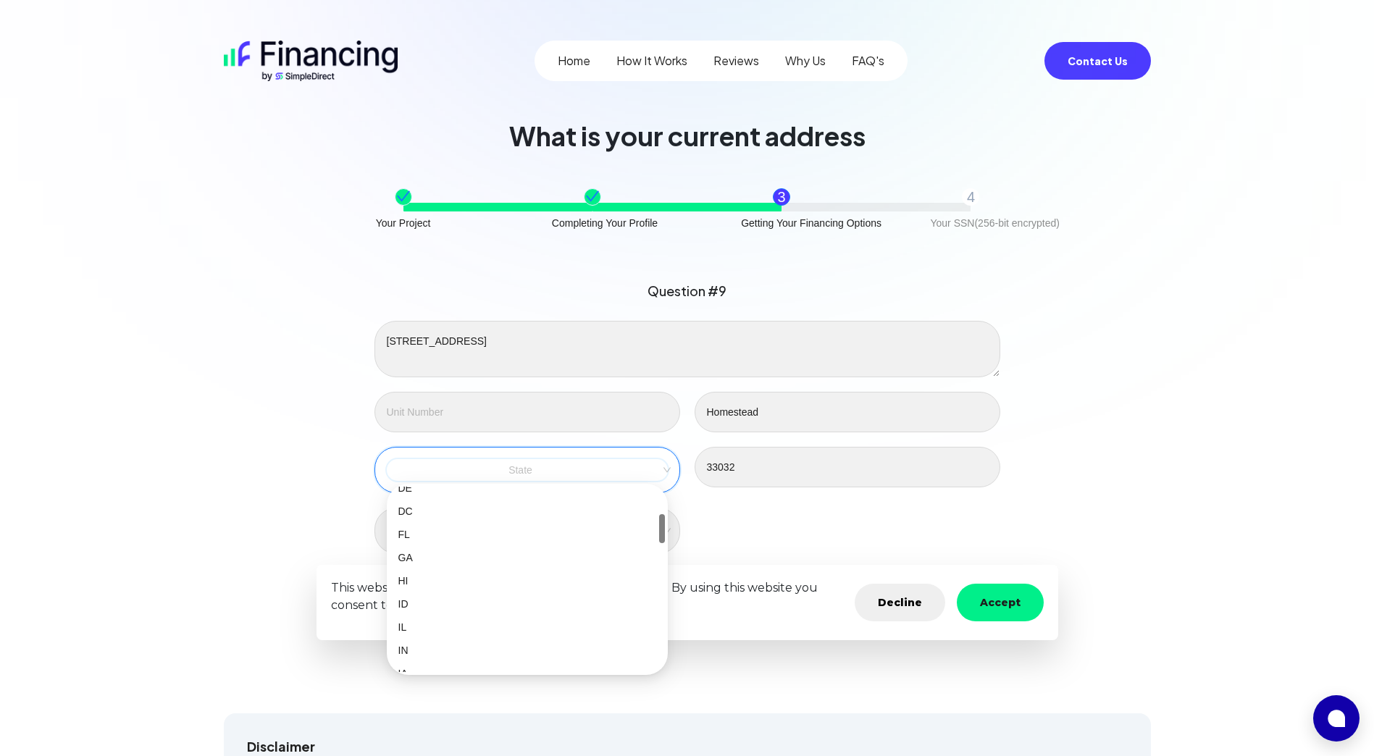
scroll to position [173, 0]
click at [406, 544] on div "FL" at bounding box center [527, 533] width 275 height 23
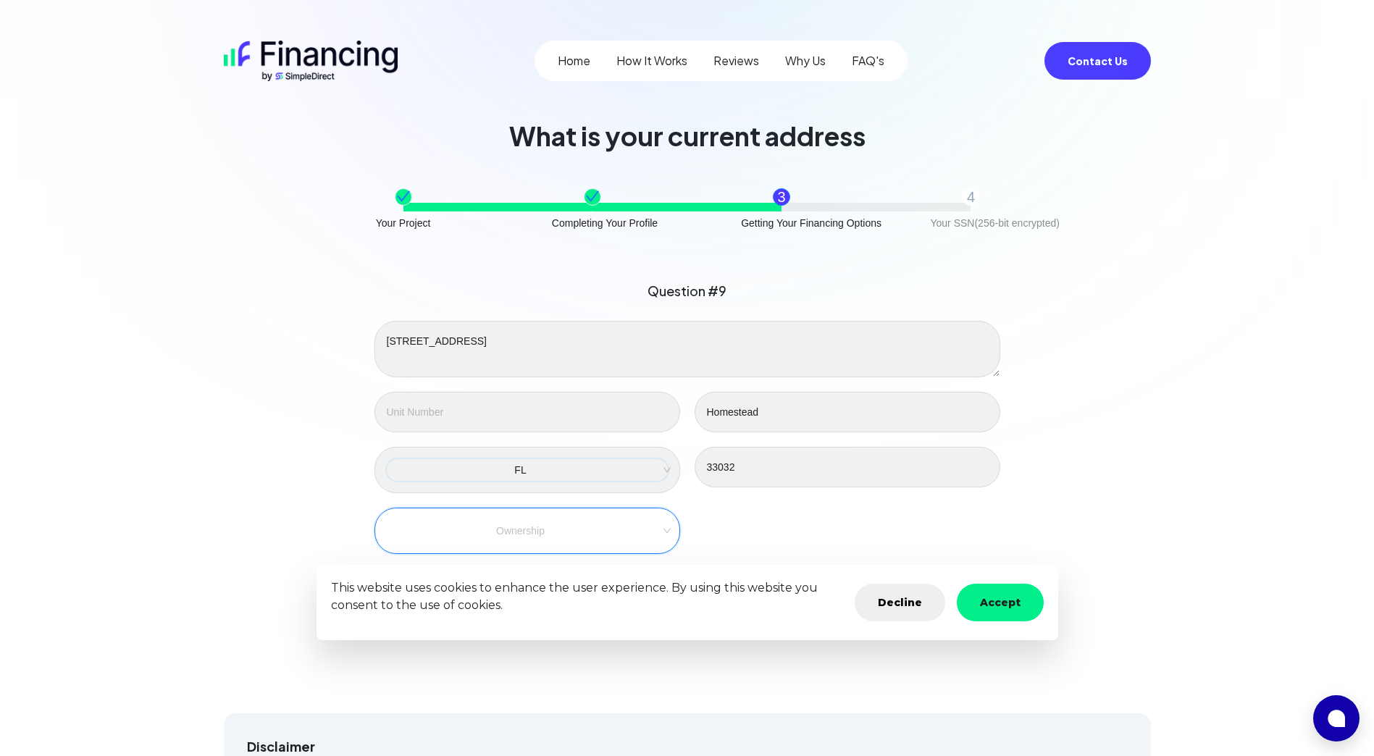
click at [579, 533] on input "search" at bounding box center [527, 531] width 265 height 22
click at [505, 562] on div "Own" at bounding box center [527, 559] width 258 height 16
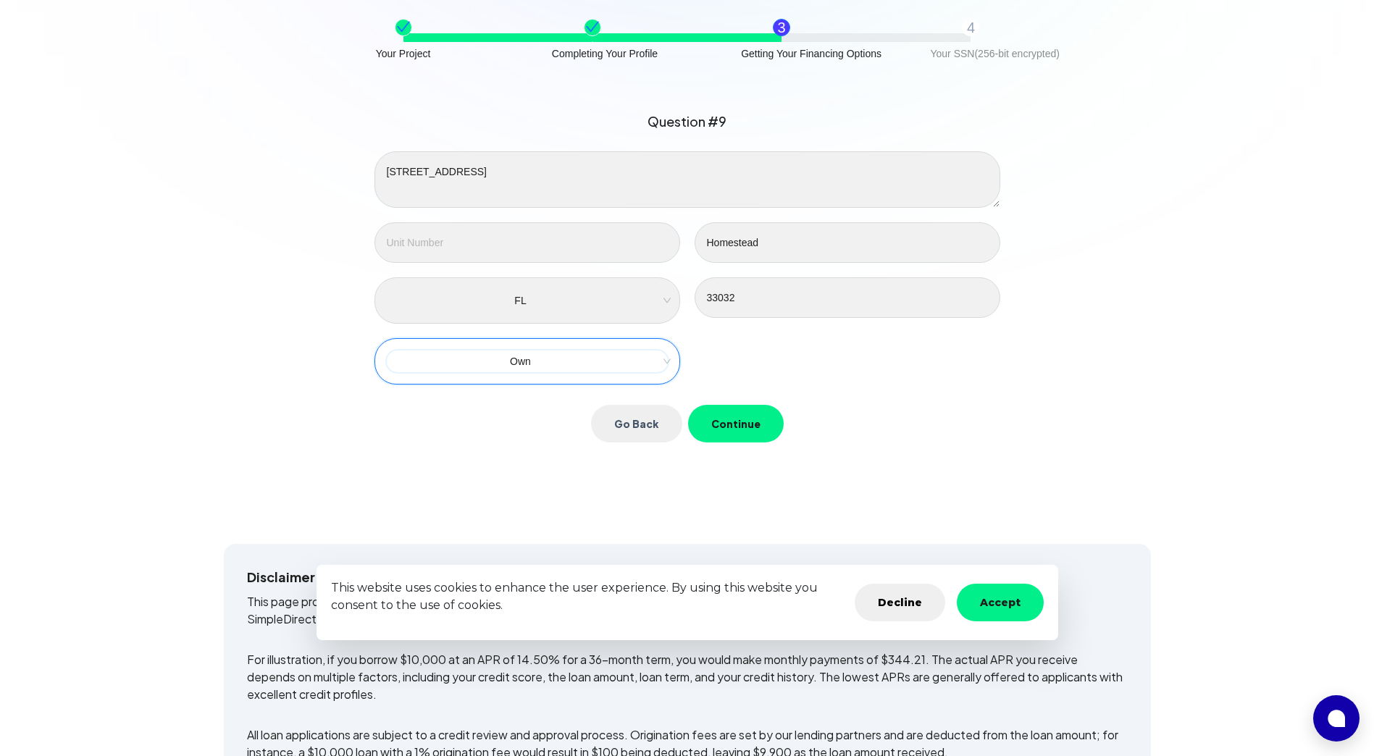
scroll to position [176, 0]
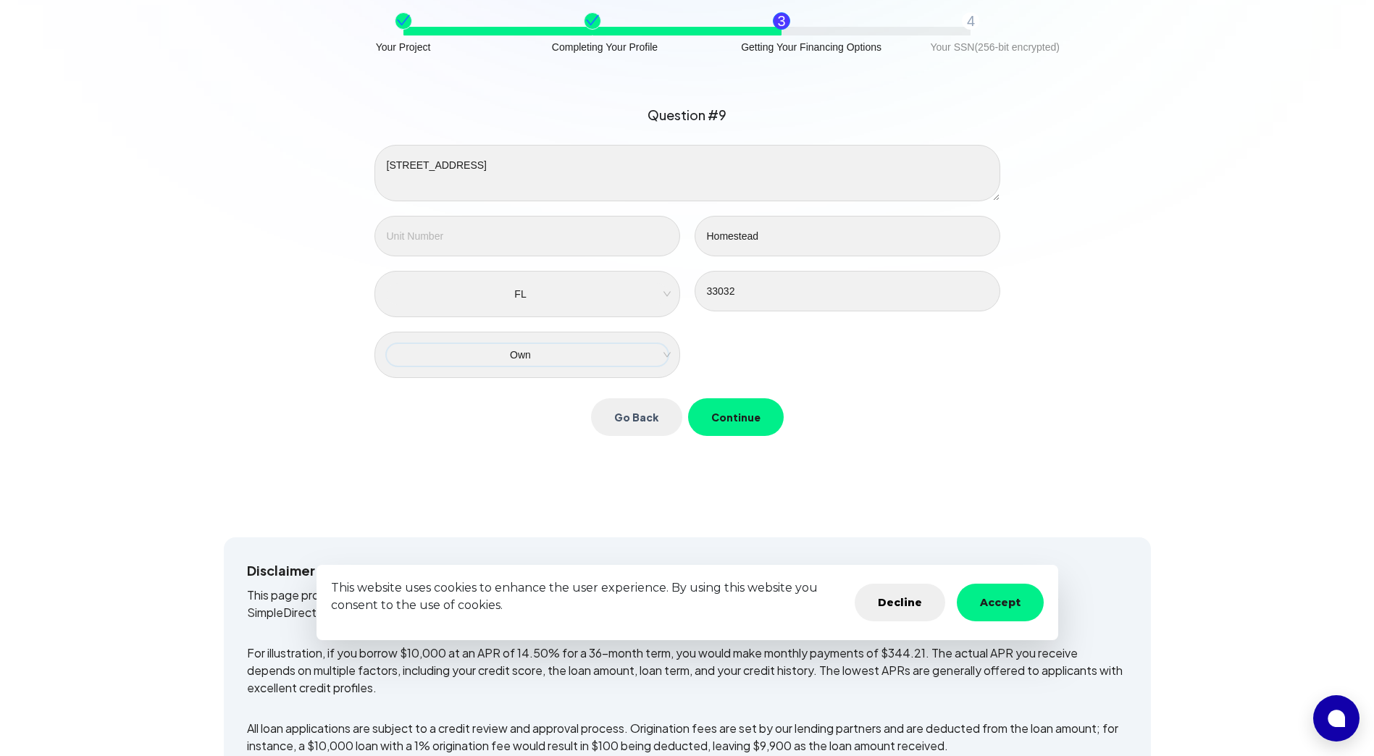
click at [749, 434] on button "Continue" at bounding box center [736, 417] width 96 height 38
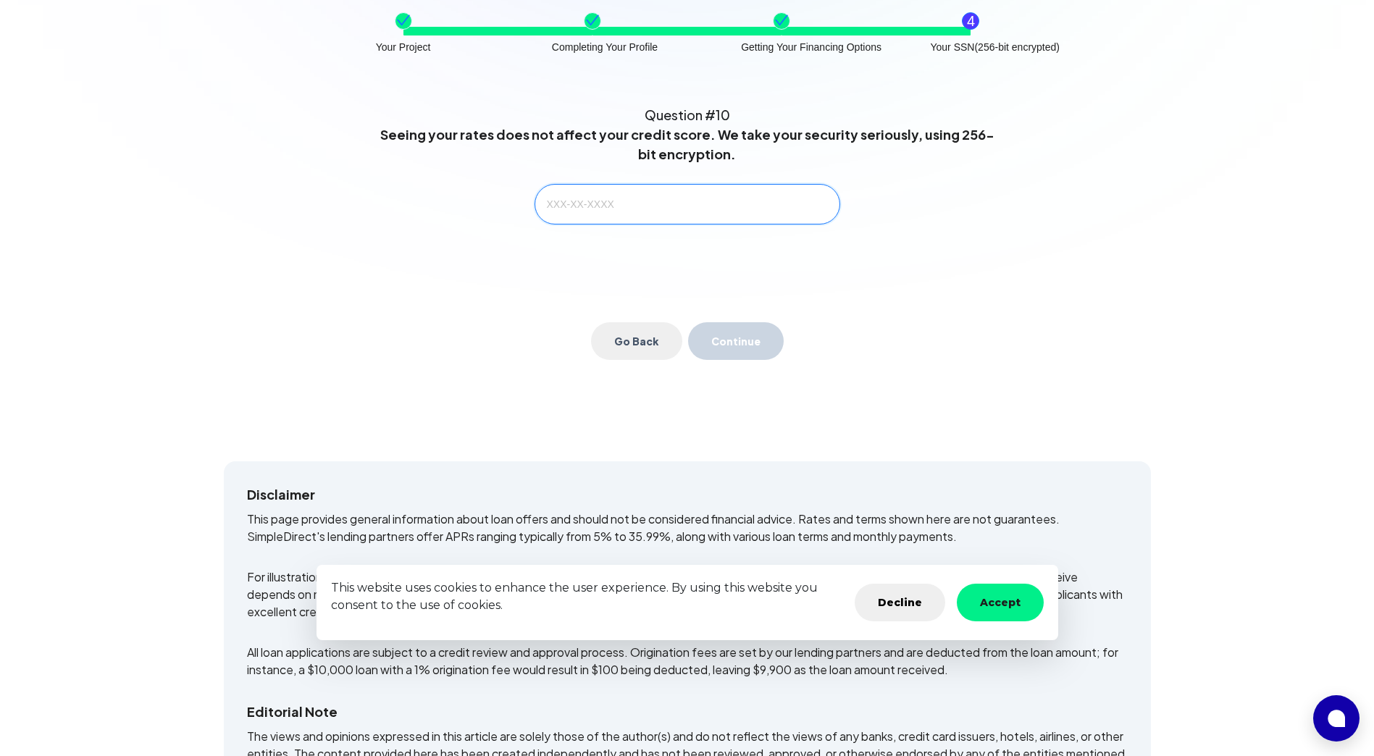
click at [680, 201] on input "text" at bounding box center [687, 204] width 306 height 41
type input "591-66-0020"
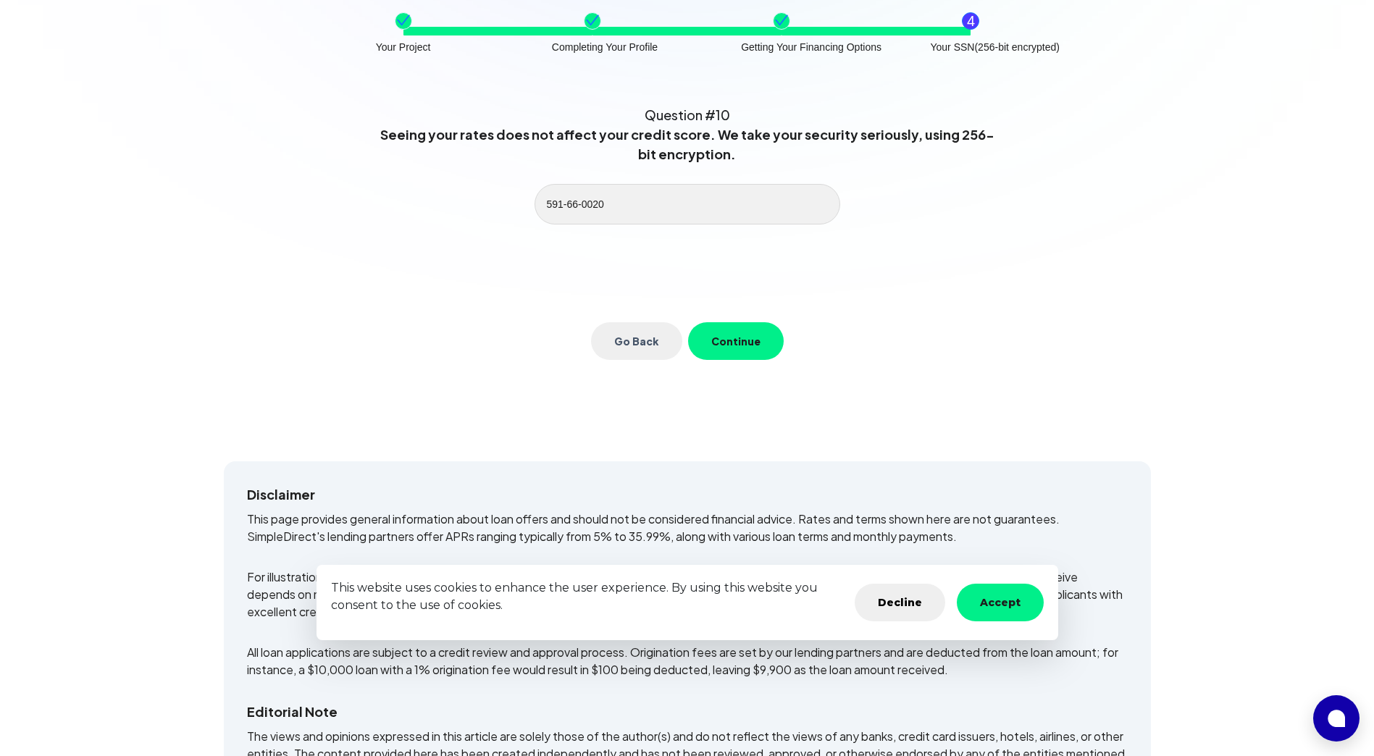
click at [755, 354] on button "Continue" at bounding box center [736, 341] width 96 height 38
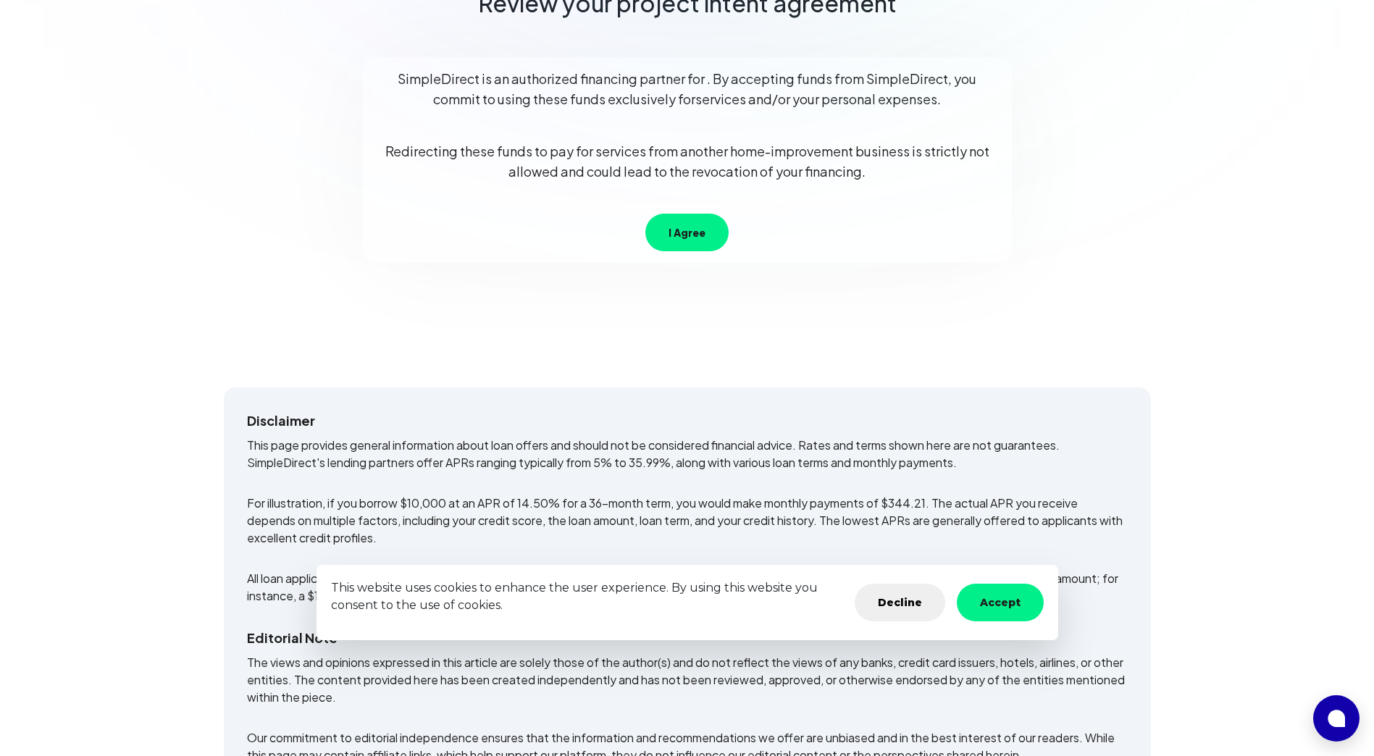
click at [692, 235] on button "I Agree" at bounding box center [686, 233] width 83 height 38
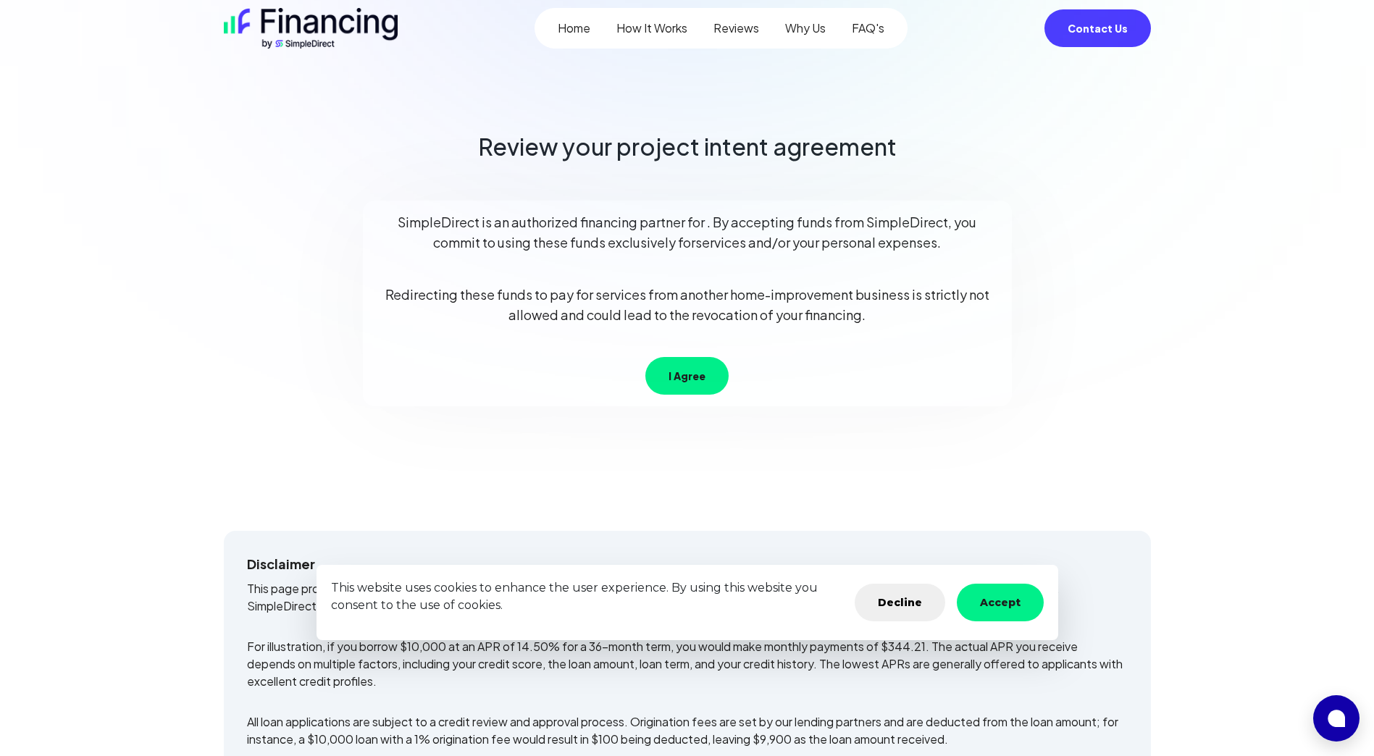
scroll to position [31, 0]
click at [689, 378] on button "I Agree" at bounding box center [686, 377] width 83 height 38
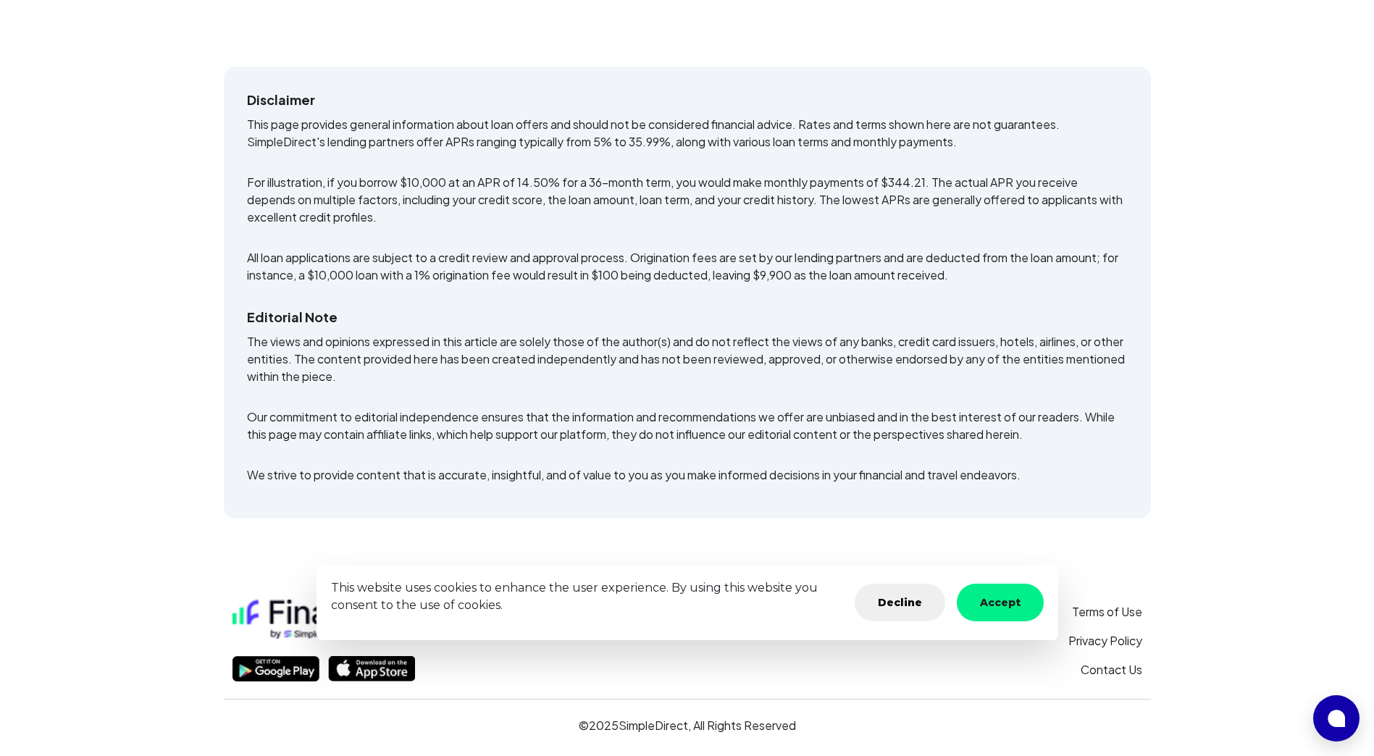
scroll to position [498, 0]
click at [1019, 598] on button "Accept" at bounding box center [1000, 603] width 87 height 38
click at [1010, 598] on button "Accept" at bounding box center [1000, 603] width 87 height 38
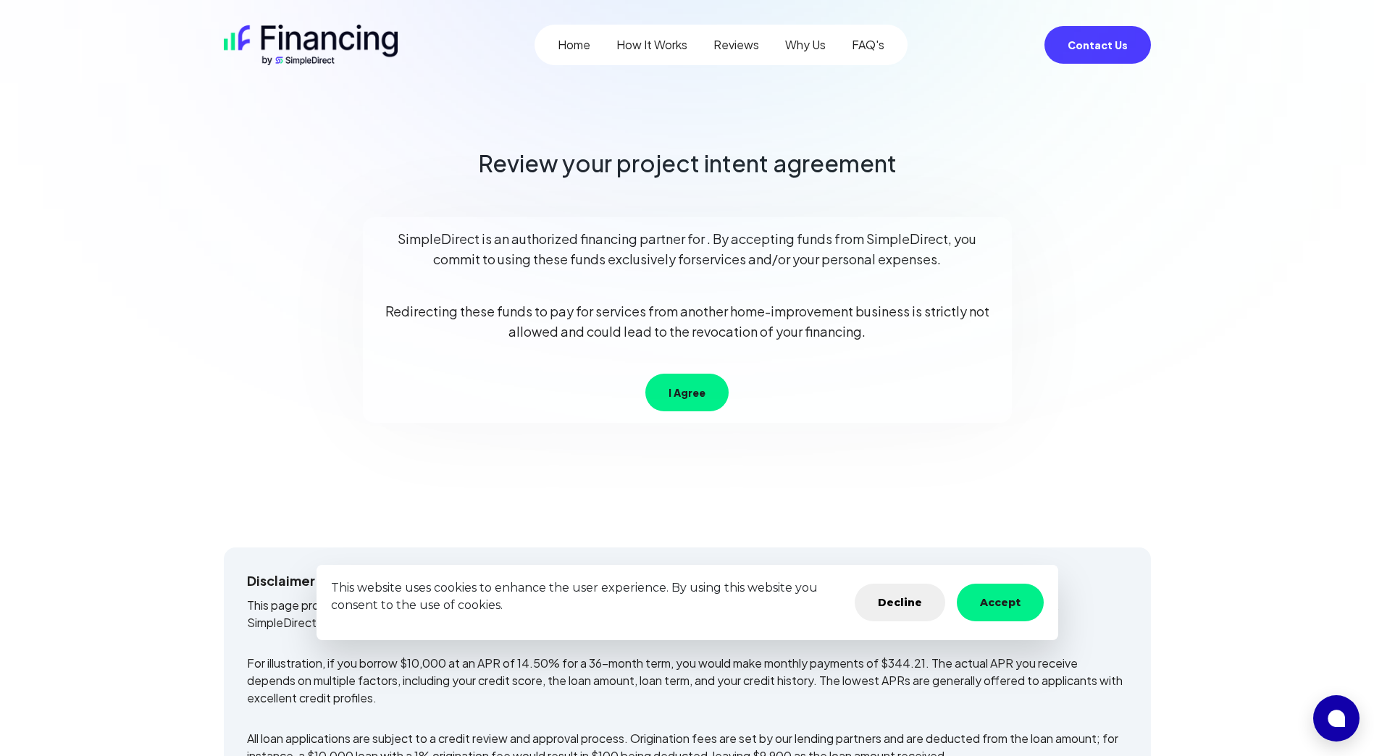
scroll to position [0, 0]
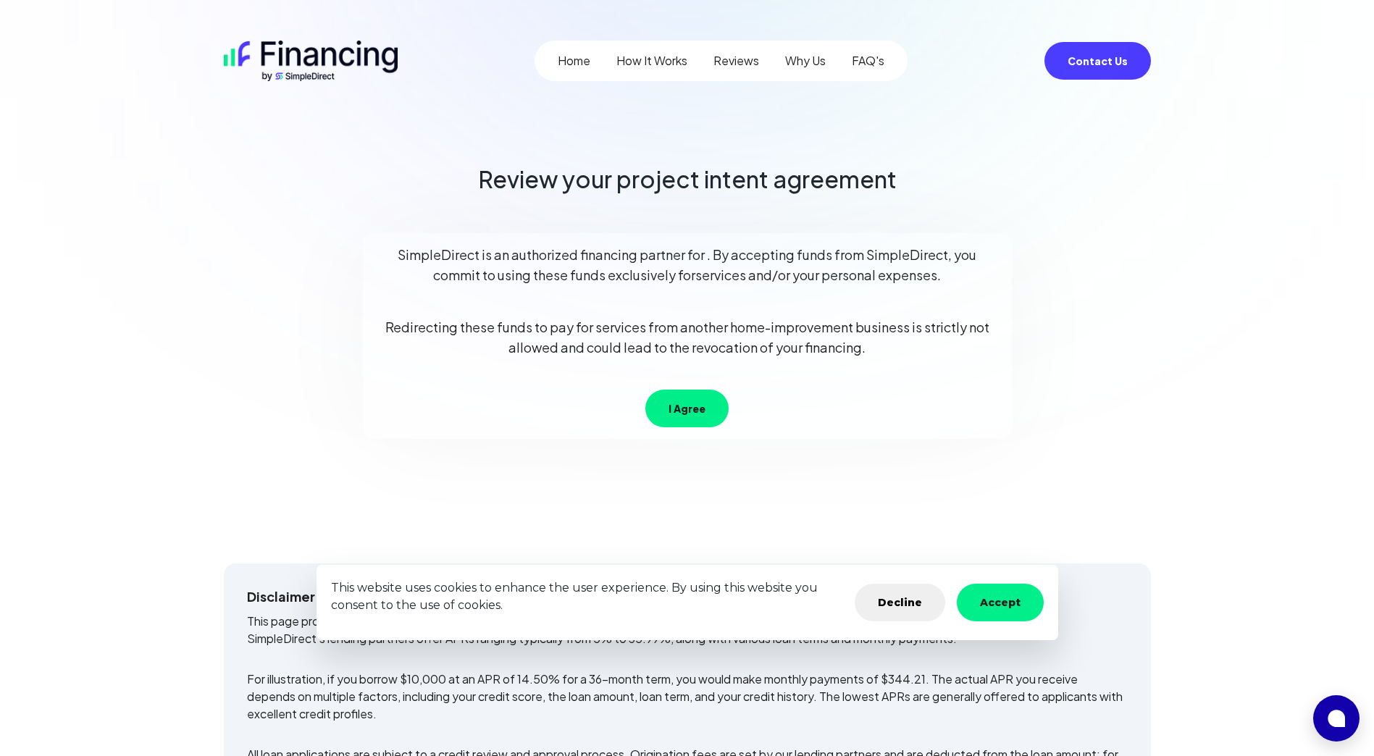
click at [678, 412] on button "I Agree" at bounding box center [686, 409] width 83 height 38
click at [573, 60] on link "Home" at bounding box center [574, 60] width 33 height 17
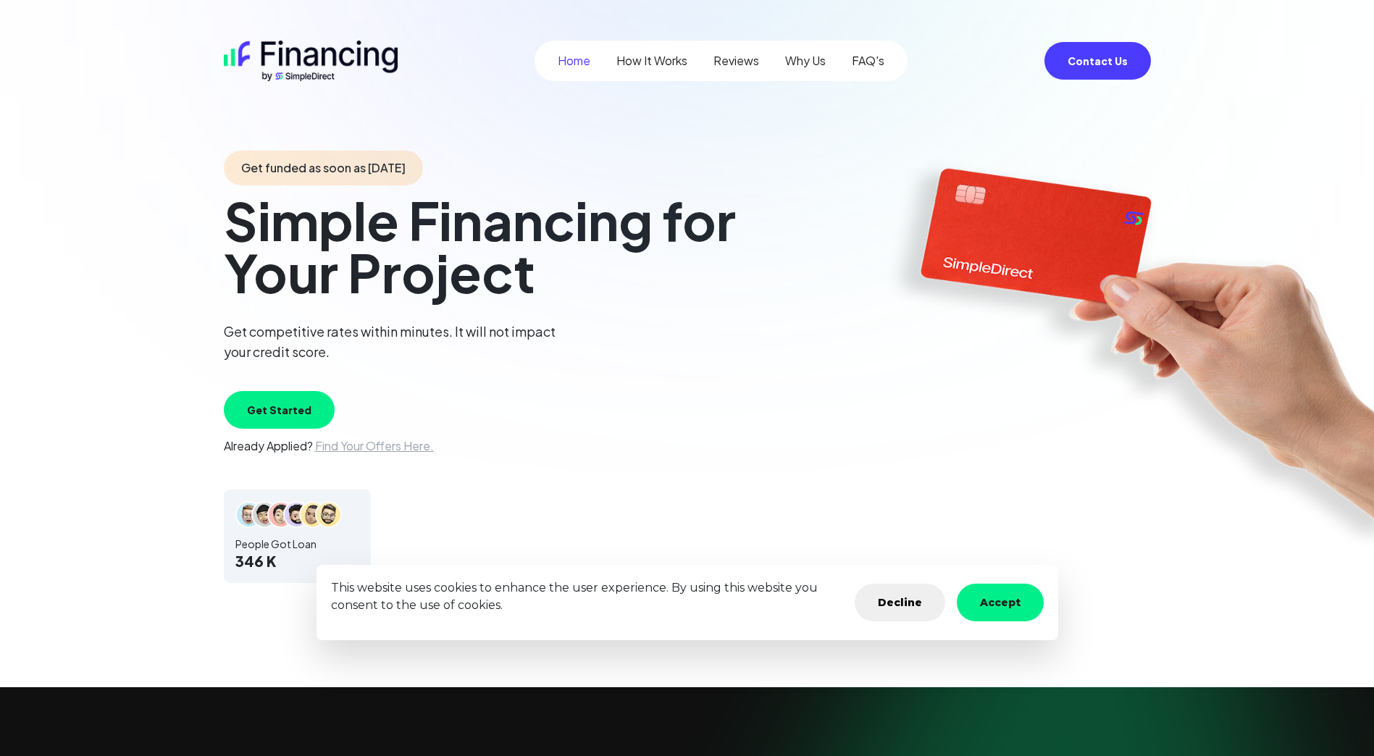
click at [881, 61] on link "FAQ's" at bounding box center [868, 60] width 33 height 17
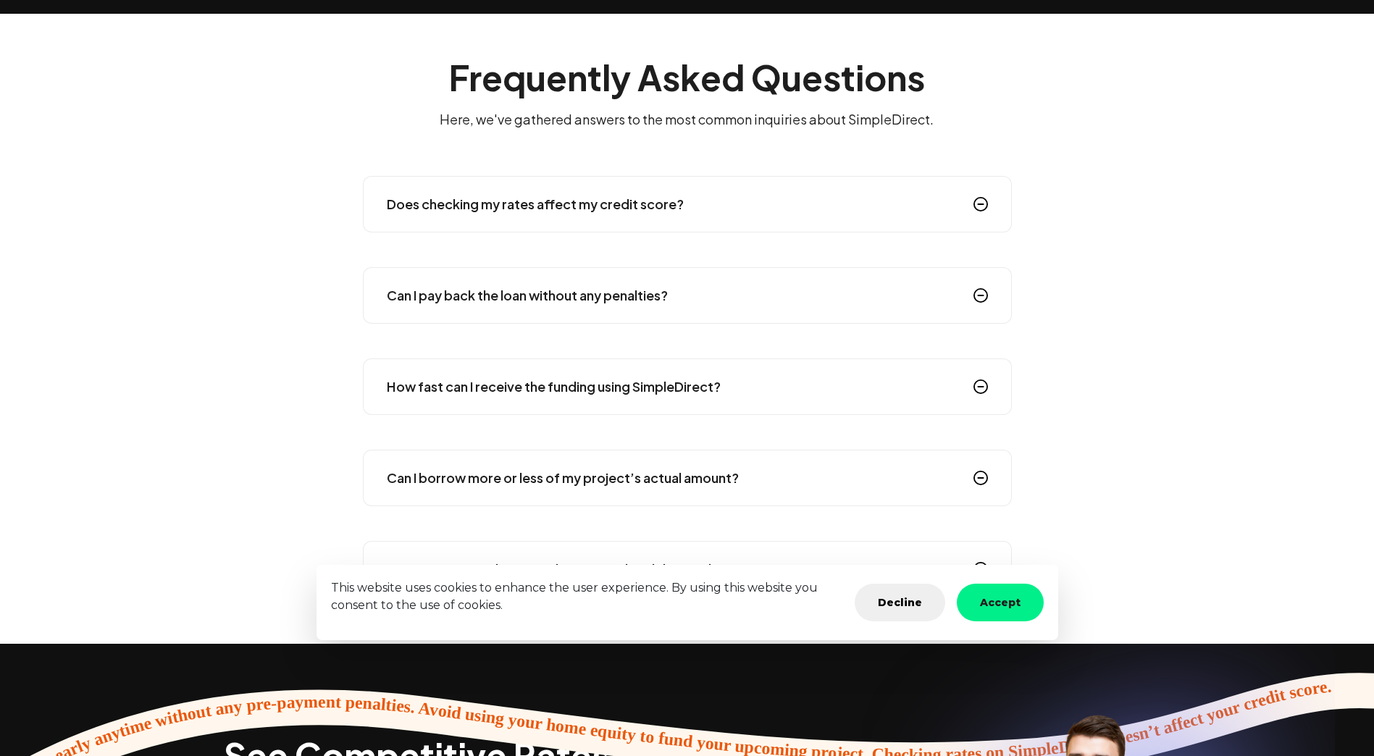
scroll to position [2337, 0]
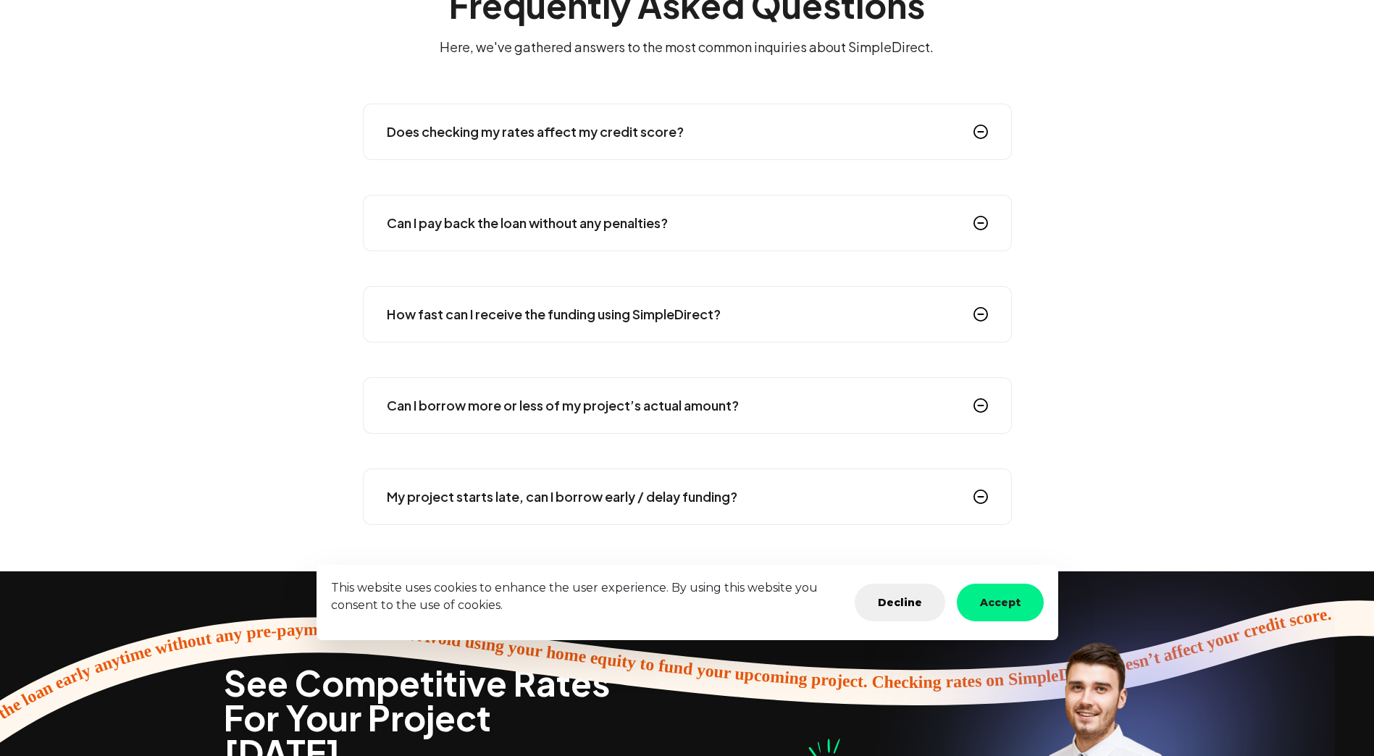
click at [802, 387] on div "Can I borrow more or less of my project’s actual amount?" at bounding box center [687, 405] width 649 height 56
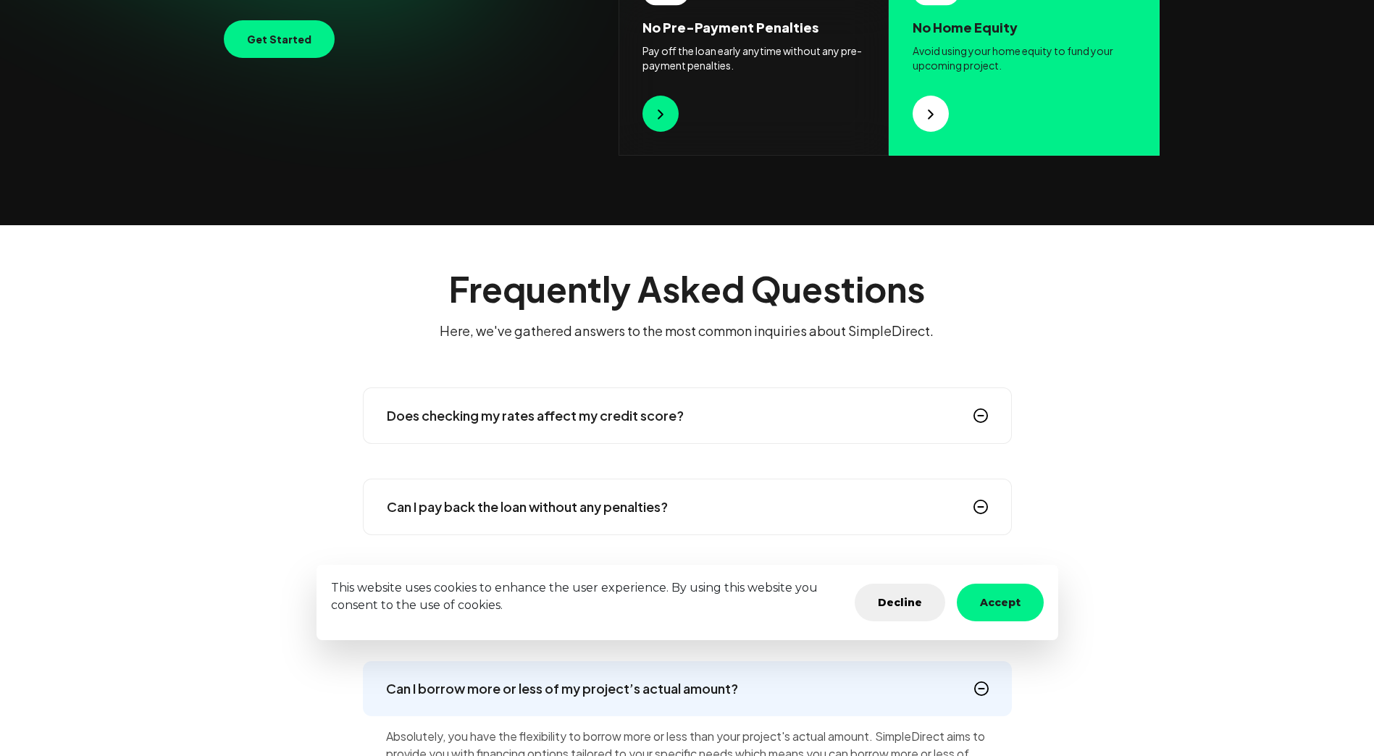
scroll to position [1757, 0]
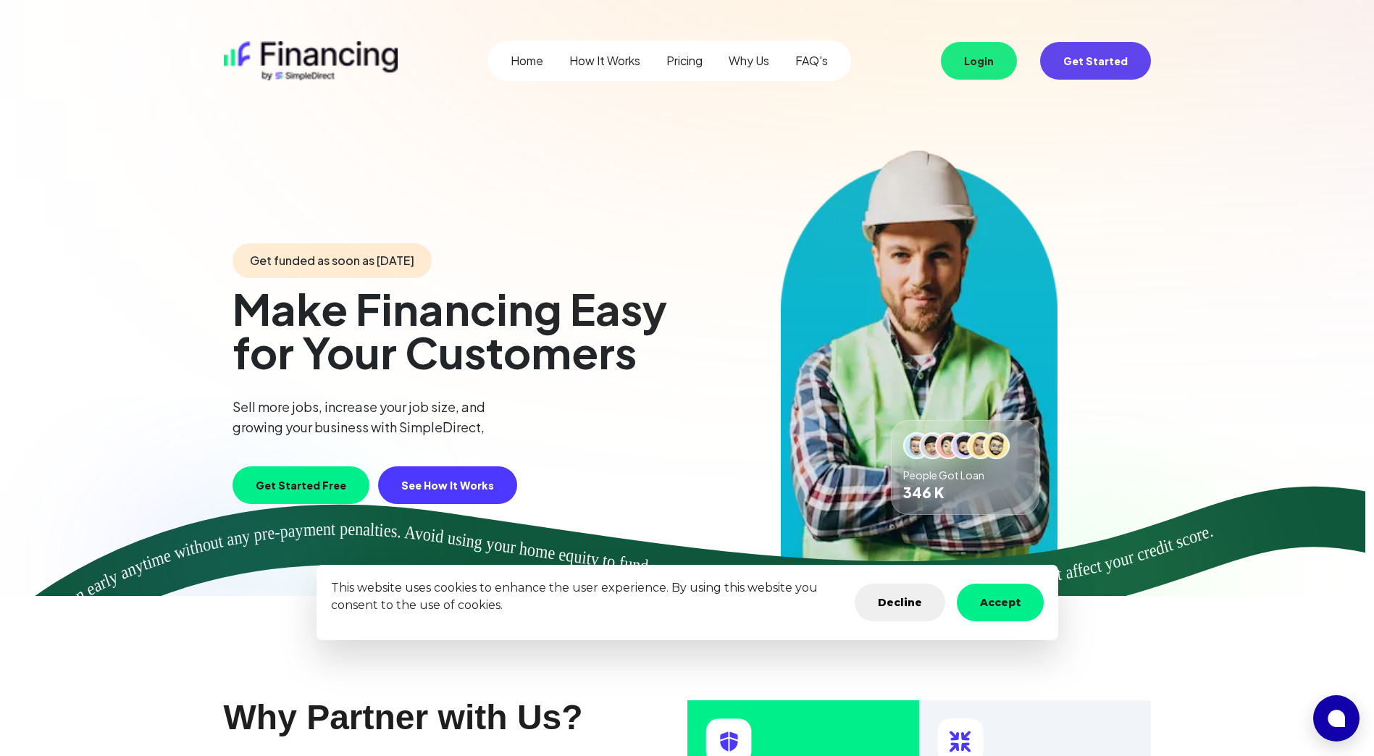
click at [978, 64] on button "Login" at bounding box center [979, 61] width 76 height 38
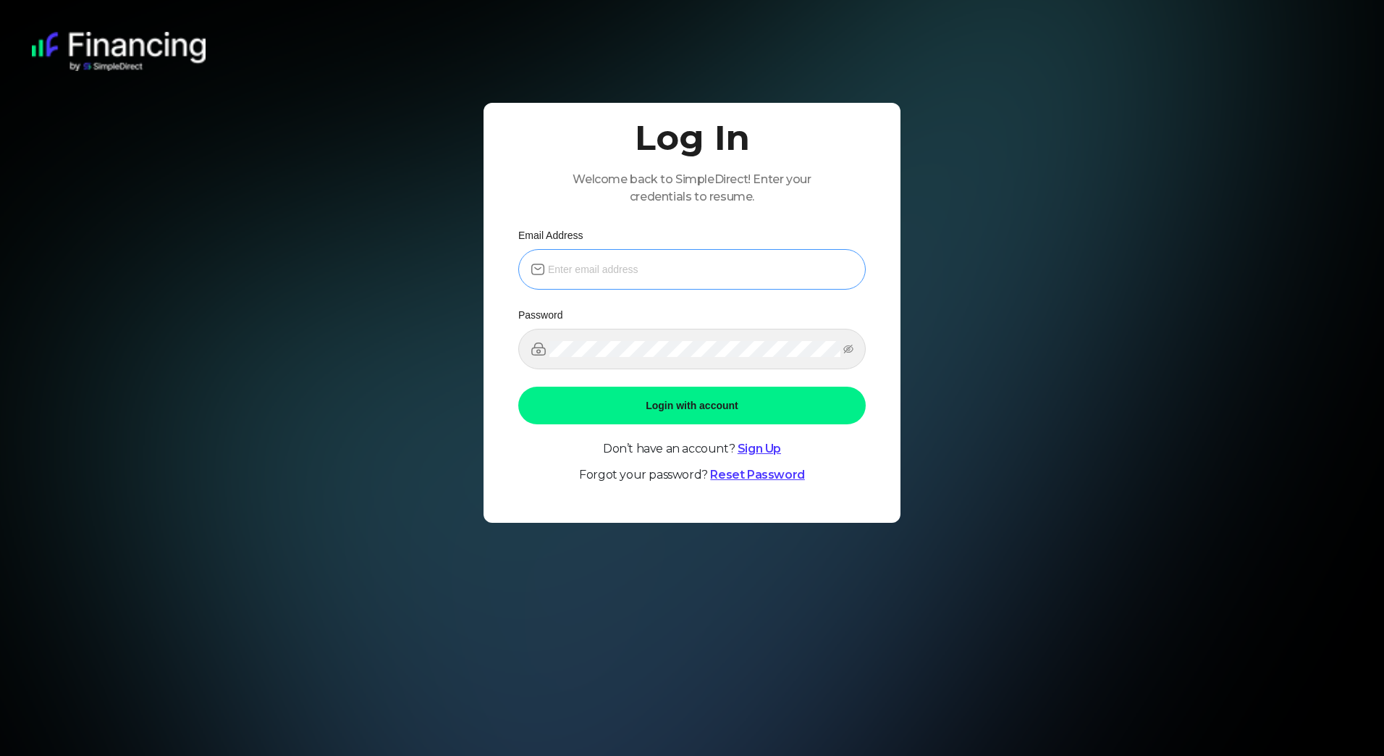
click at [679, 284] on span at bounding box center [692, 269] width 348 height 41
type input "[EMAIL_ADDRESS][DOMAIN_NAME]"
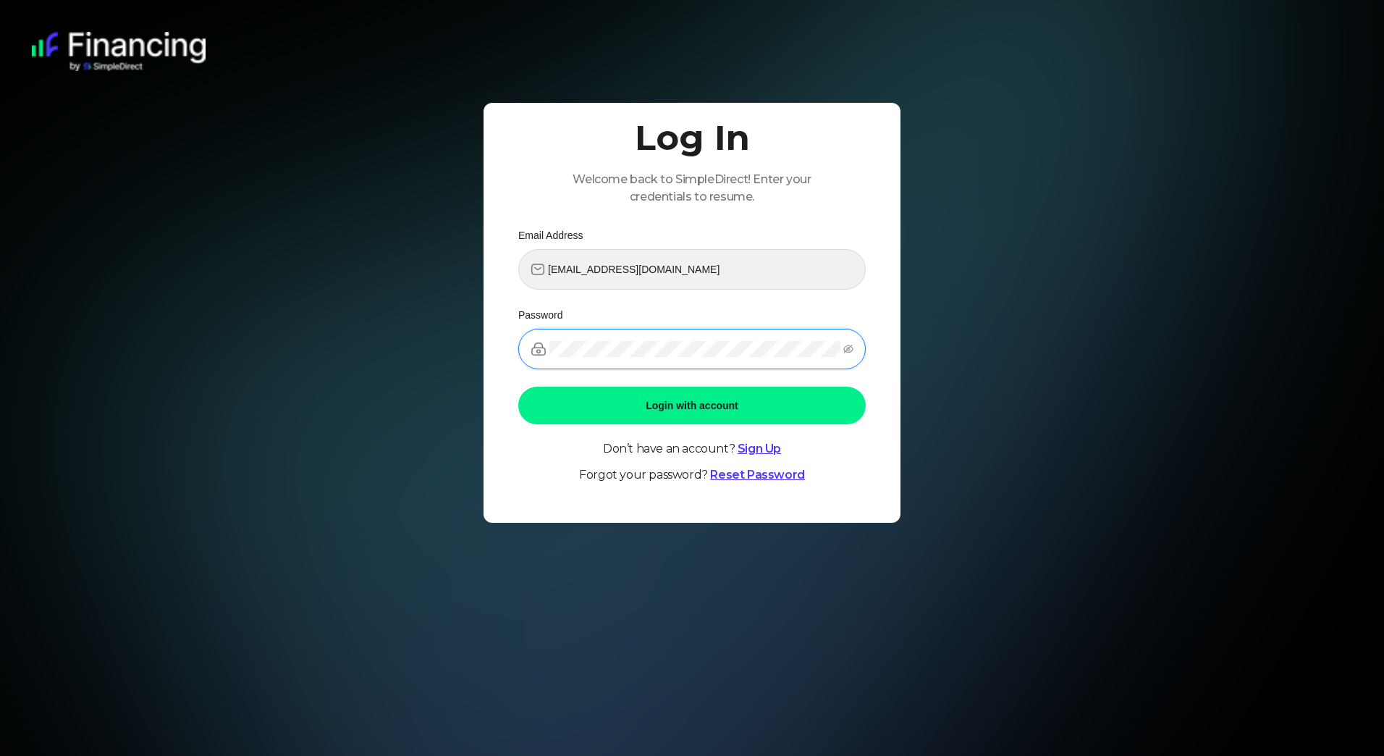
click at [518, 387] on button "Login with account" at bounding box center [692, 406] width 348 height 38
click at [740, 468] on link "Reset Password" at bounding box center [757, 475] width 94 height 14
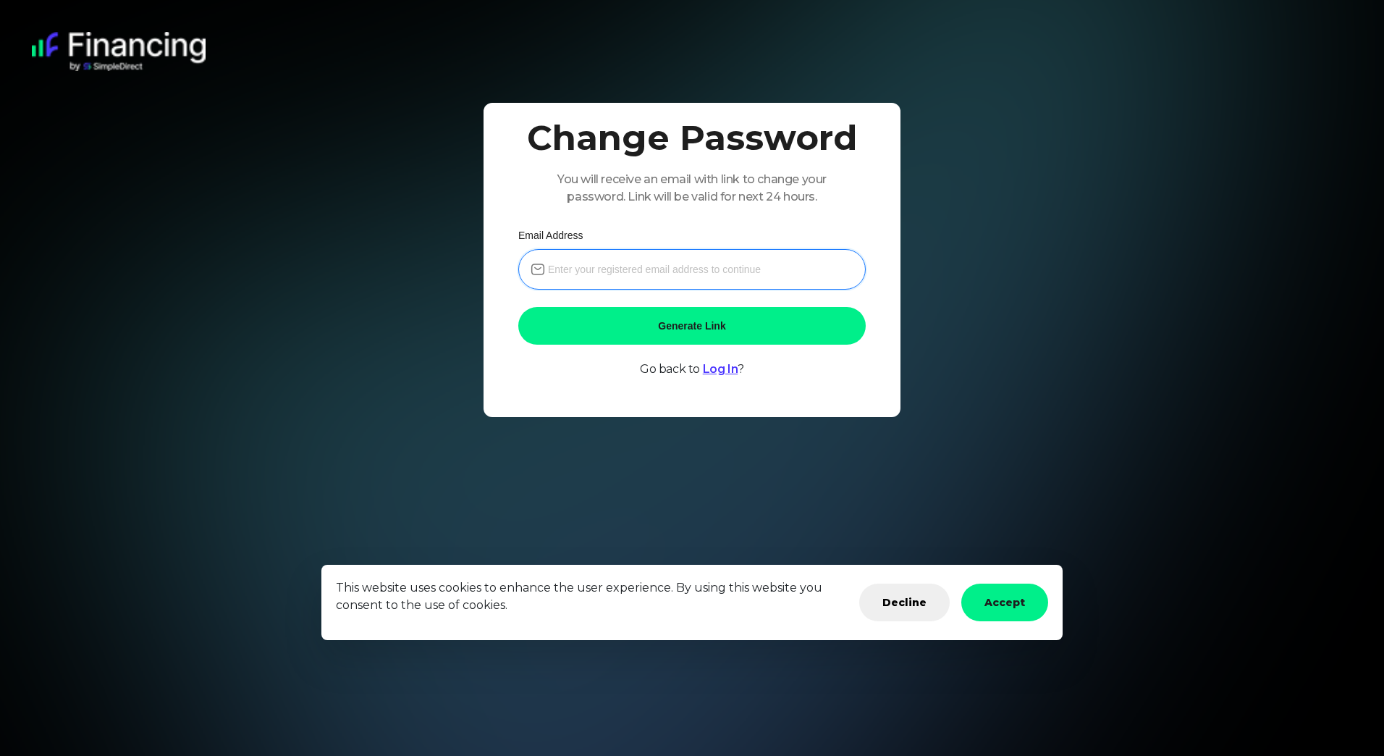
click at [658, 268] on input "email" at bounding box center [701, 269] width 306 height 16
type input "[EMAIL_ADDRESS][DOMAIN_NAME]"
click at [671, 327] on button "Generate Link" at bounding box center [692, 326] width 348 height 38
click at [1008, 594] on button "Accept" at bounding box center [1005, 603] width 87 height 38
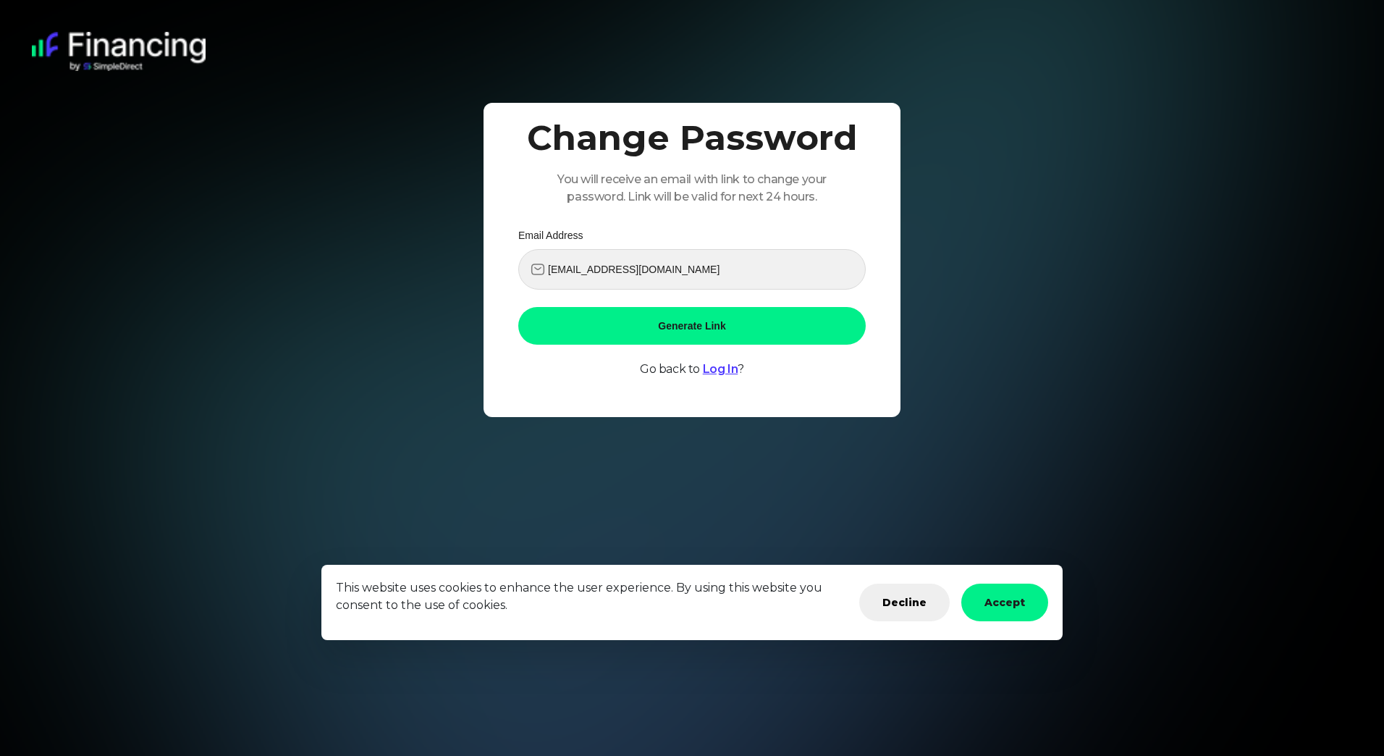
click at [1008, 594] on button "Accept" at bounding box center [1005, 603] width 87 height 38
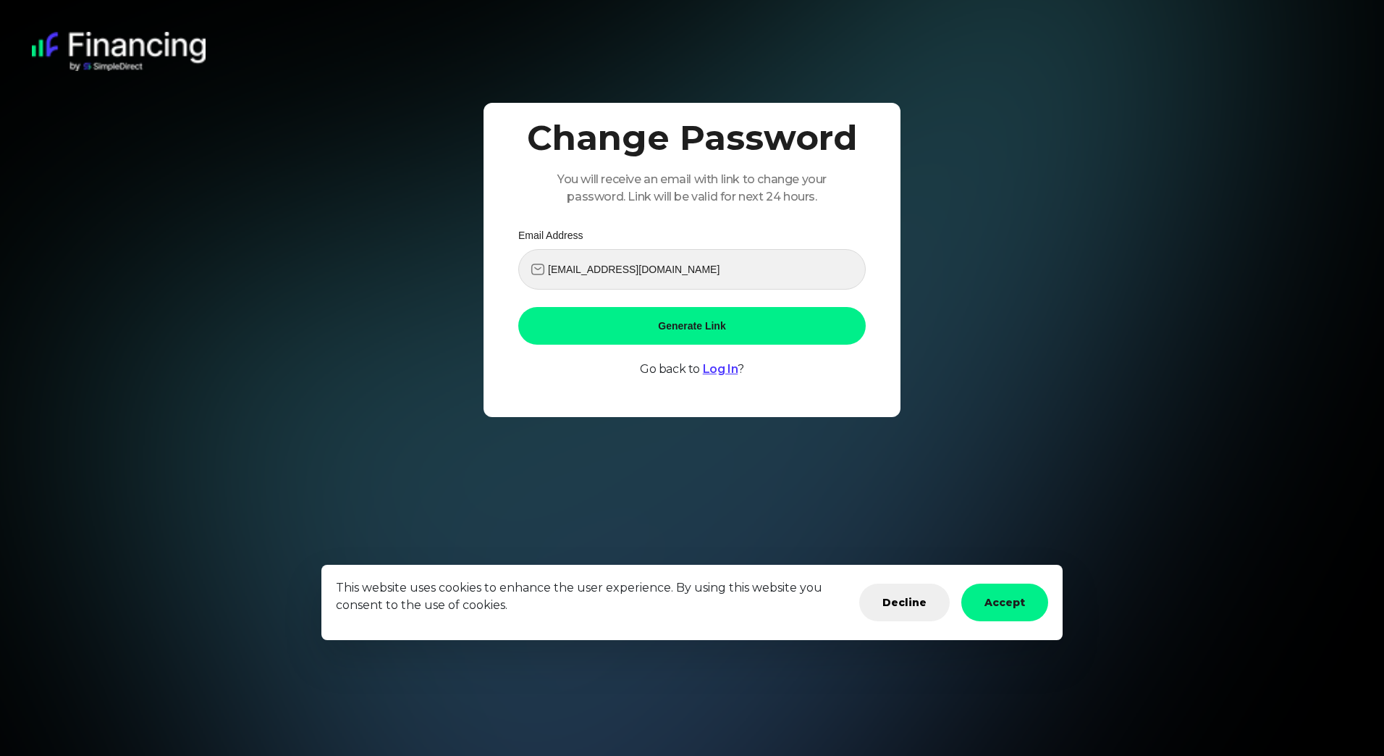
click at [1008, 594] on button "Accept" at bounding box center [1005, 603] width 87 height 38
click at [713, 366] on link "Log In" at bounding box center [720, 369] width 35 height 14
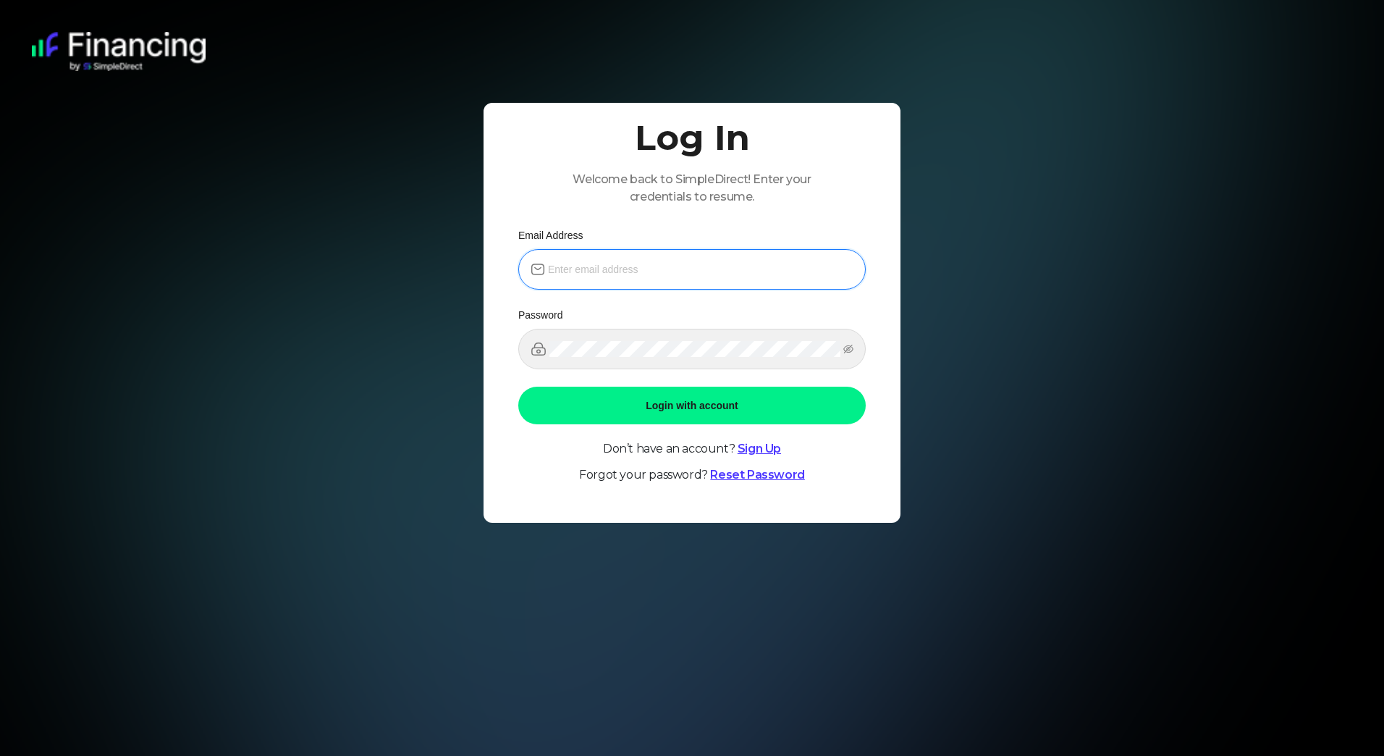
click at [600, 271] on input "email" at bounding box center [701, 269] width 306 height 16
type input "[EMAIL_ADDRESS][DOMAIN_NAME]"
